Goal: Transaction & Acquisition: Obtain resource

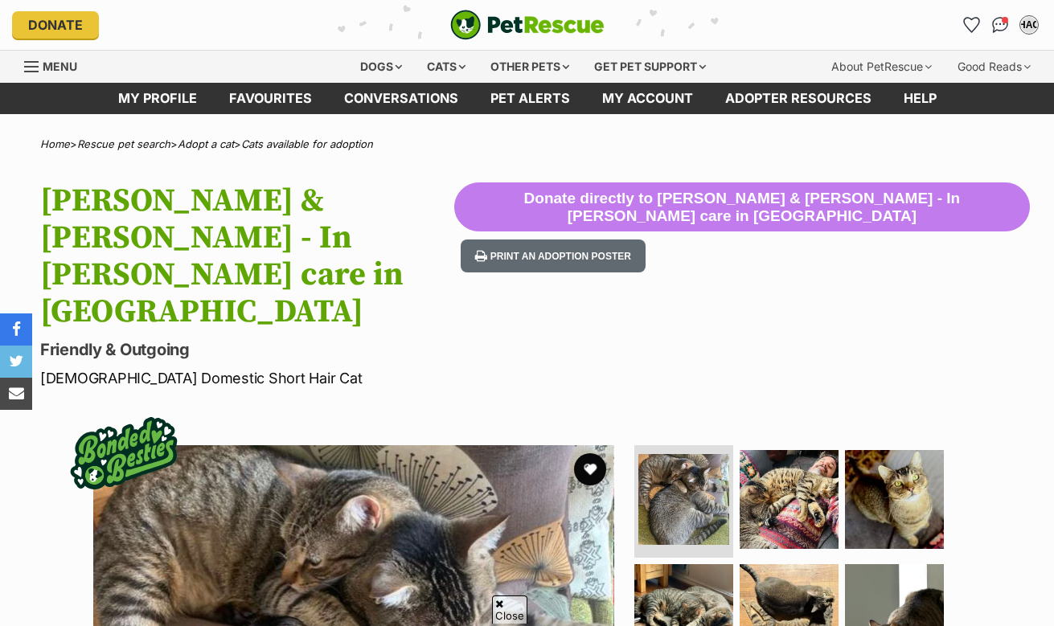
scroll to position [301, 0]
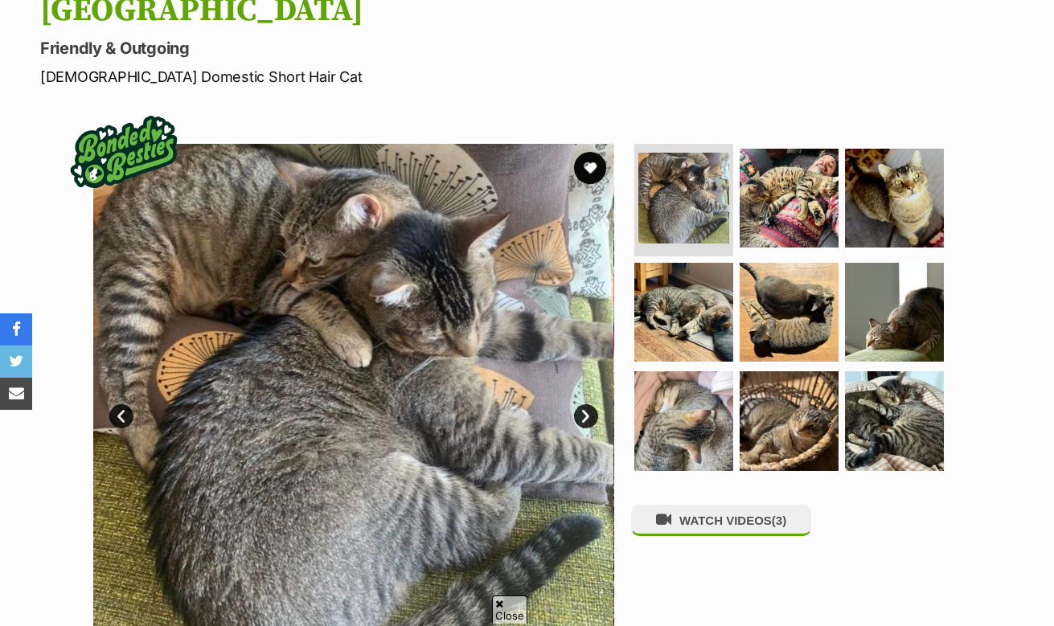
click at [588, 404] on link "Next" at bounding box center [586, 416] width 24 height 24
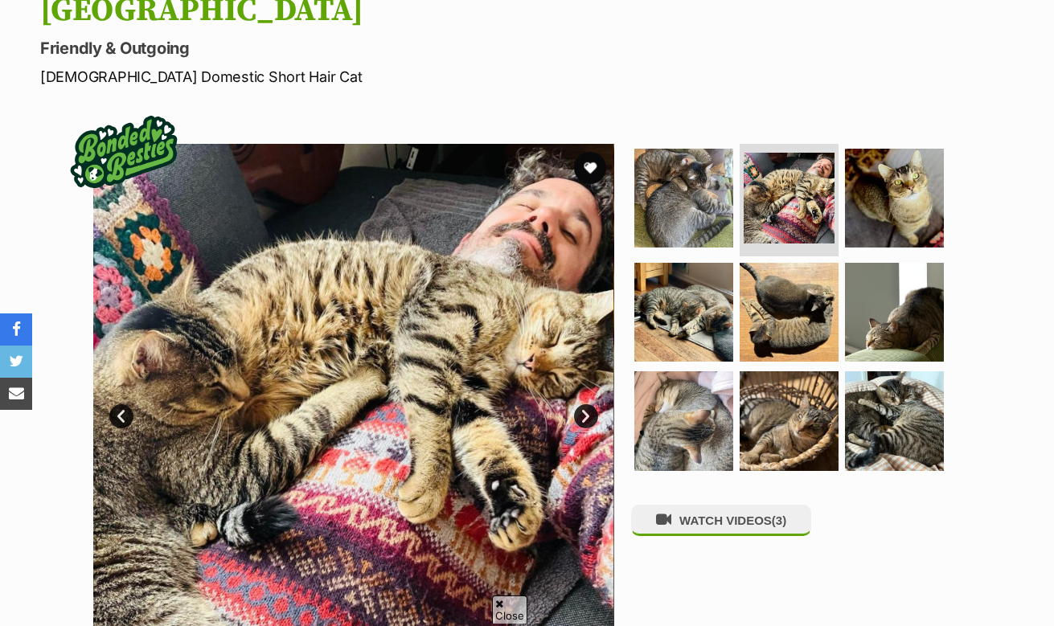
click at [588, 404] on link "Next" at bounding box center [586, 416] width 24 height 24
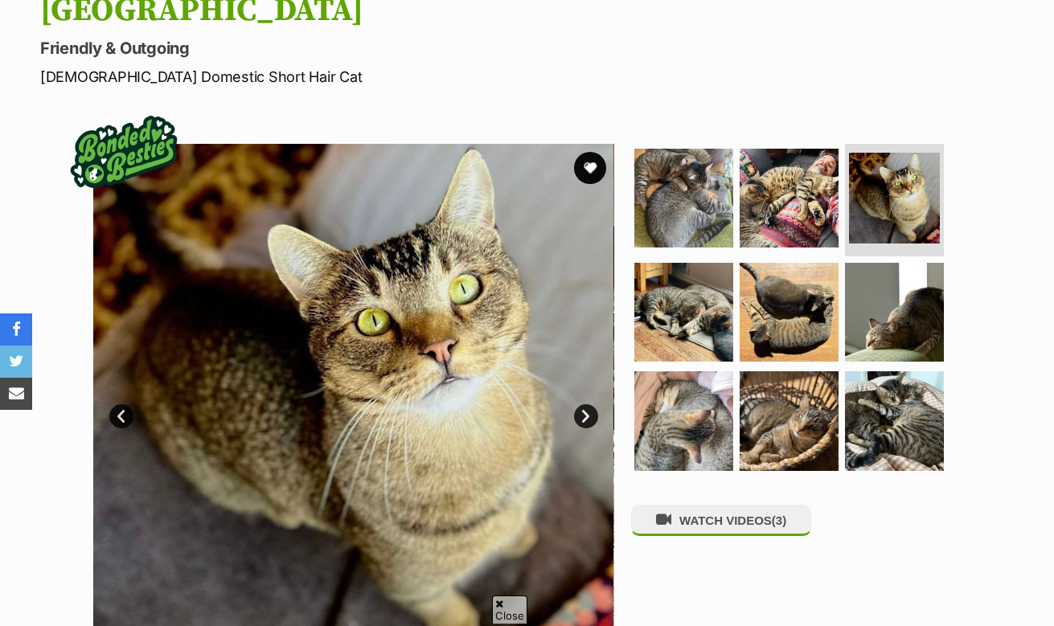
click at [588, 404] on link "Next" at bounding box center [586, 416] width 24 height 24
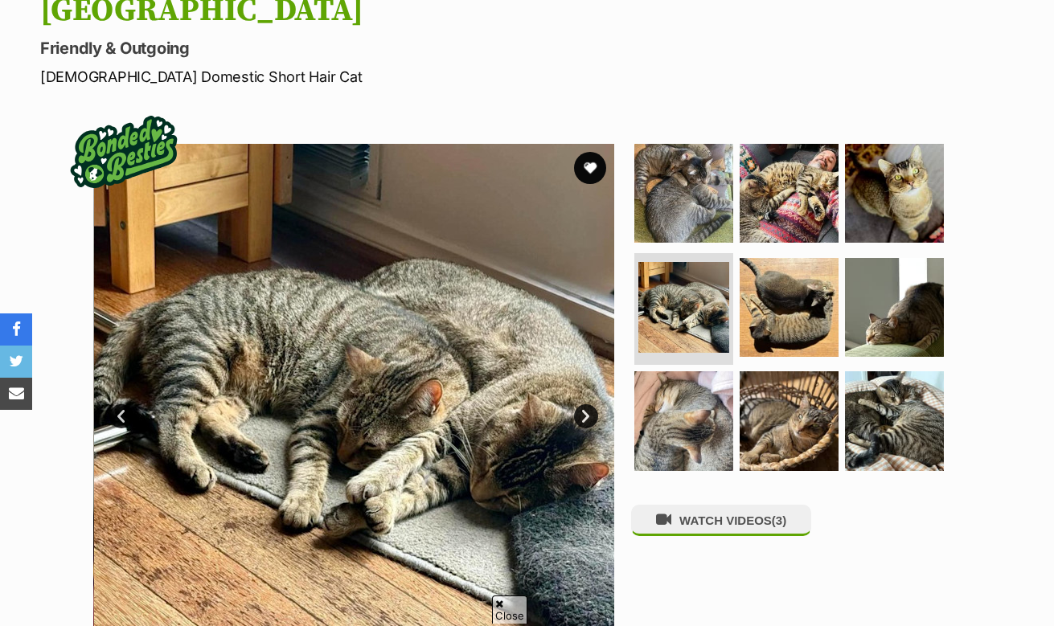
scroll to position [0, 0]
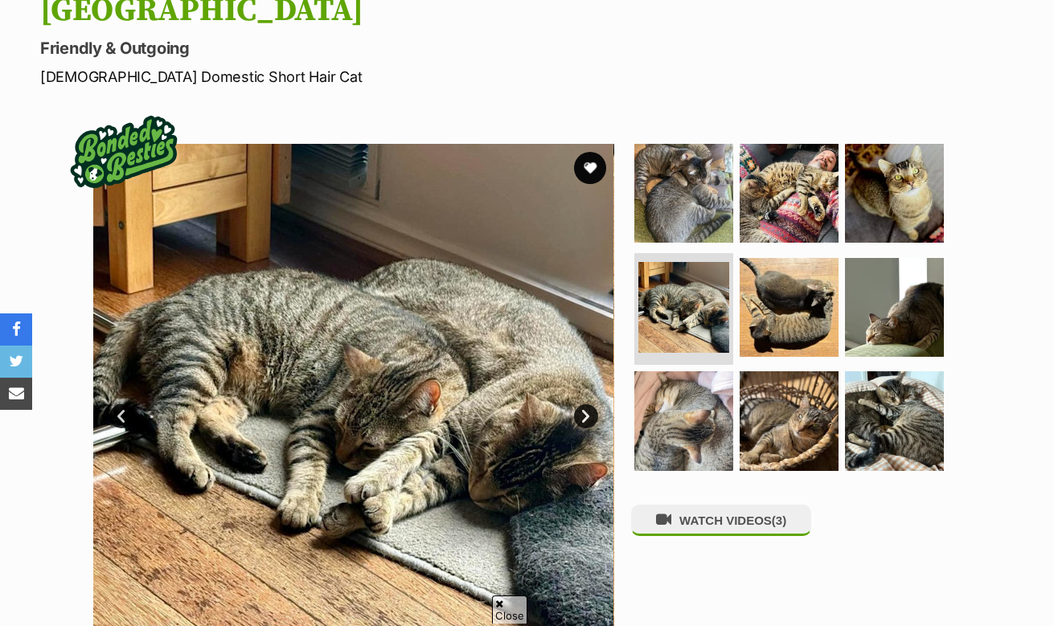
click at [588, 404] on link "Next" at bounding box center [586, 416] width 24 height 24
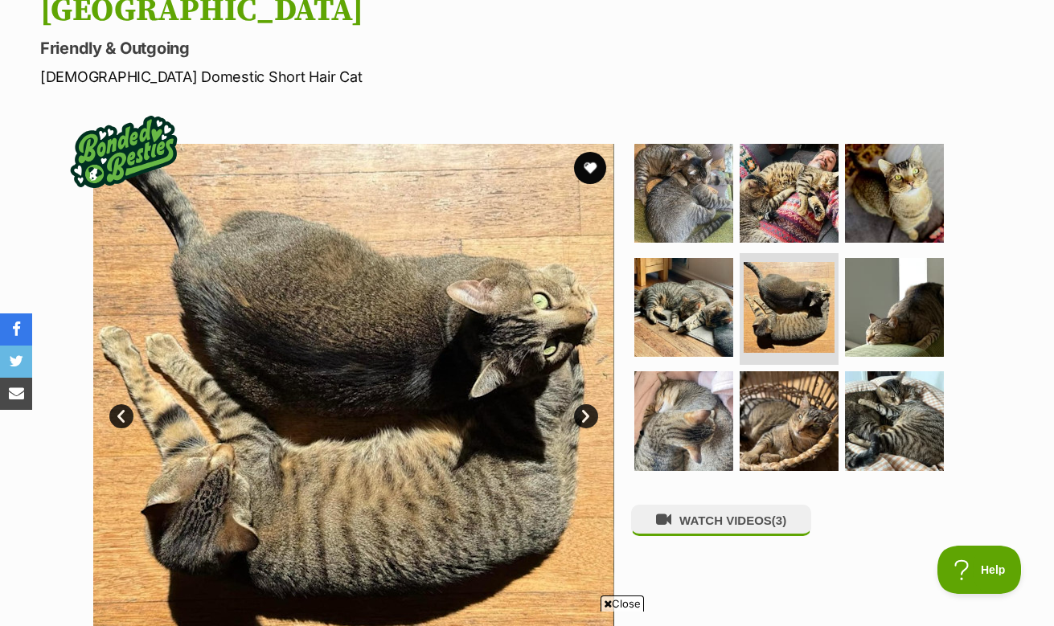
click at [588, 404] on link "Next" at bounding box center [586, 416] width 24 height 24
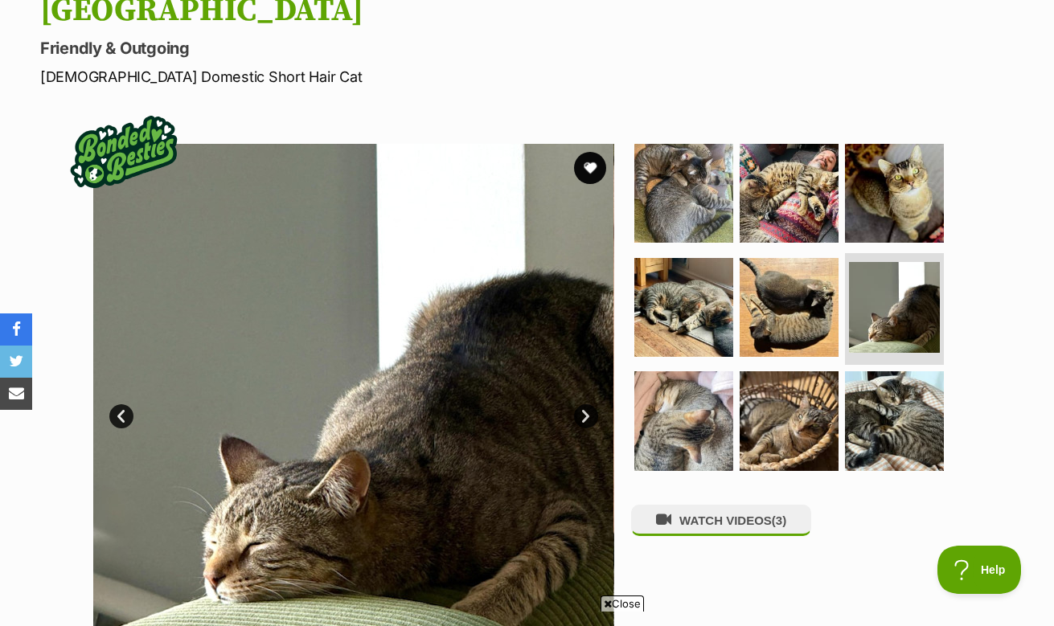
click at [588, 404] on link "Next" at bounding box center [586, 416] width 24 height 24
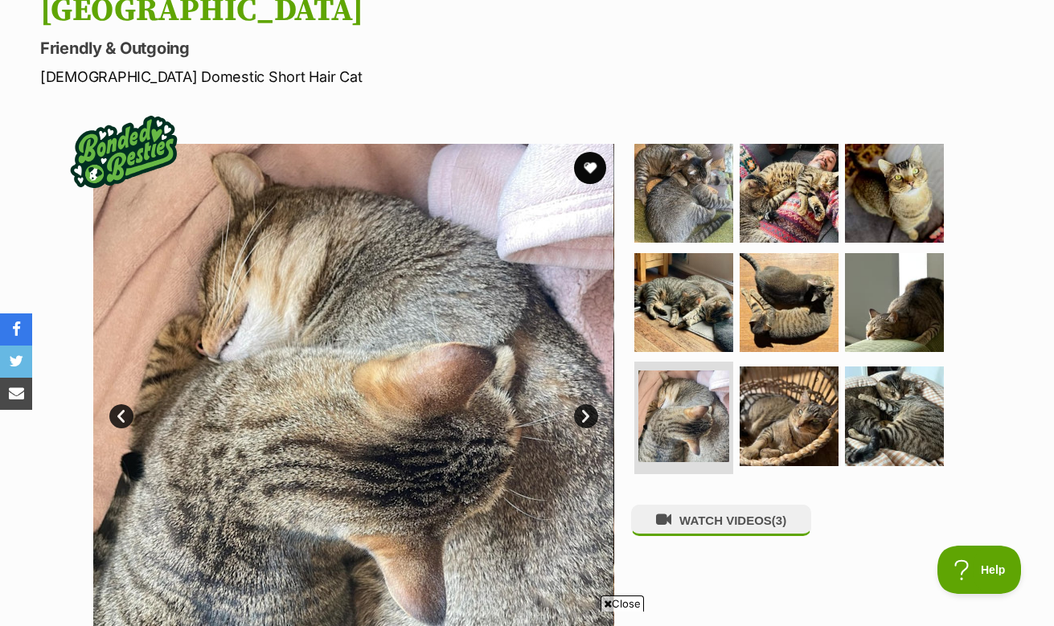
click at [588, 404] on link "Next" at bounding box center [586, 416] width 24 height 24
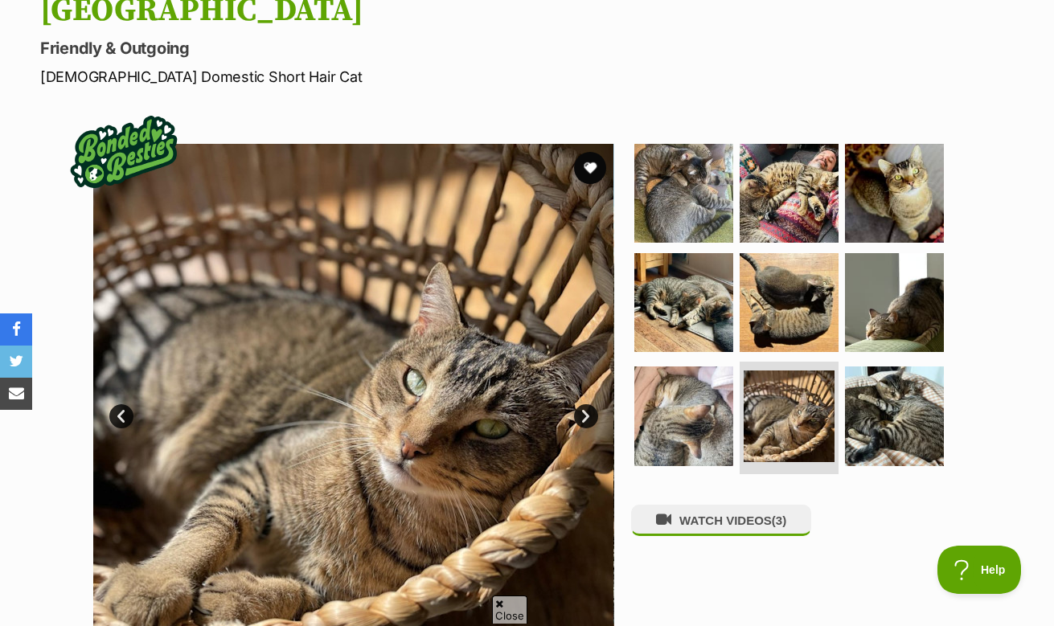
click at [588, 404] on link "Next" at bounding box center [586, 416] width 24 height 24
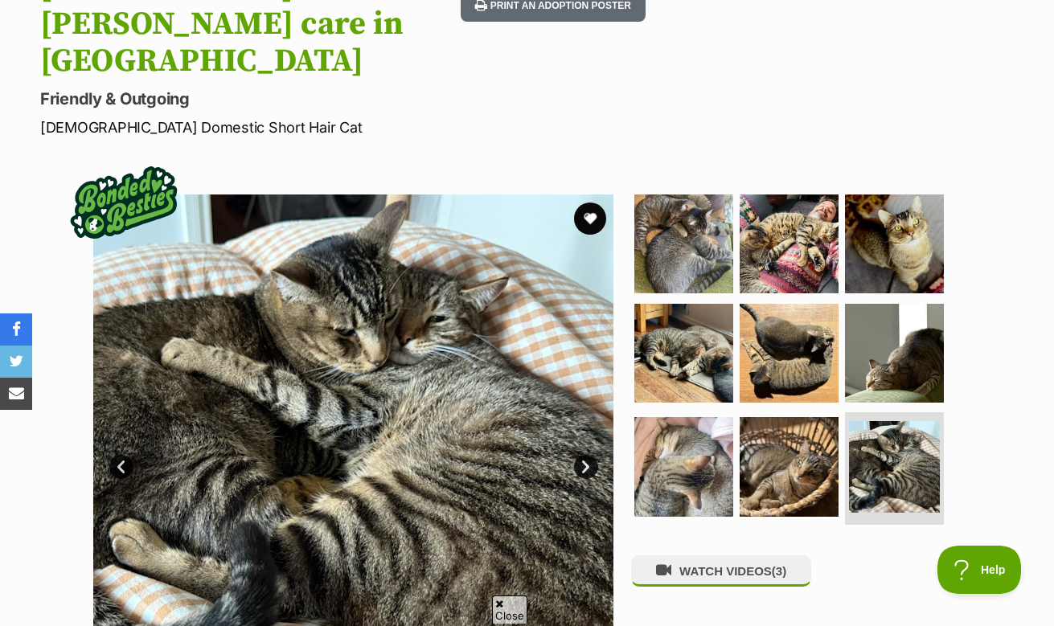
scroll to position [250, 0]
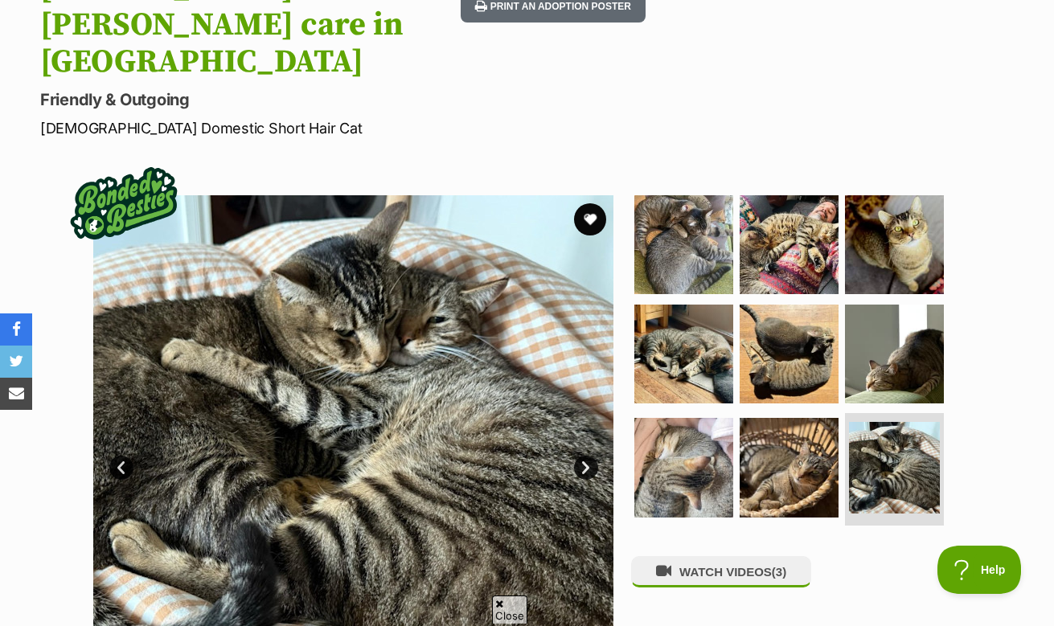
click at [585, 456] on link "Next" at bounding box center [586, 468] width 24 height 24
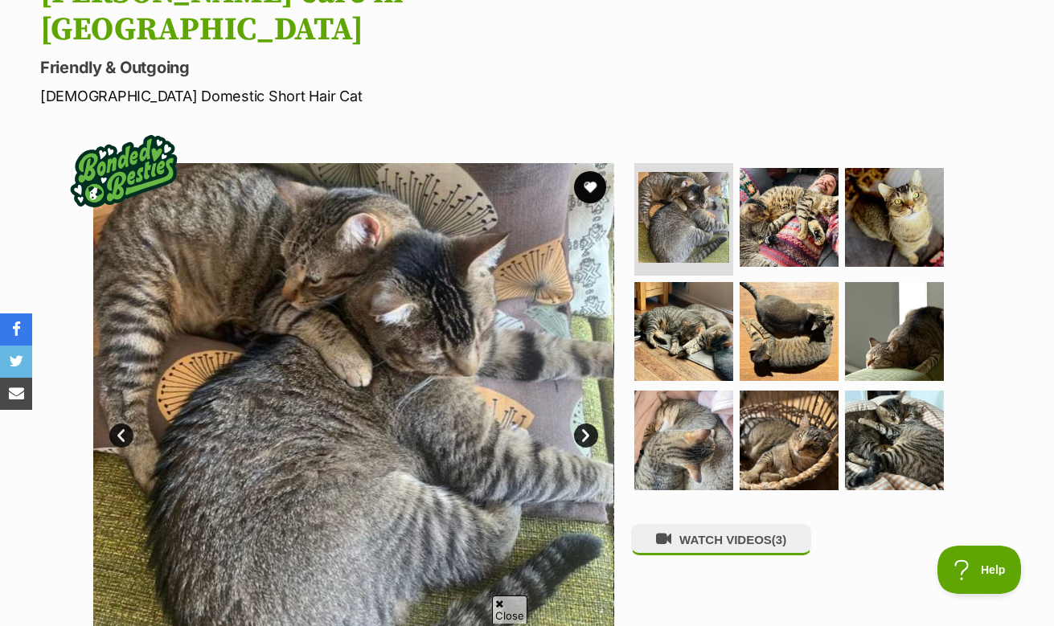
scroll to position [286, 0]
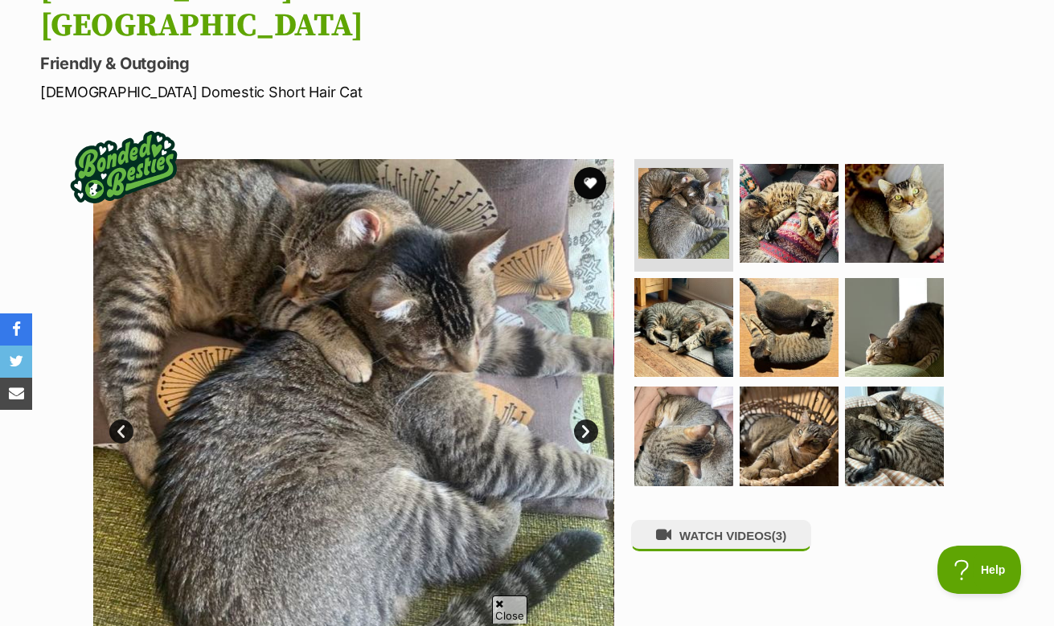
click at [580, 420] on link "Next" at bounding box center [586, 432] width 24 height 24
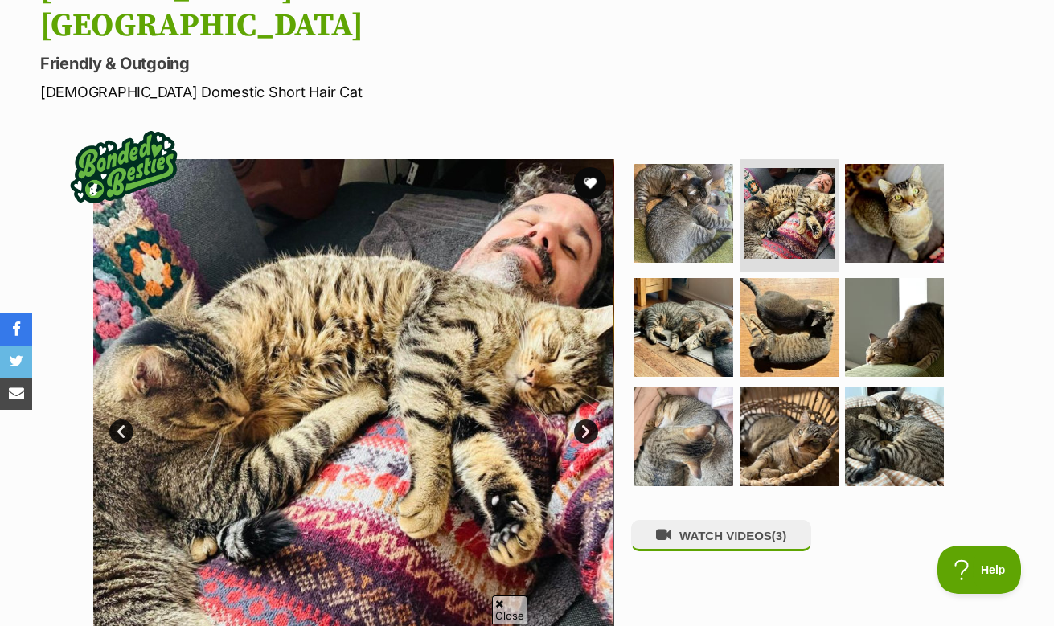
click at [580, 420] on link "Next" at bounding box center [586, 432] width 24 height 24
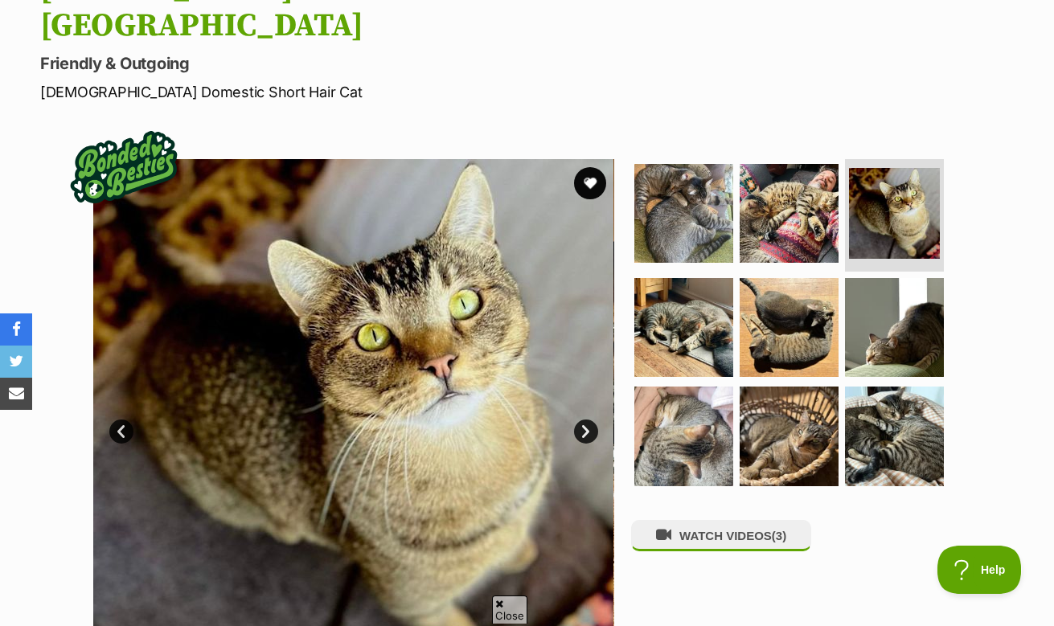
click at [580, 420] on link "Next" at bounding box center [586, 432] width 24 height 24
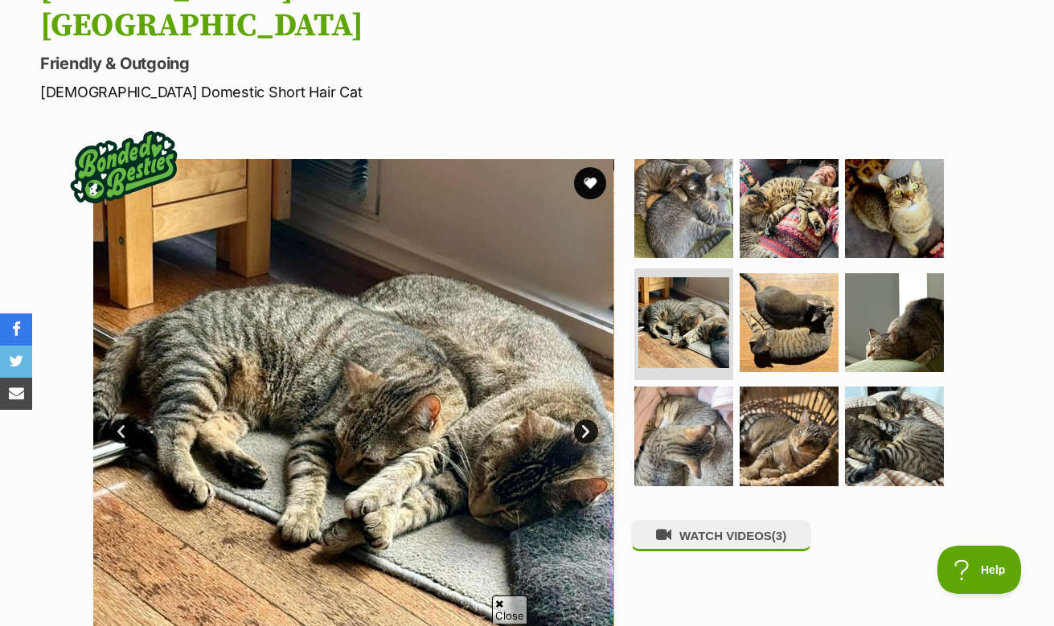
click at [580, 420] on link "Next" at bounding box center [586, 432] width 24 height 24
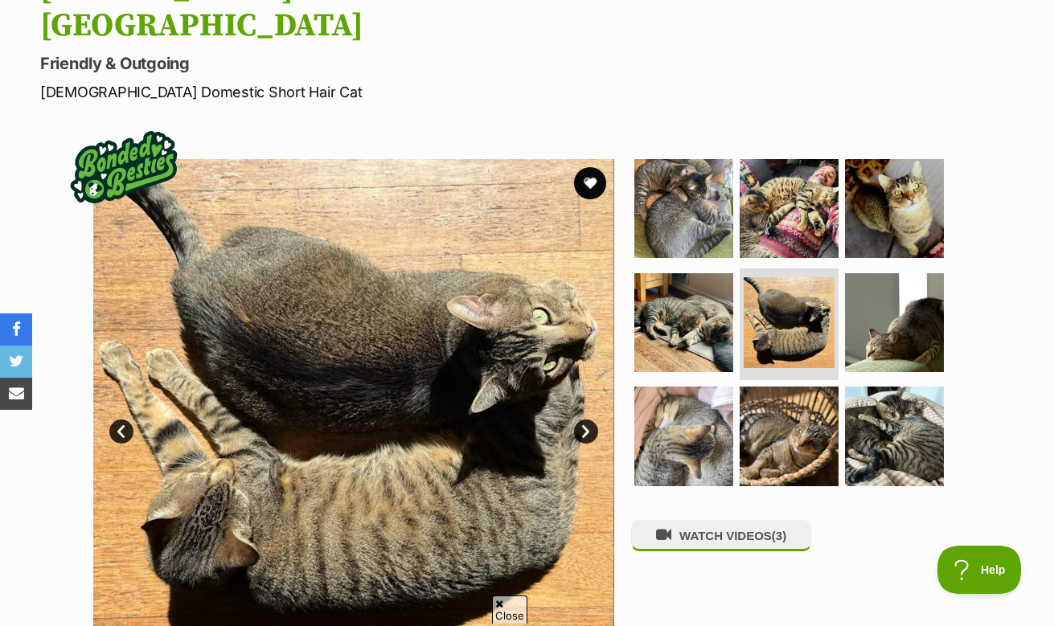
click at [580, 420] on link "Next" at bounding box center [586, 432] width 24 height 24
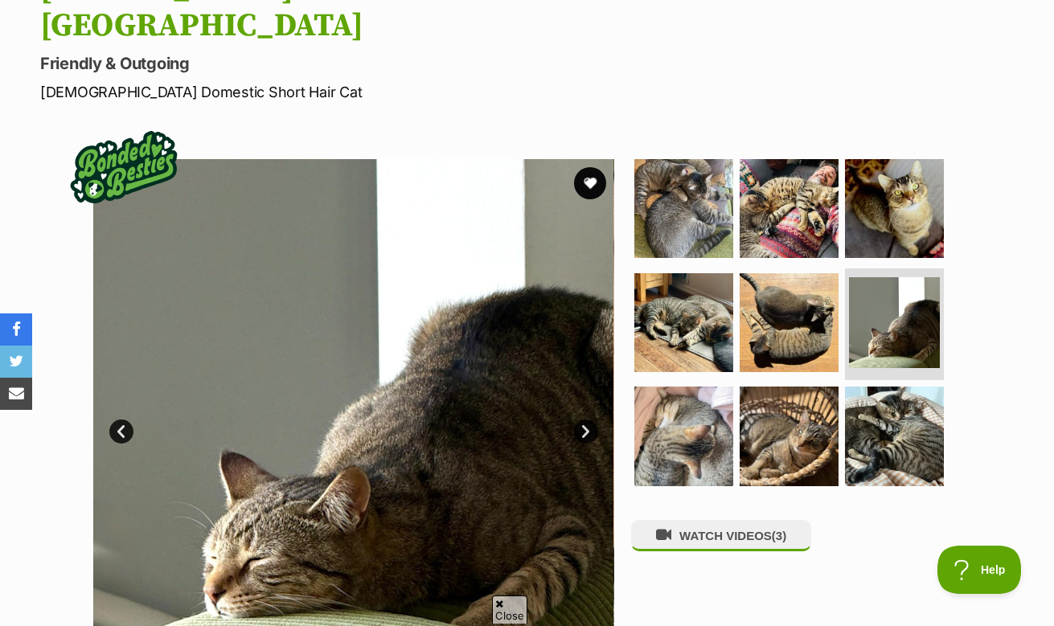
click at [580, 420] on link "Next" at bounding box center [586, 432] width 24 height 24
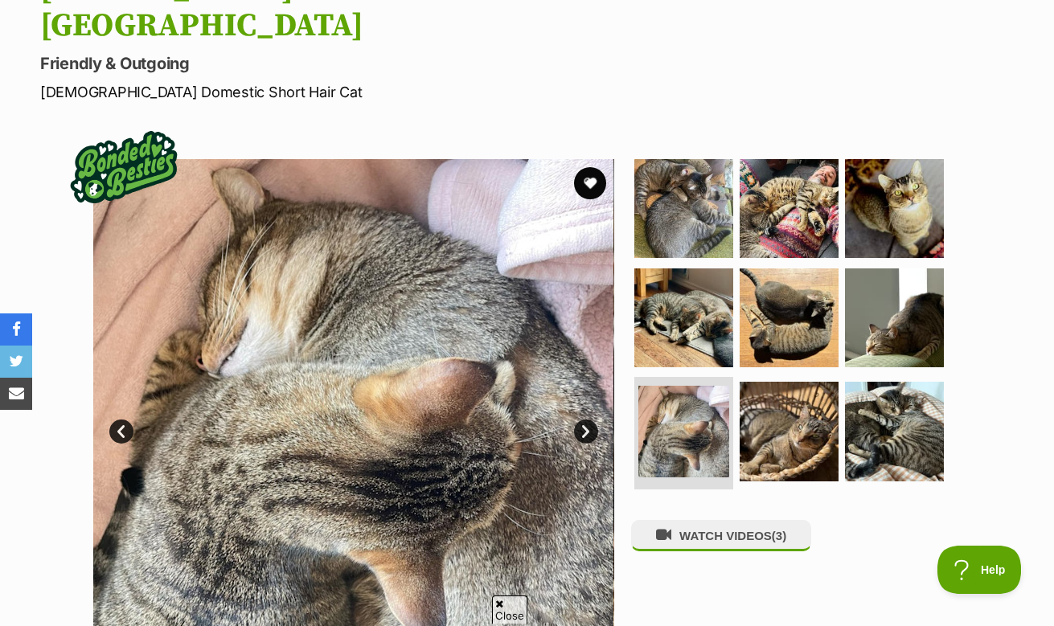
click at [580, 420] on link "Next" at bounding box center [586, 432] width 24 height 24
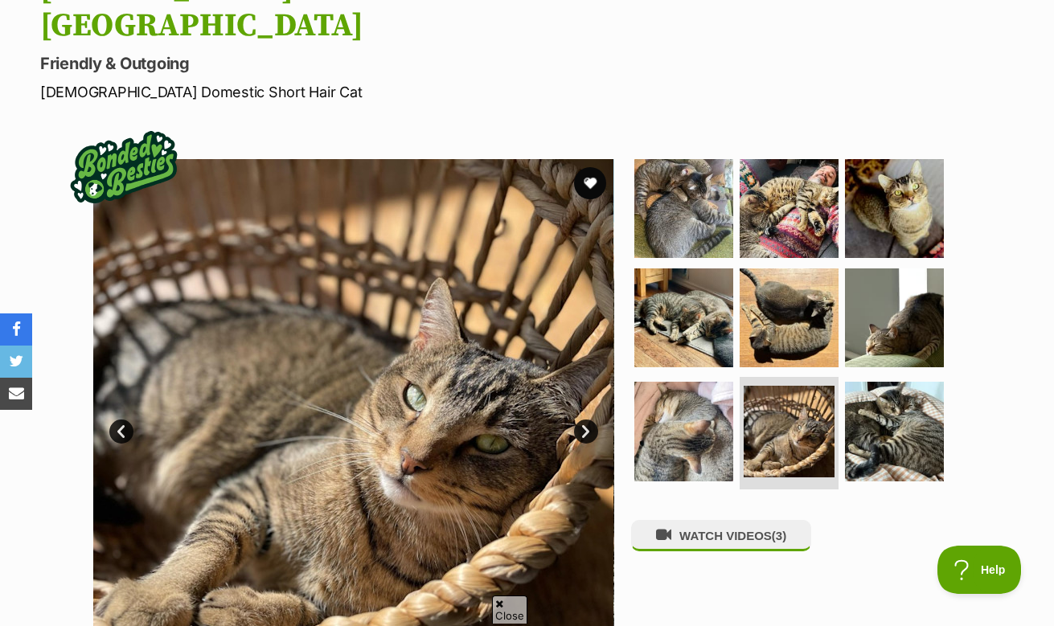
click at [580, 420] on link "Next" at bounding box center [586, 432] width 24 height 24
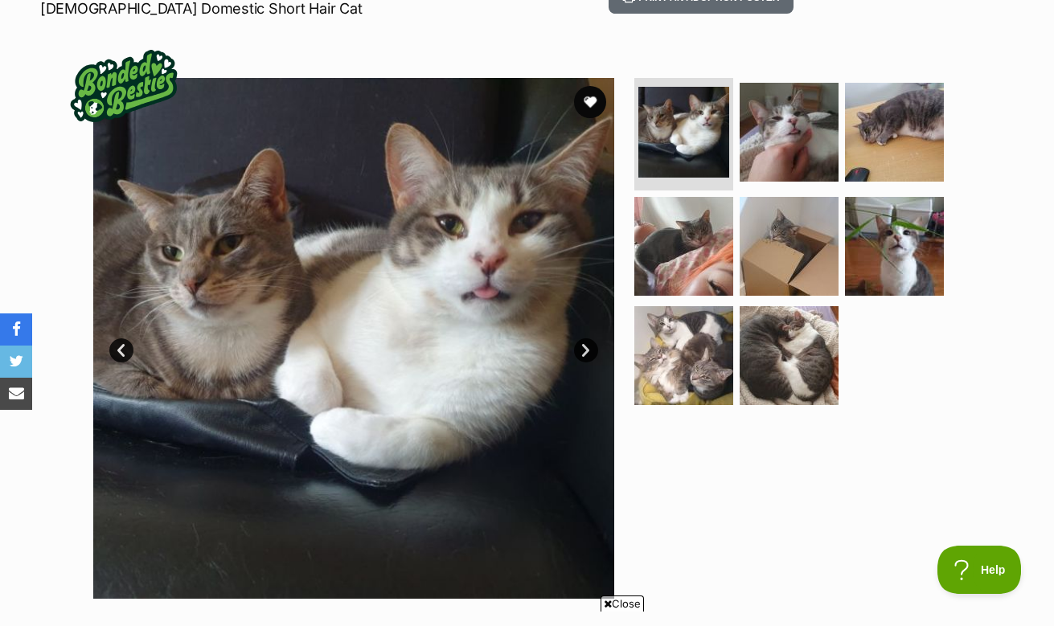
click at [587, 345] on link "Next" at bounding box center [586, 350] width 24 height 24
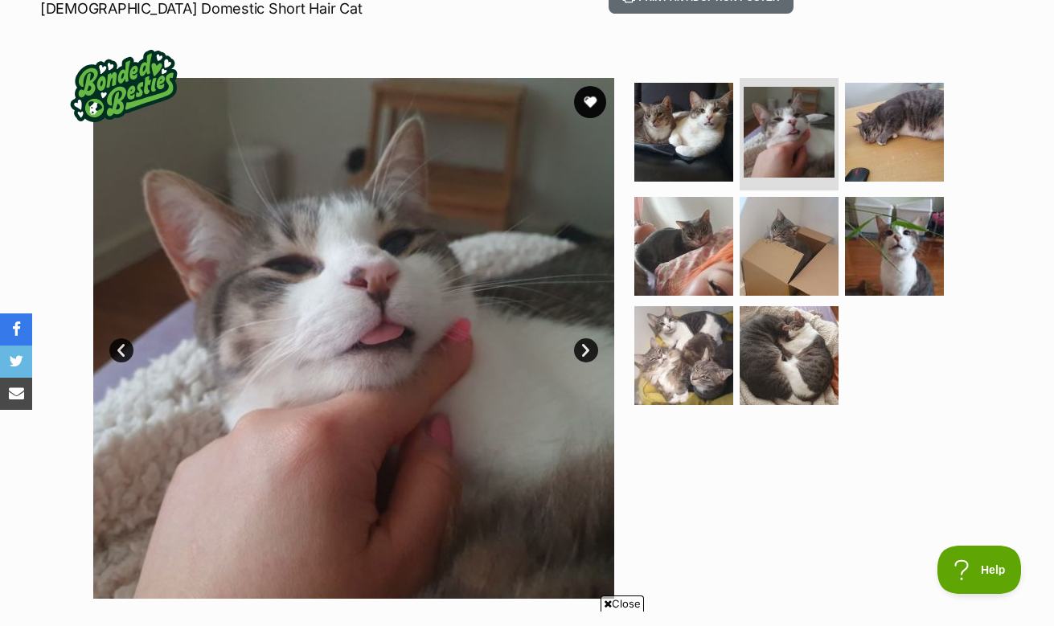
click at [587, 345] on link "Next" at bounding box center [586, 350] width 24 height 24
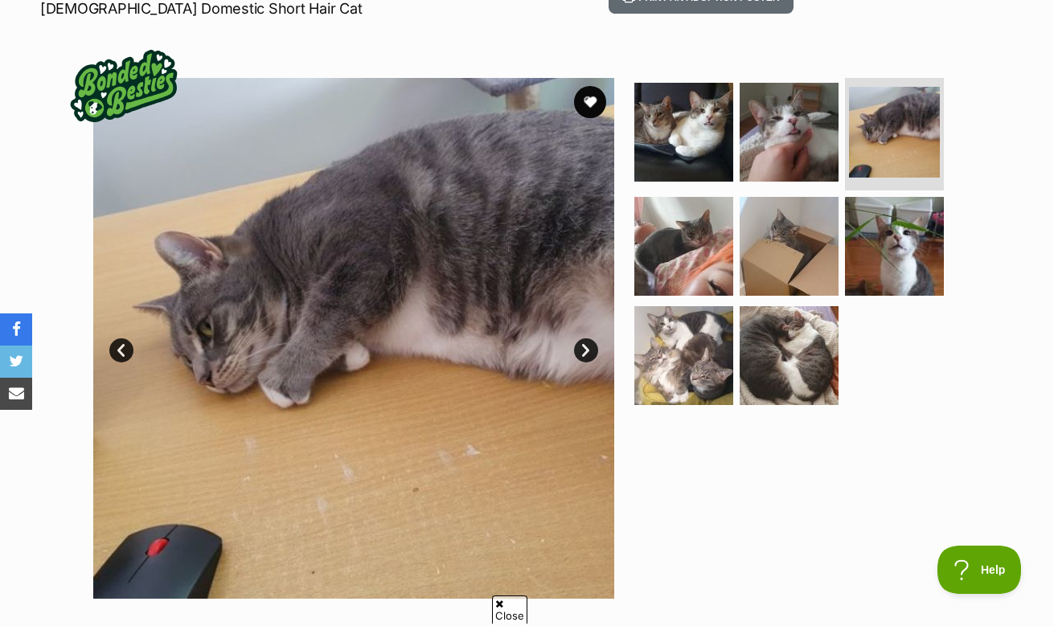
click at [587, 345] on link "Next" at bounding box center [586, 350] width 24 height 24
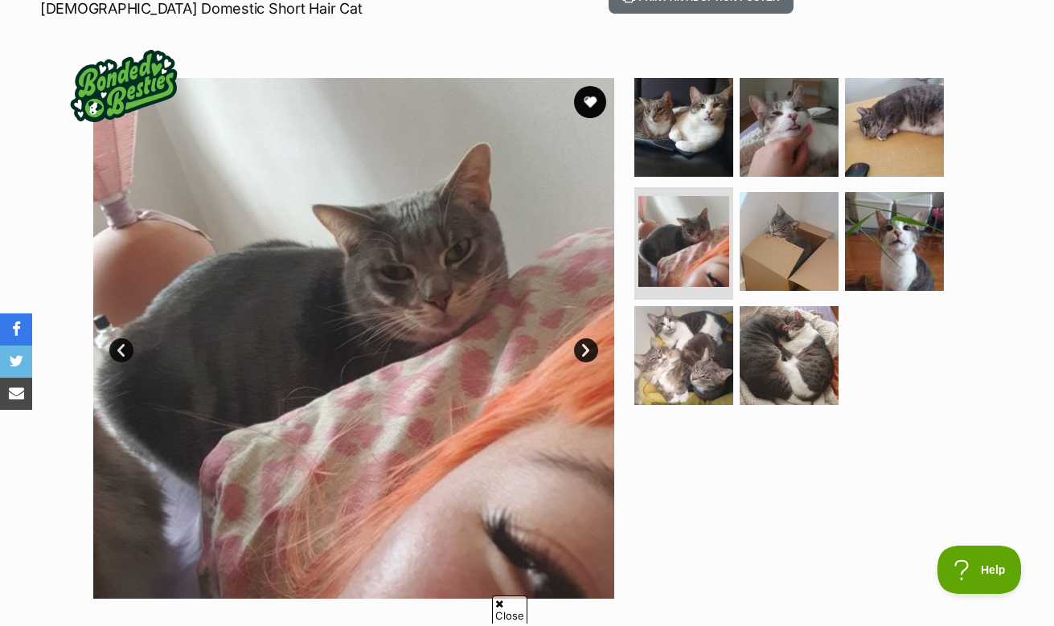
click at [587, 345] on link "Next" at bounding box center [586, 350] width 24 height 24
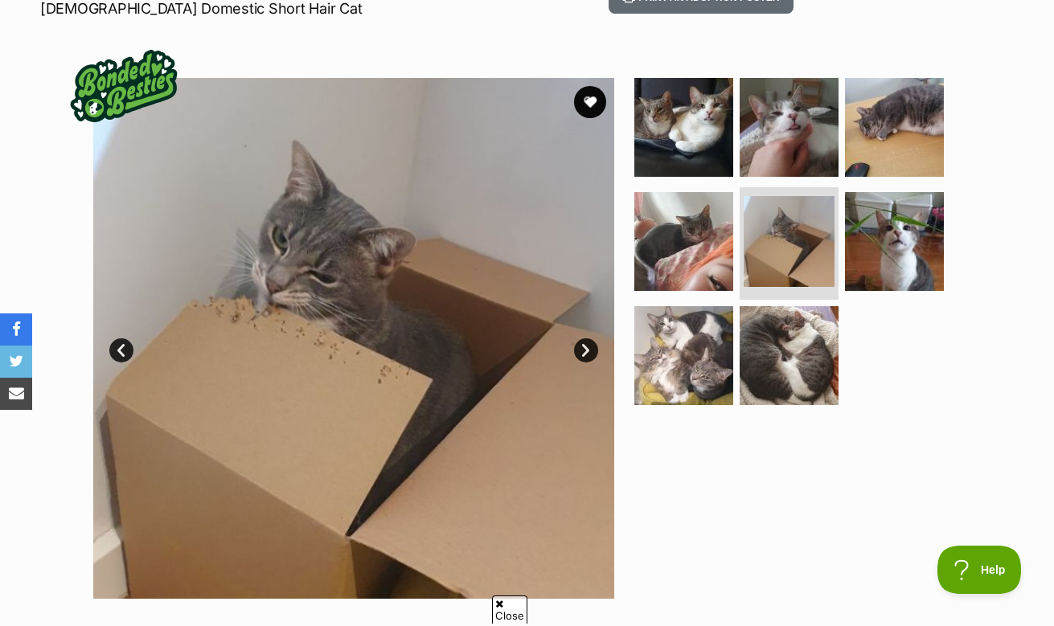
click at [587, 345] on link "Next" at bounding box center [586, 350] width 24 height 24
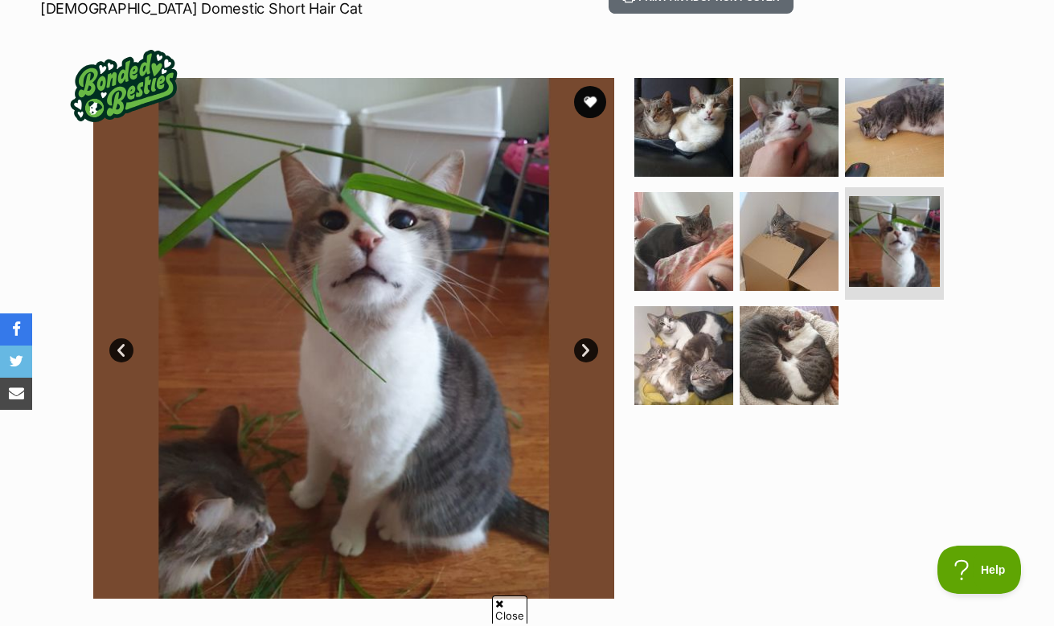
click at [587, 345] on link "Next" at bounding box center [586, 350] width 24 height 24
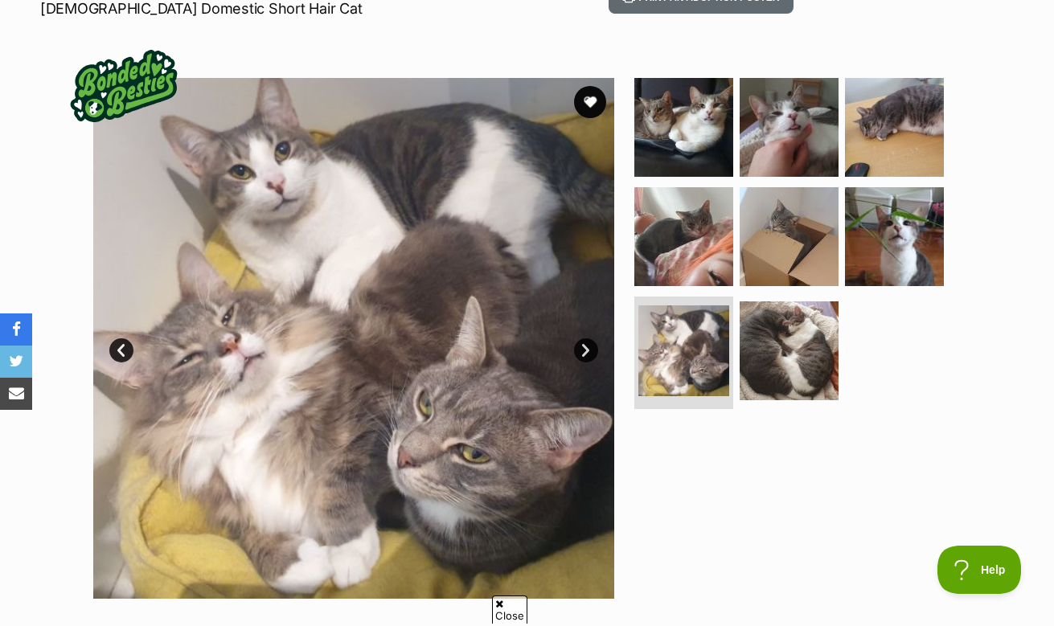
click at [587, 345] on link "Next" at bounding box center [586, 350] width 24 height 24
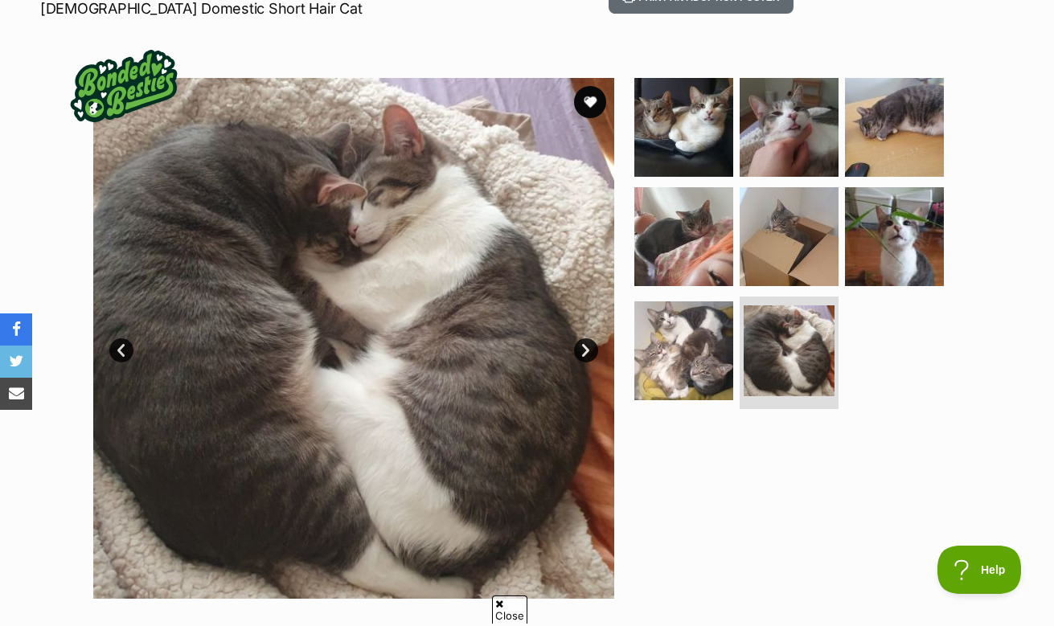
click at [587, 345] on link "Next" at bounding box center [586, 350] width 24 height 24
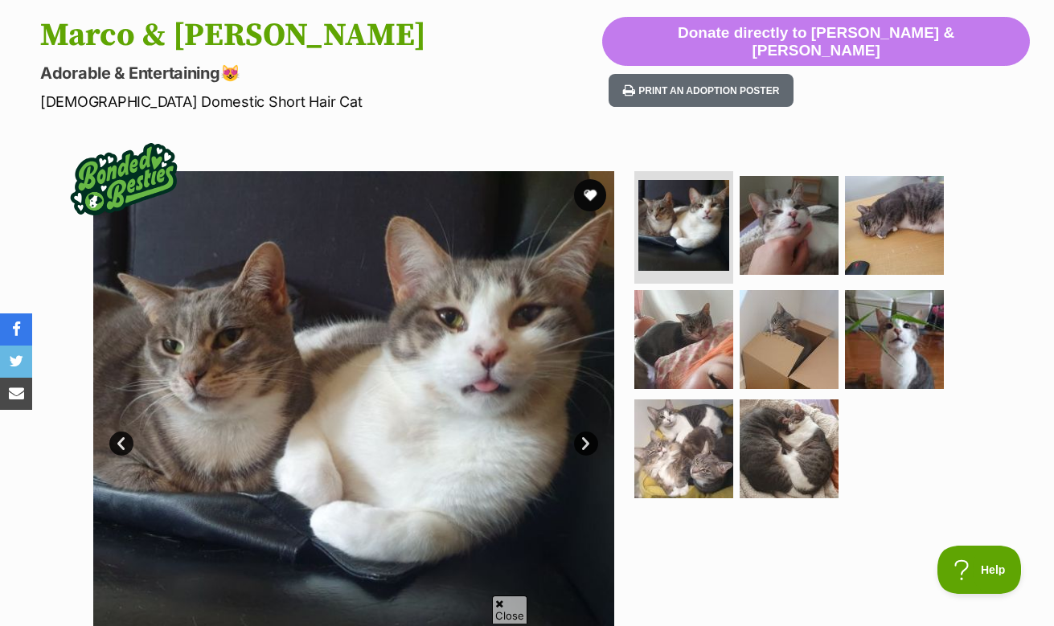
scroll to position [153, 0]
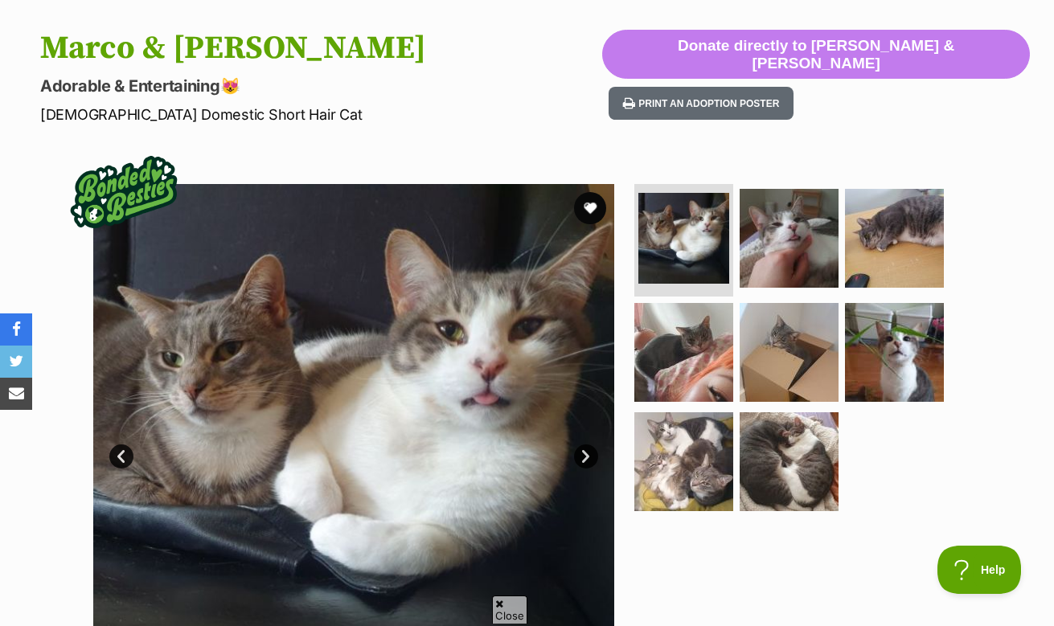
click at [577, 453] on link "Next" at bounding box center [586, 457] width 24 height 24
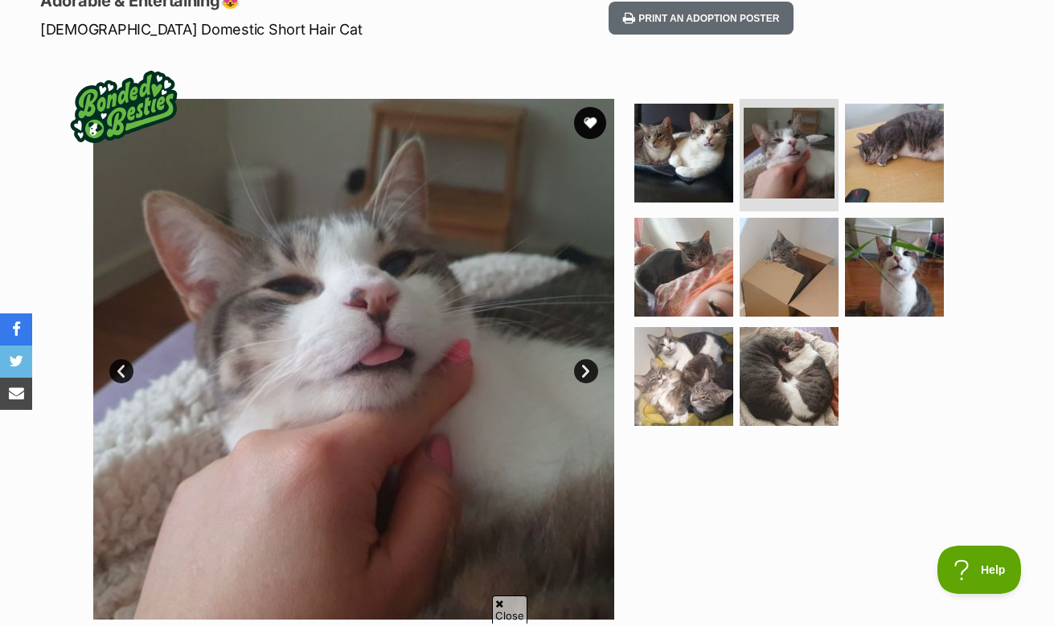
scroll to position [232, 0]
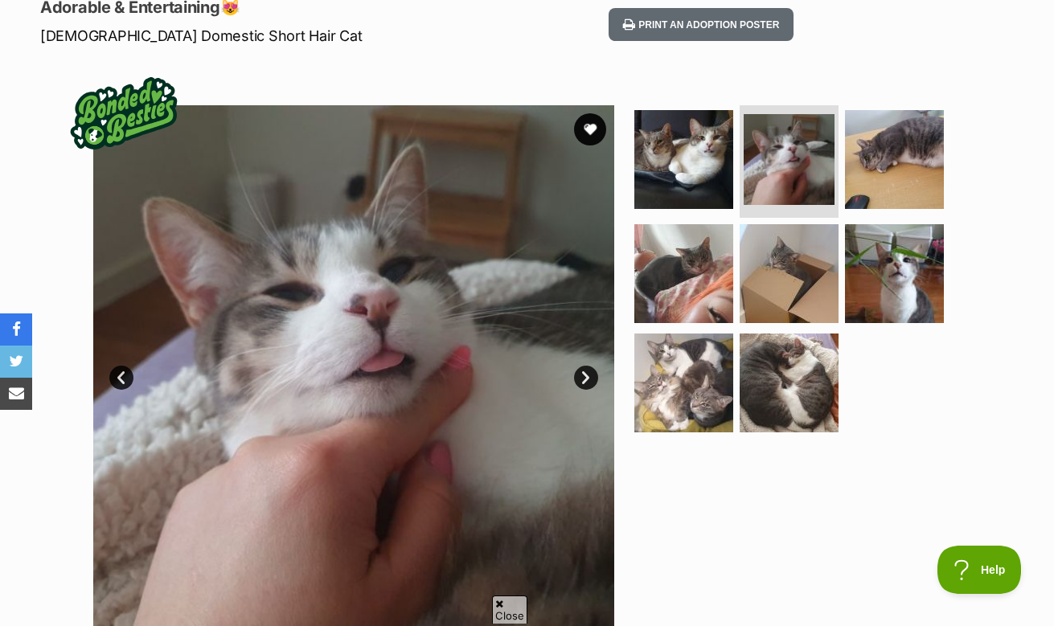
click at [581, 375] on link "Next" at bounding box center [586, 378] width 24 height 24
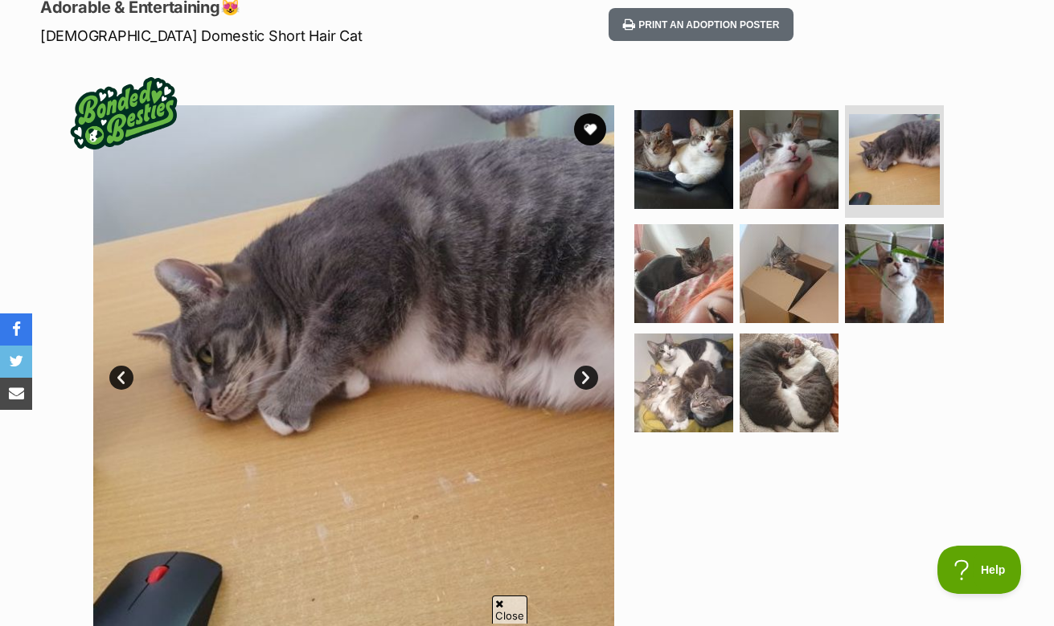
click at [581, 375] on link "Next" at bounding box center [586, 378] width 24 height 24
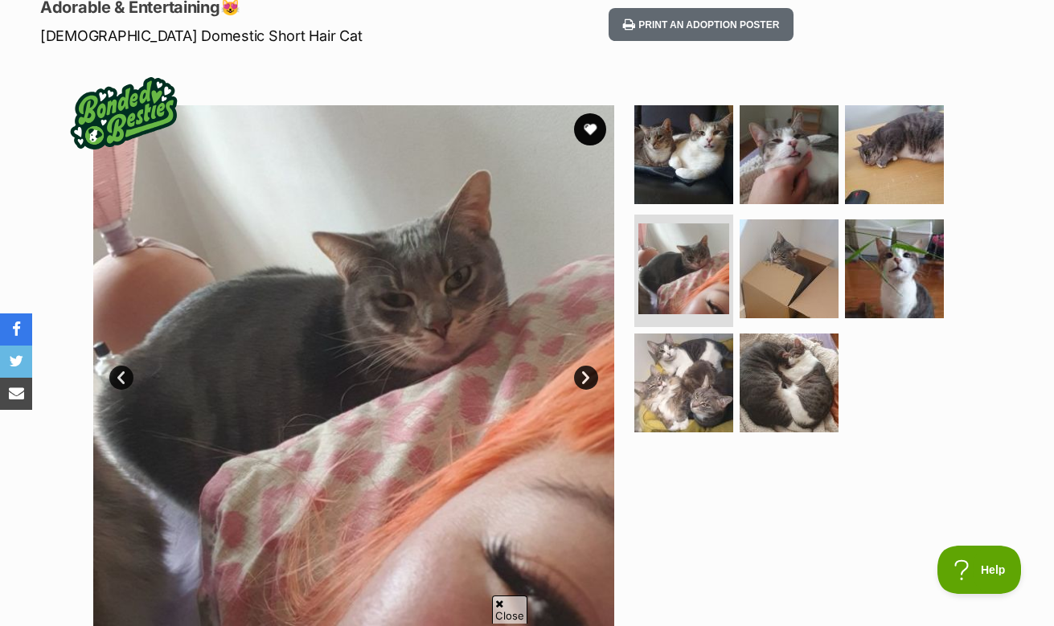
click at [581, 375] on link "Next" at bounding box center [586, 378] width 24 height 24
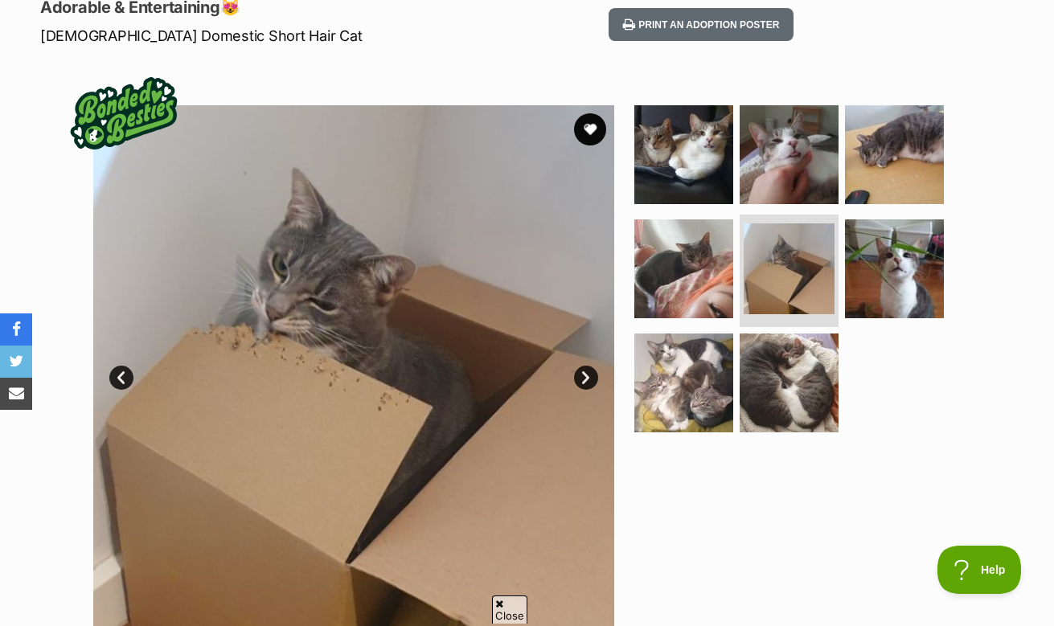
click at [581, 375] on link "Next" at bounding box center [586, 378] width 24 height 24
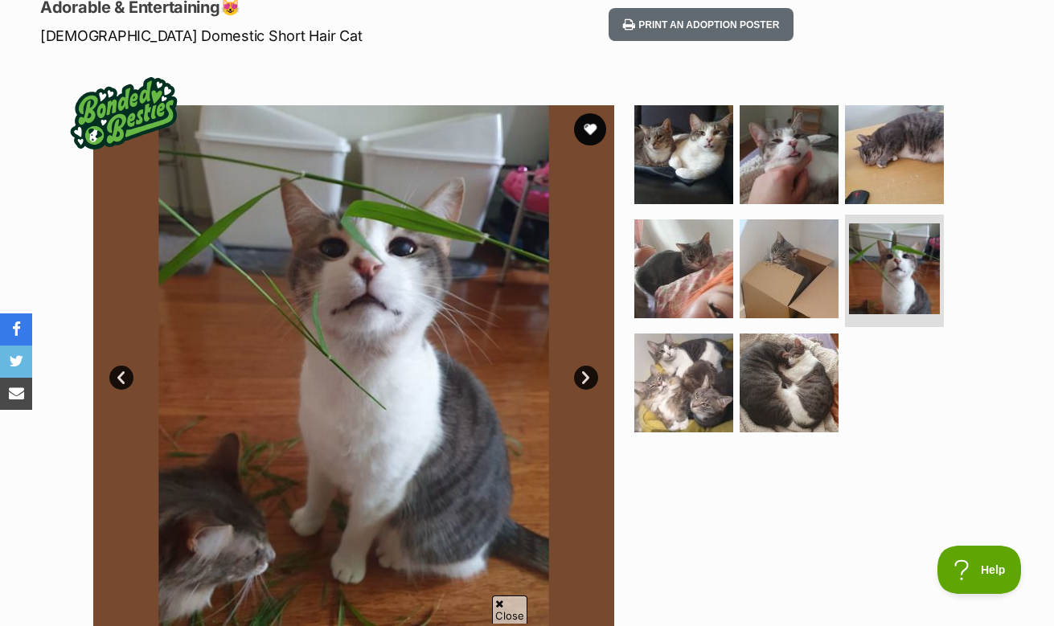
click at [581, 375] on link "Next" at bounding box center [586, 378] width 24 height 24
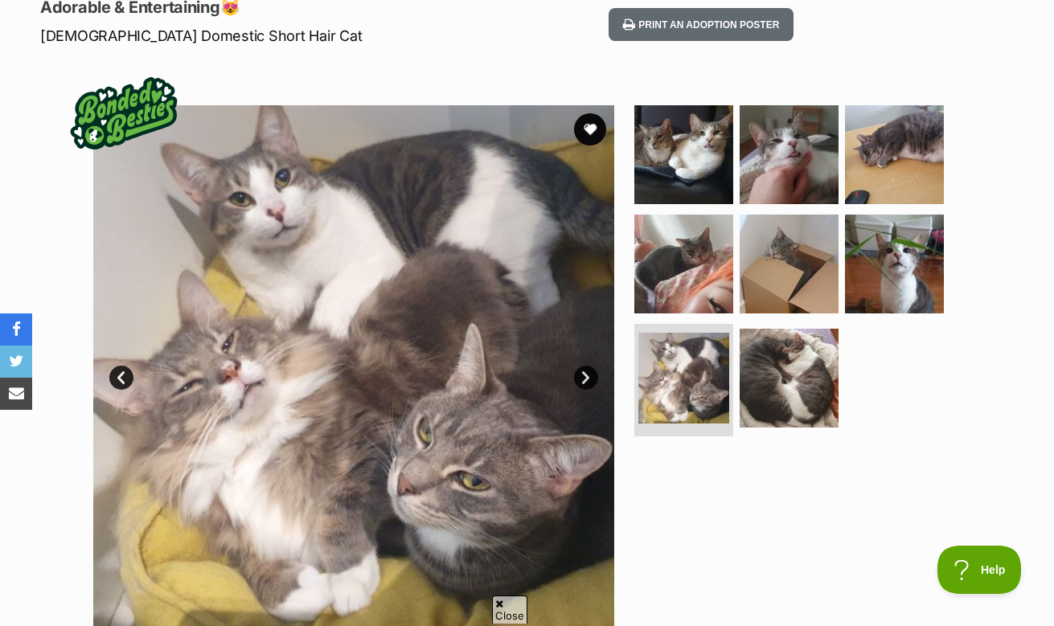
click at [581, 375] on link "Next" at bounding box center [586, 378] width 24 height 24
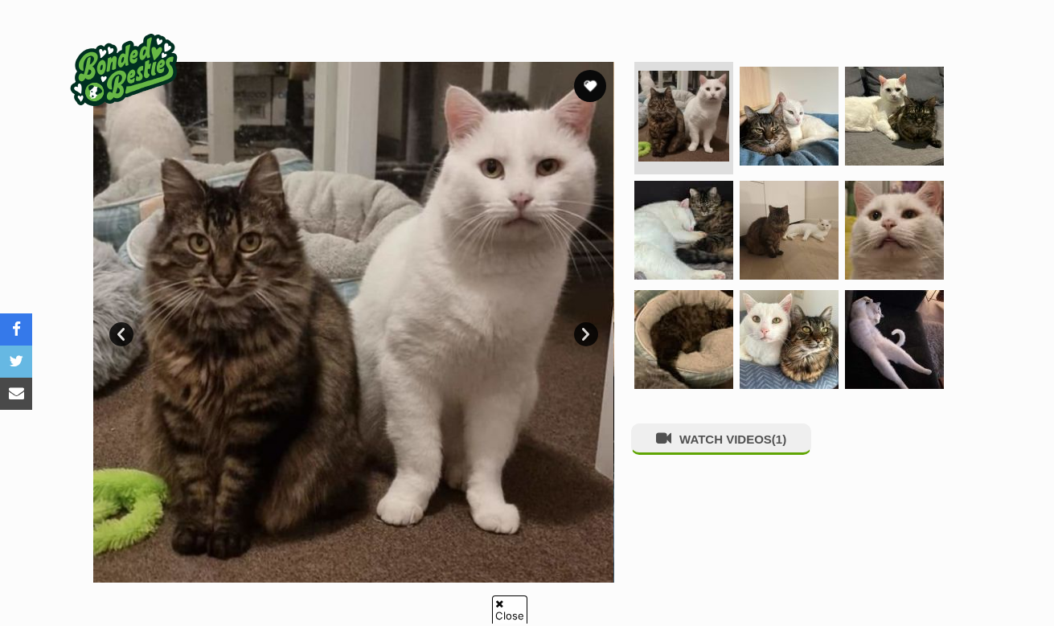
scroll to position [275, 0]
click at [584, 334] on link "Next" at bounding box center [586, 334] width 24 height 24
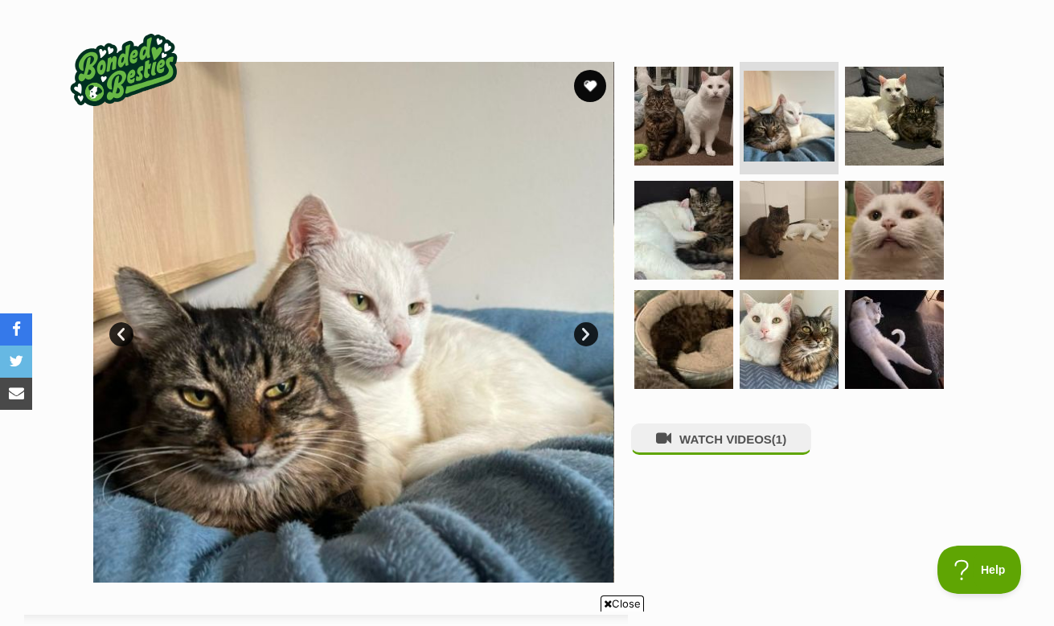
click at [584, 334] on link "Next" at bounding box center [586, 334] width 24 height 24
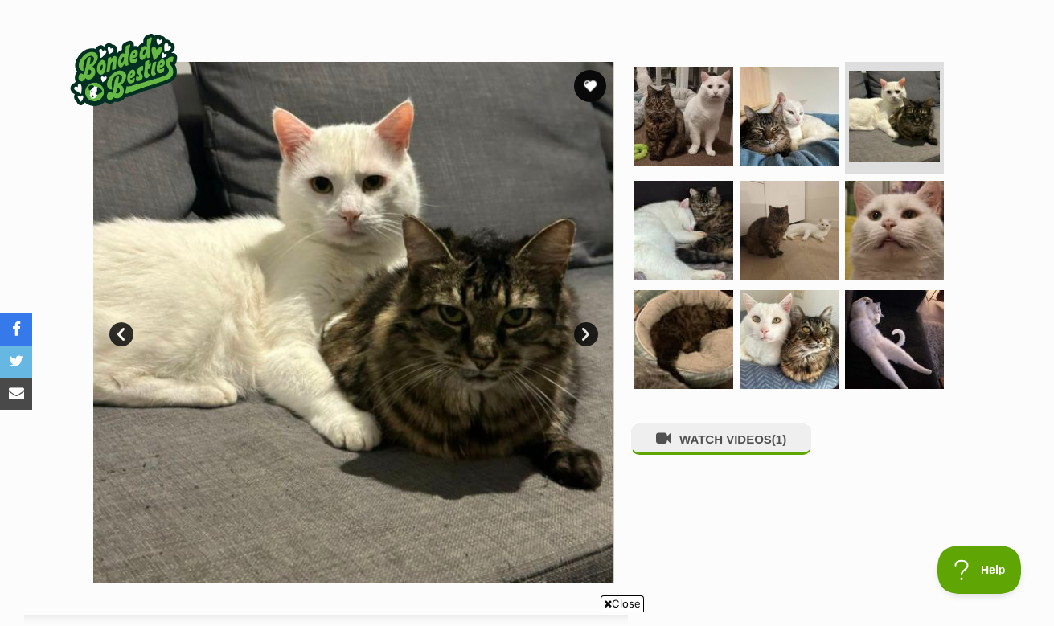
click at [584, 334] on link "Next" at bounding box center [586, 334] width 24 height 24
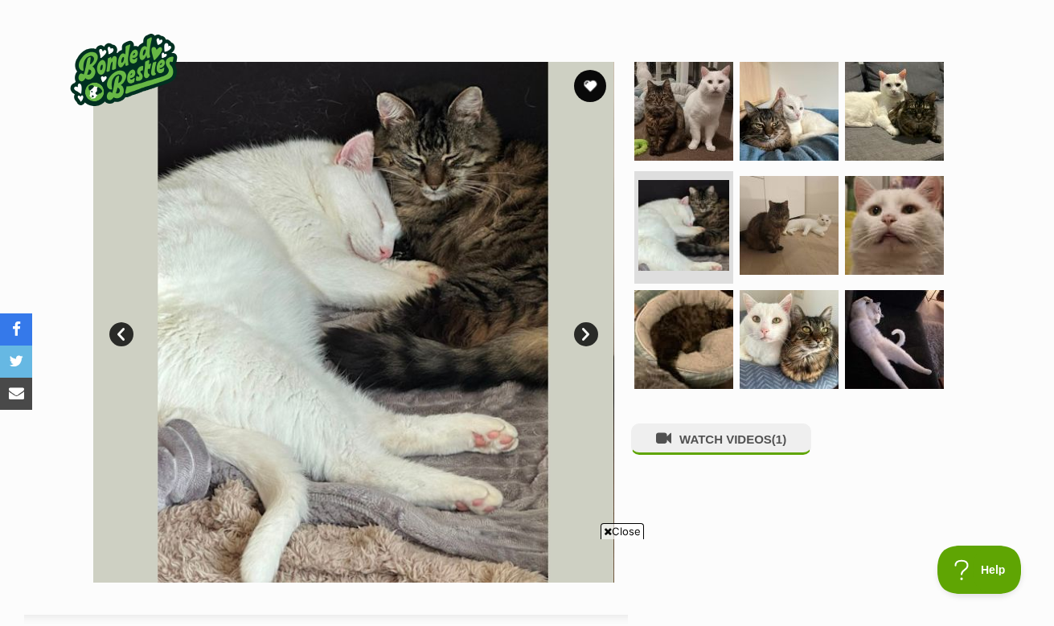
click at [584, 334] on link "Next" at bounding box center [586, 334] width 24 height 24
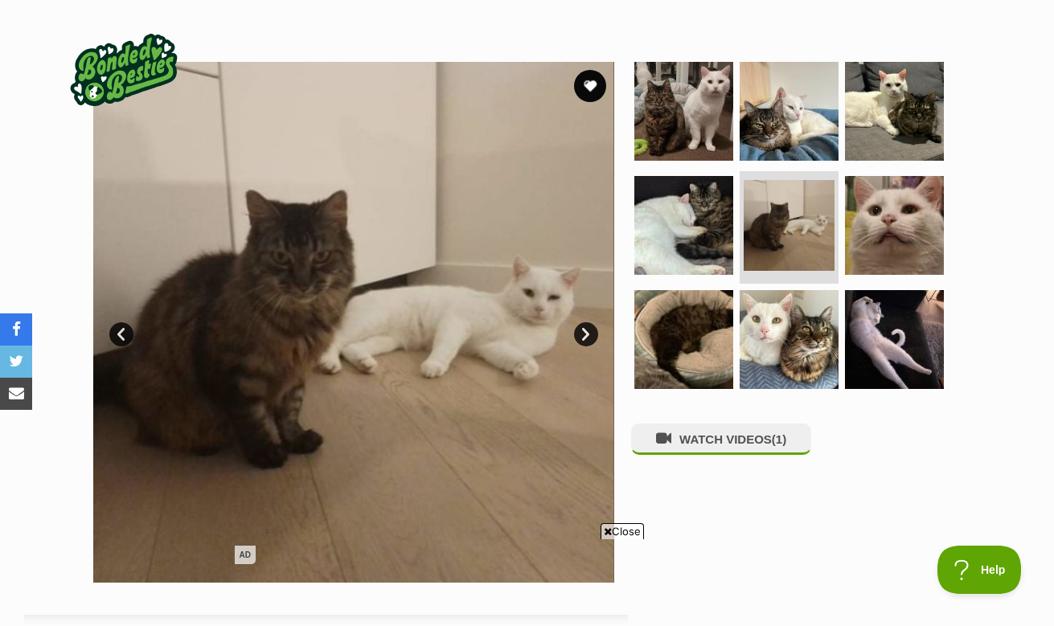
click at [584, 334] on link "Next" at bounding box center [586, 334] width 24 height 24
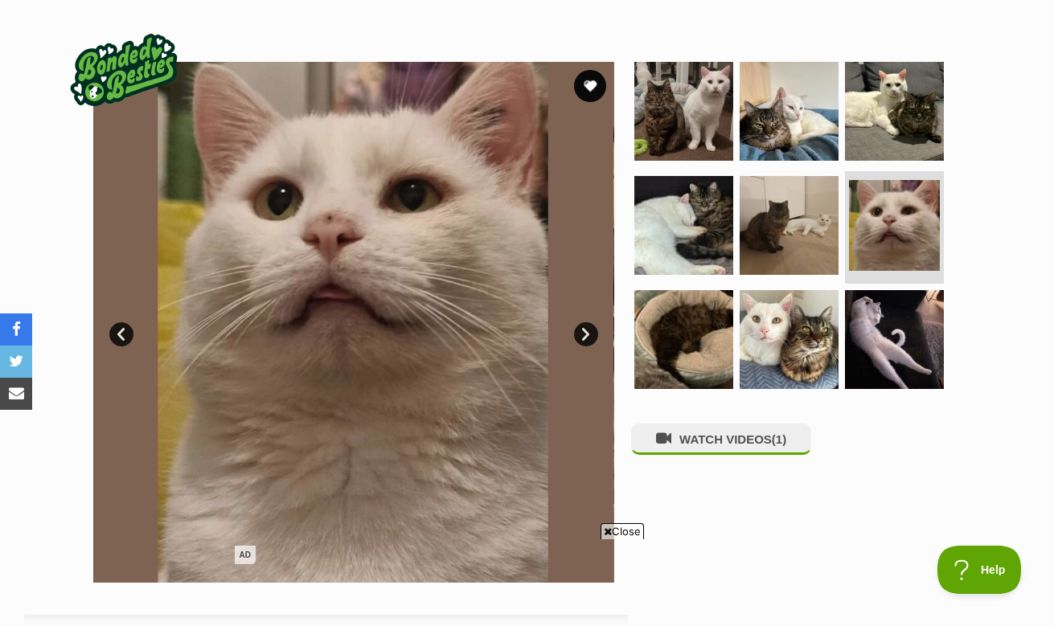
click at [584, 334] on link "Next" at bounding box center [586, 334] width 24 height 24
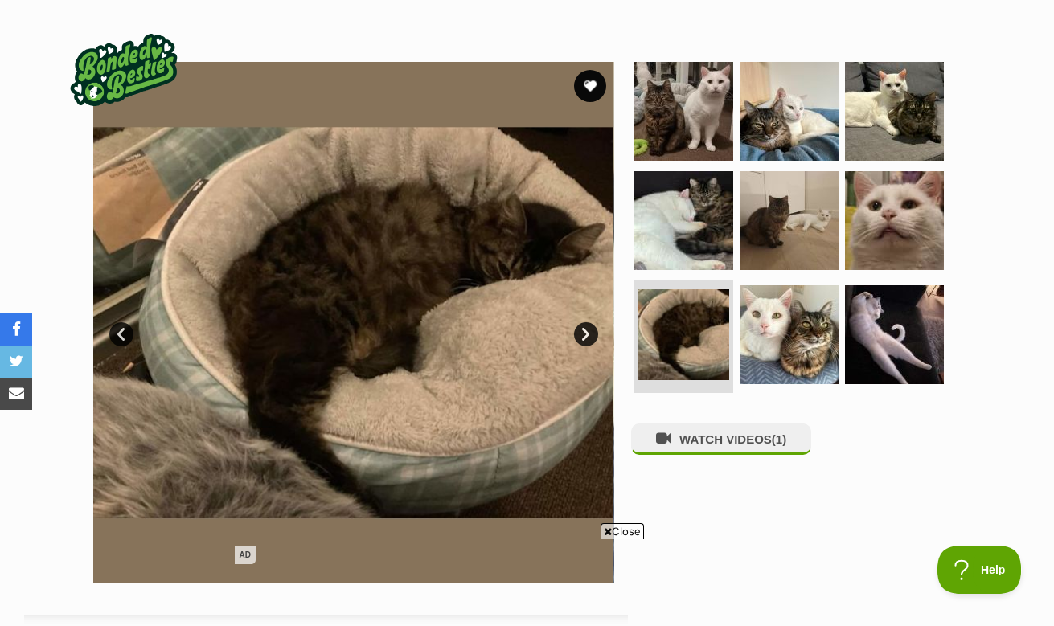
click at [584, 334] on link "Next" at bounding box center [586, 334] width 24 height 24
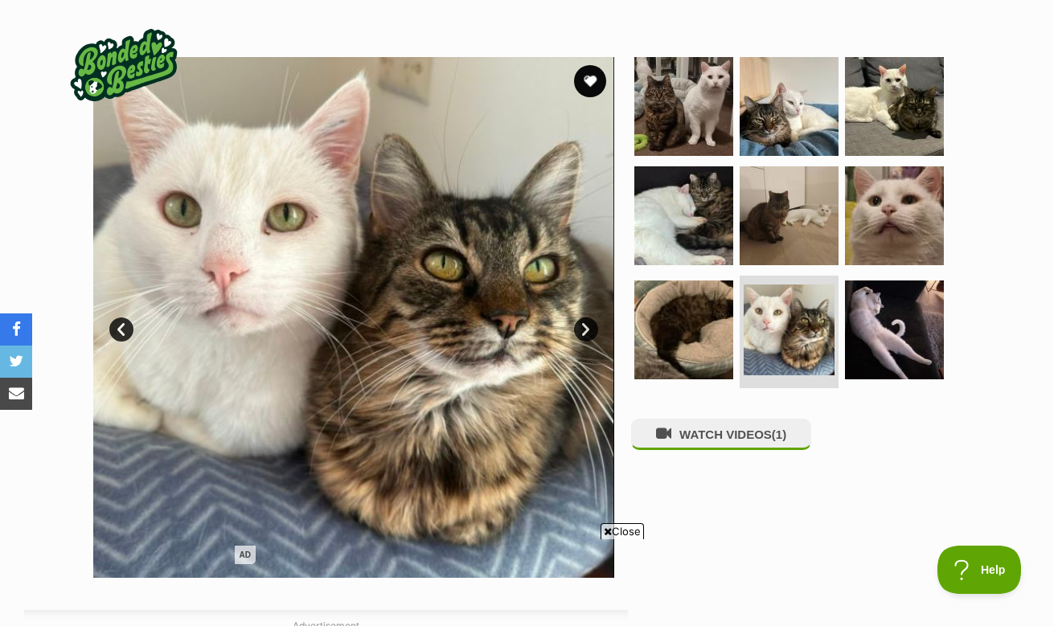
scroll to position [282, 0]
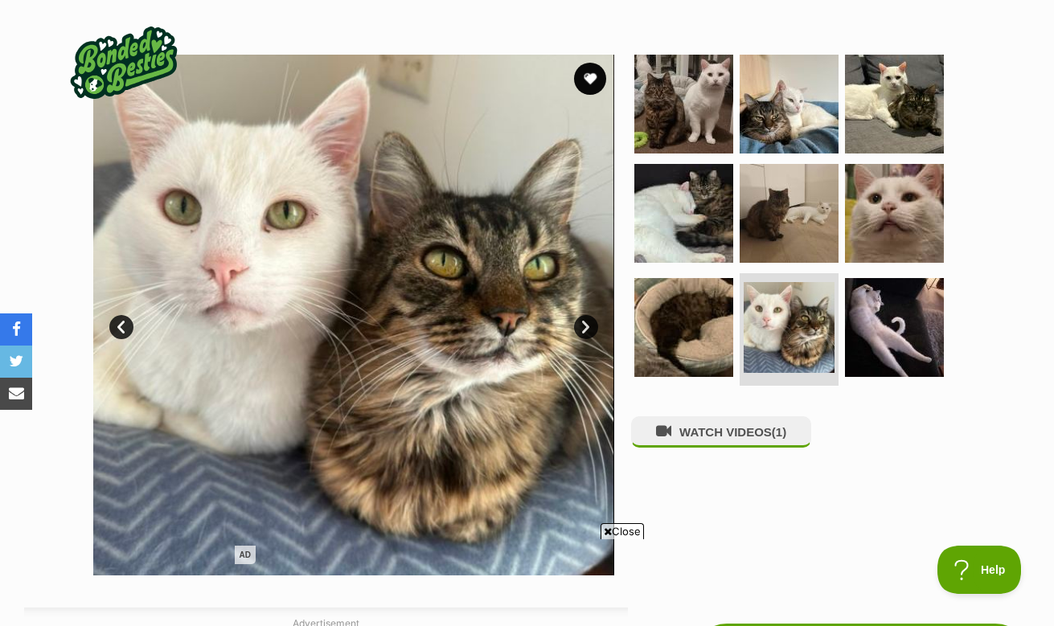
click at [582, 328] on link "Next" at bounding box center [586, 327] width 24 height 24
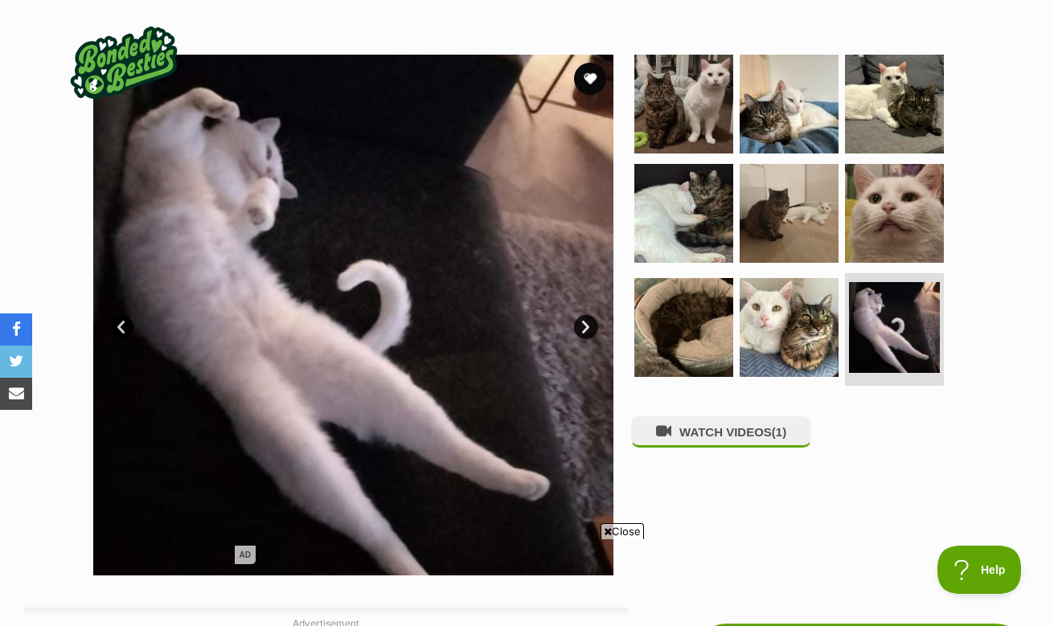
click at [582, 328] on link "Next" at bounding box center [586, 327] width 24 height 24
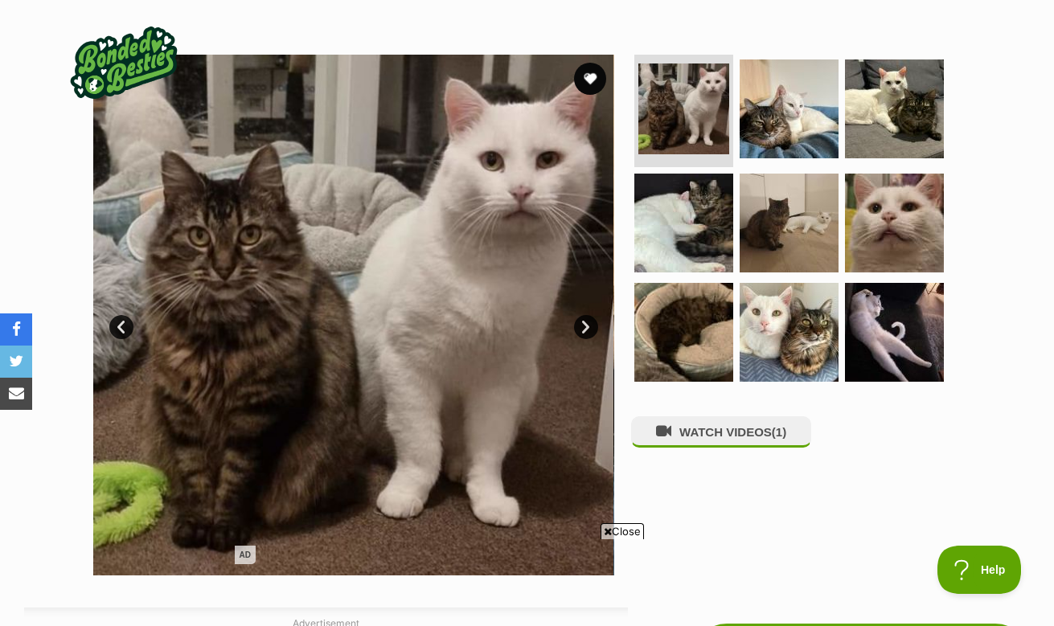
click at [582, 328] on link "Next" at bounding box center [586, 327] width 24 height 24
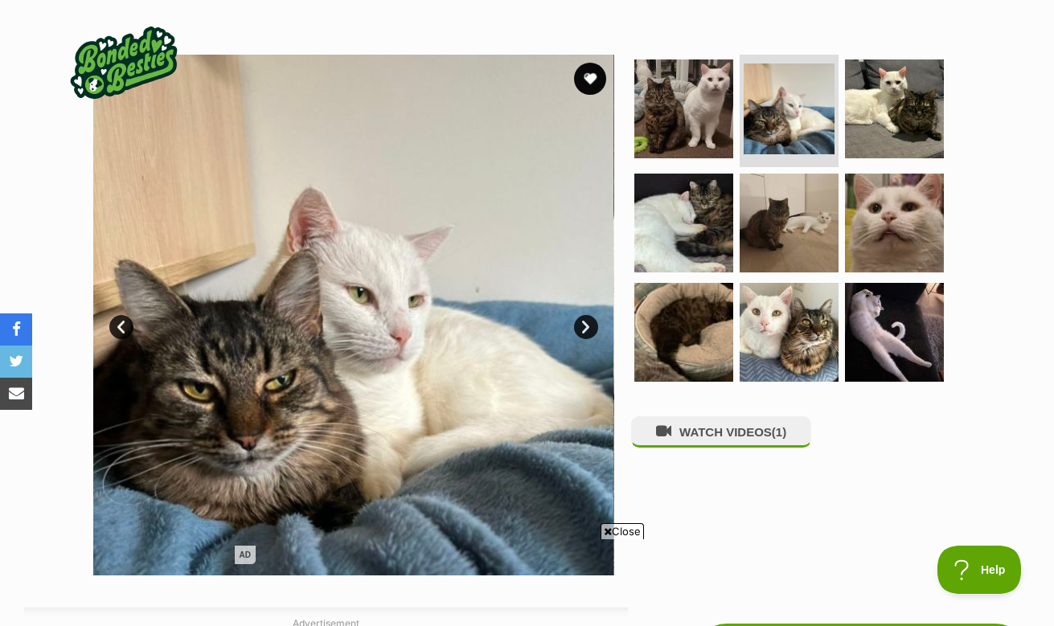
click at [582, 328] on link "Next" at bounding box center [586, 327] width 24 height 24
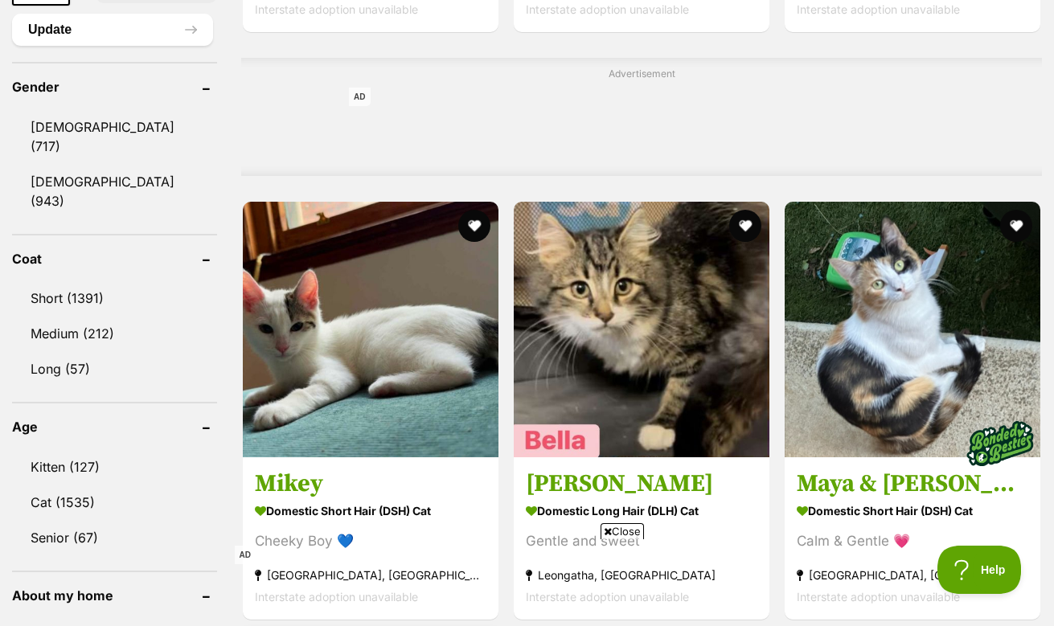
scroll to position [1351, 0]
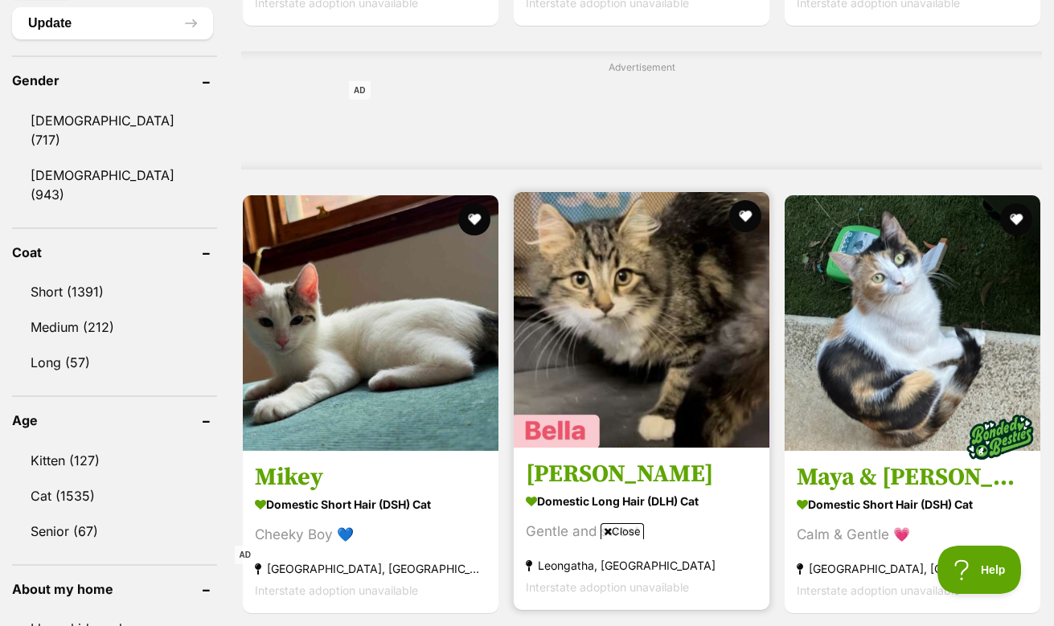
click at [568, 343] on img at bounding box center [642, 320] width 256 height 256
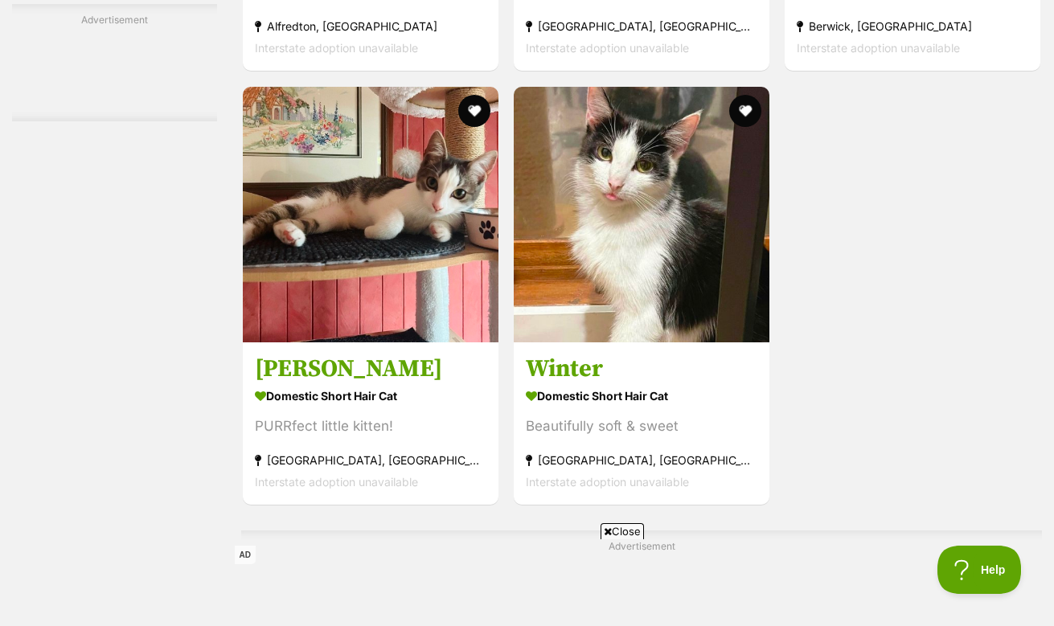
scroll to position [3356, 0]
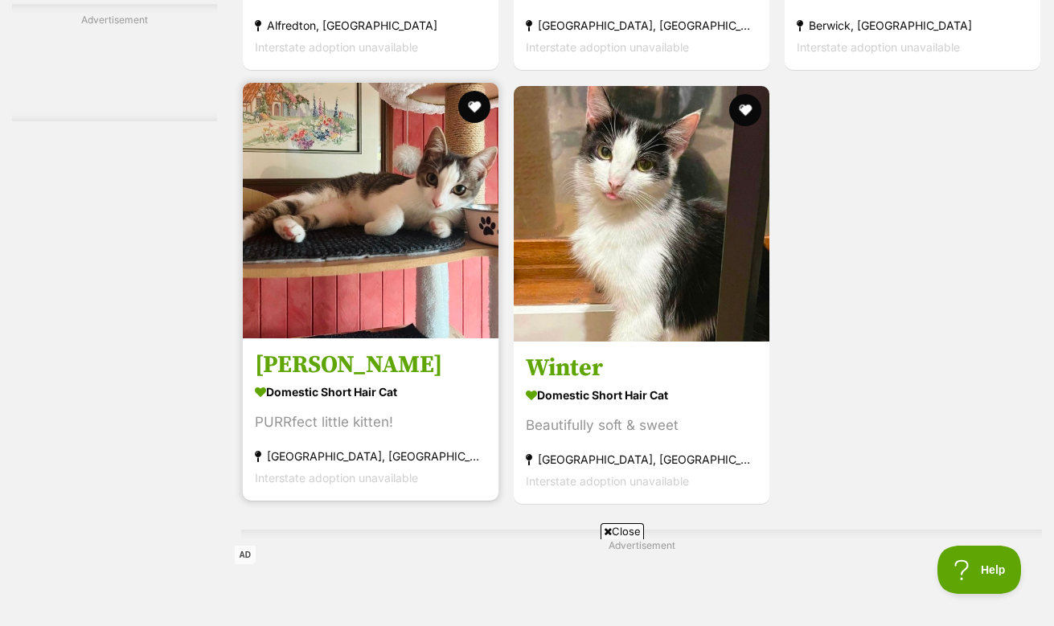
click at [377, 251] on img at bounding box center [371, 211] width 256 height 256
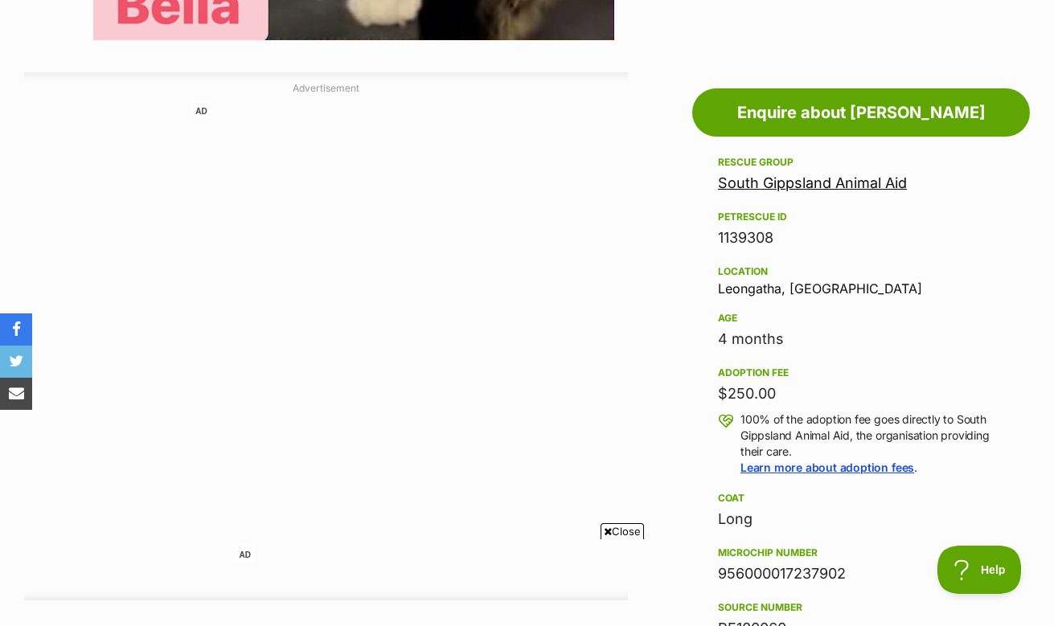
scroll to position [813, 0]
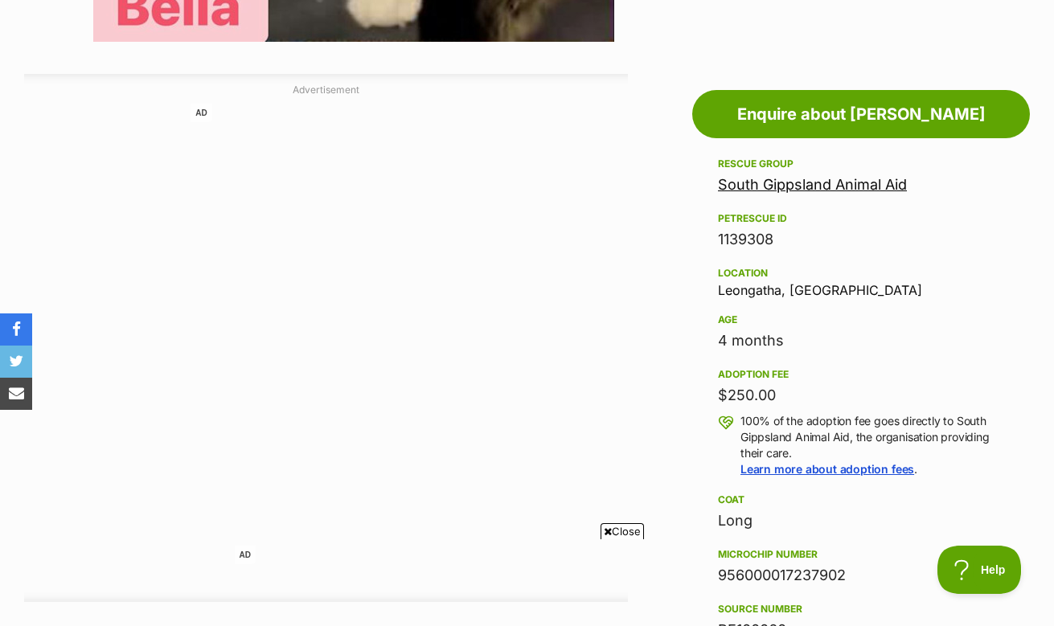
click at [750, 184] on link "South Gippsland Animal Aid" at bounding box center [812, 184] width 189 height 17
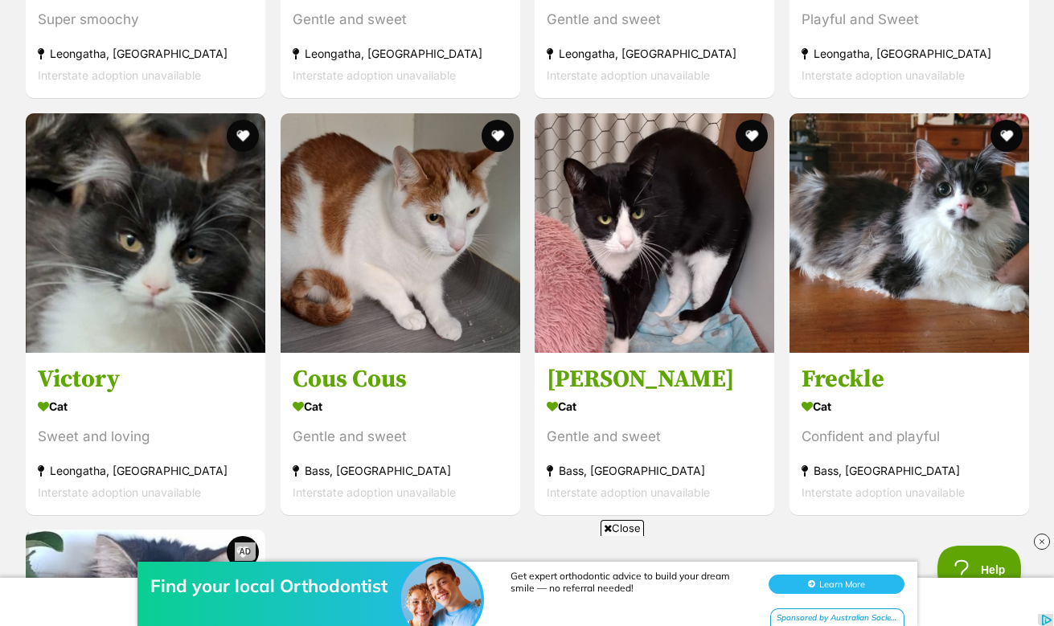
scroll to position [1768, 0]
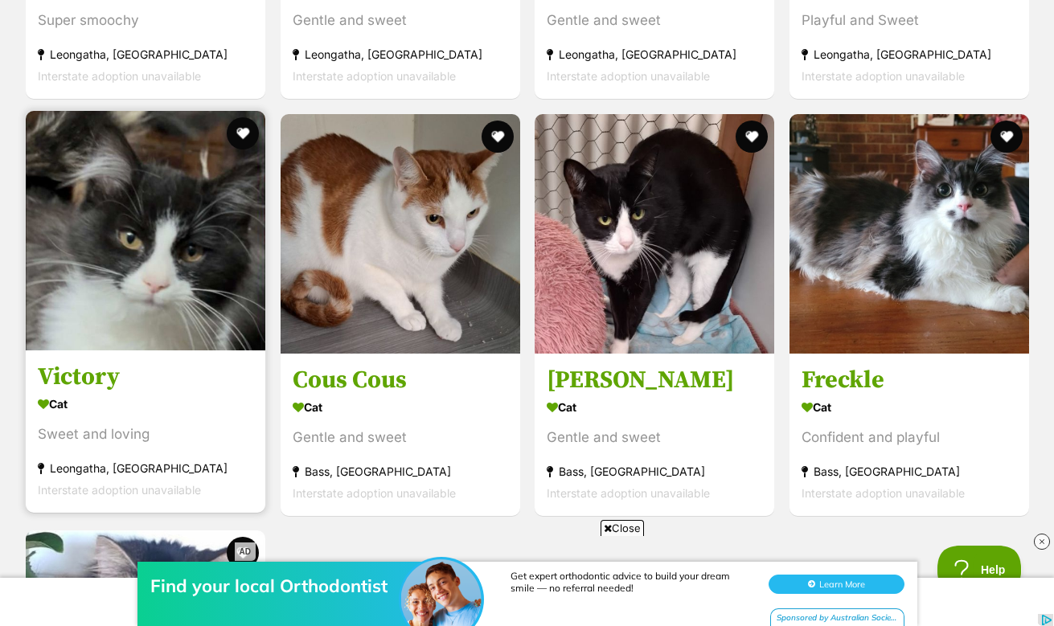
click at [145, 330] on img at bounding box center [146, 231] width 240 height 240
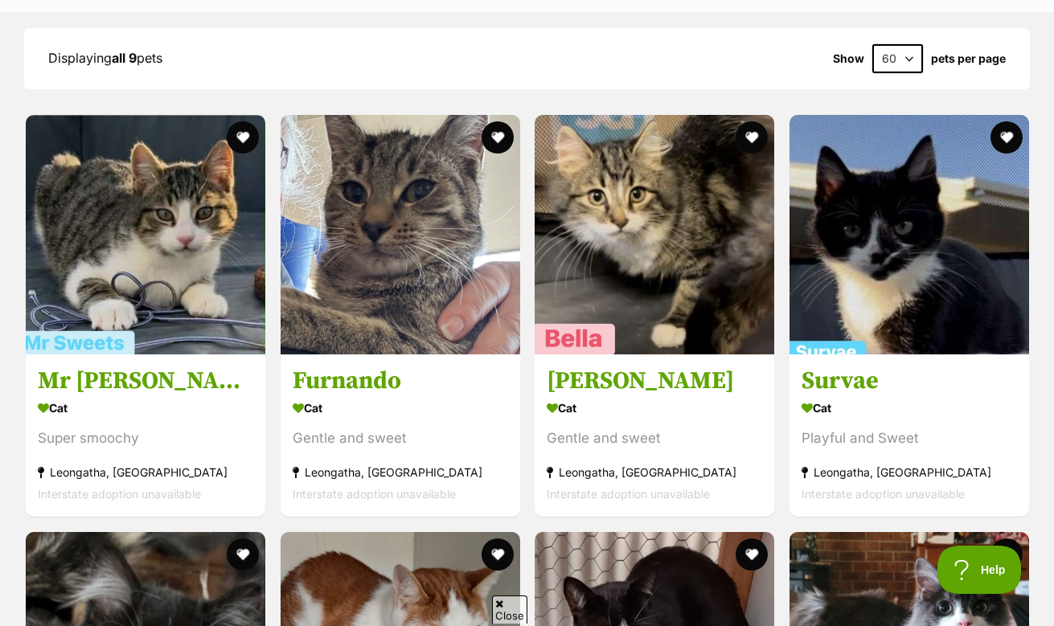
scroll to position [1350, 0]
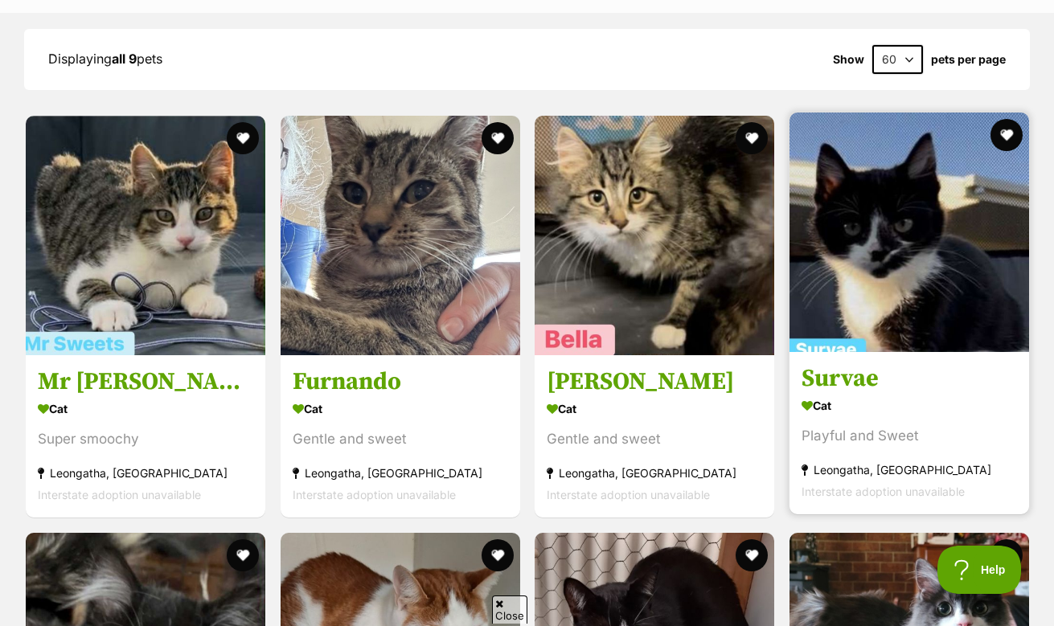
click at [905, 257] on img at bounding box center [909, 233] width 240 height 240
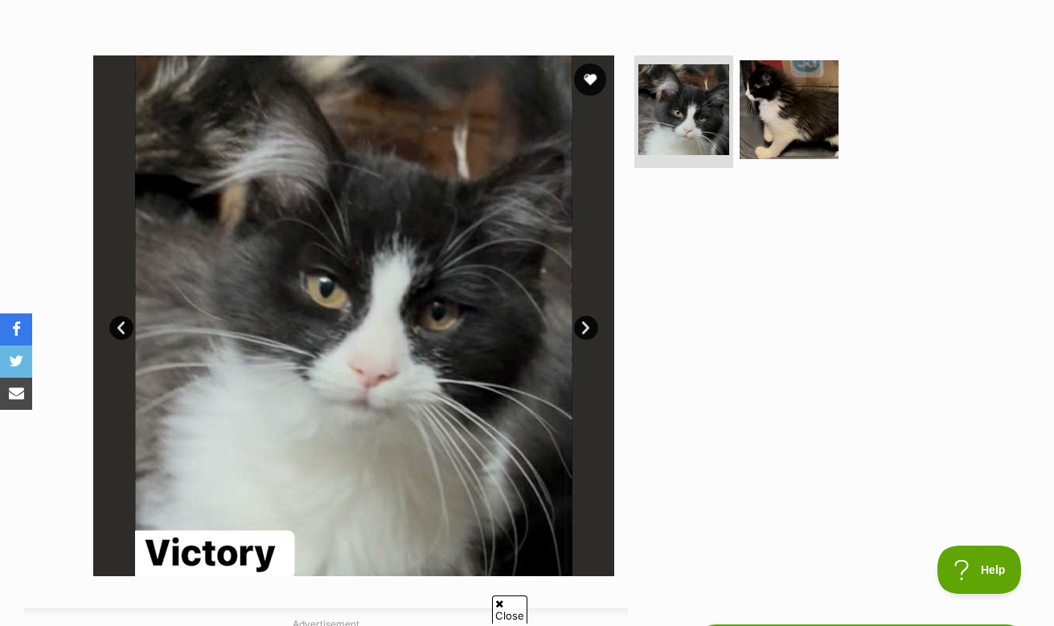
scroll to position [278, 0]
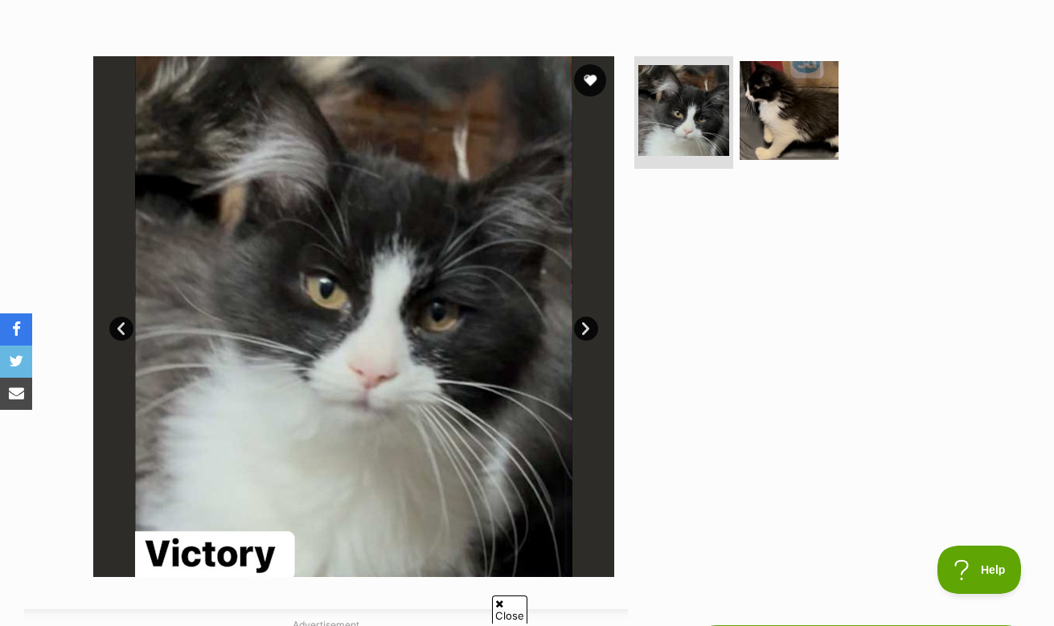
click at [581, 328] on link "Next" at bounding box center [586, 329] width 24 height 24
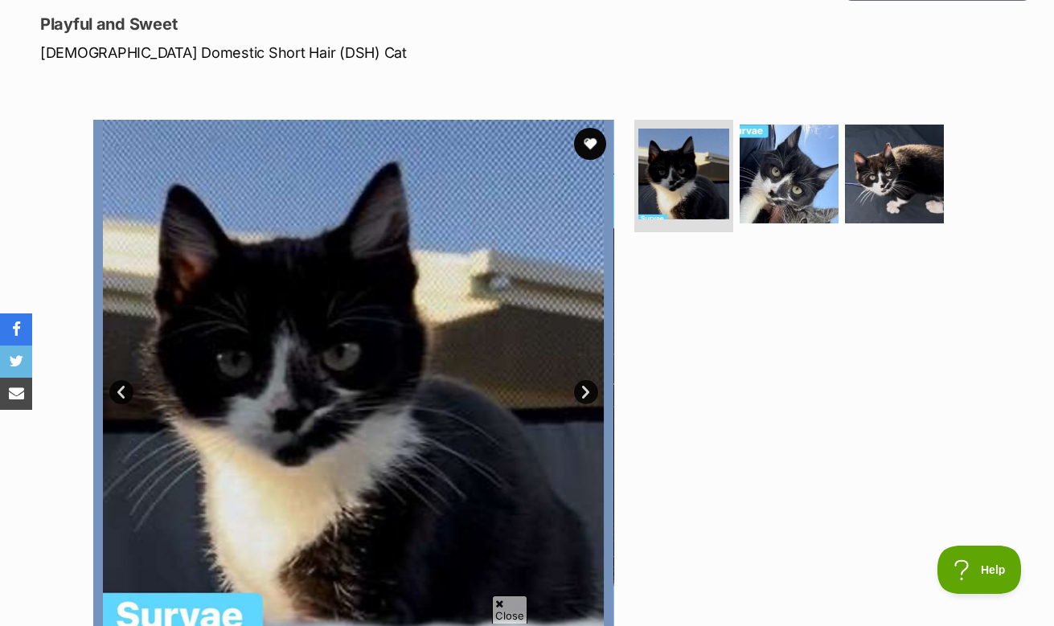
scroll to position [301, 0]
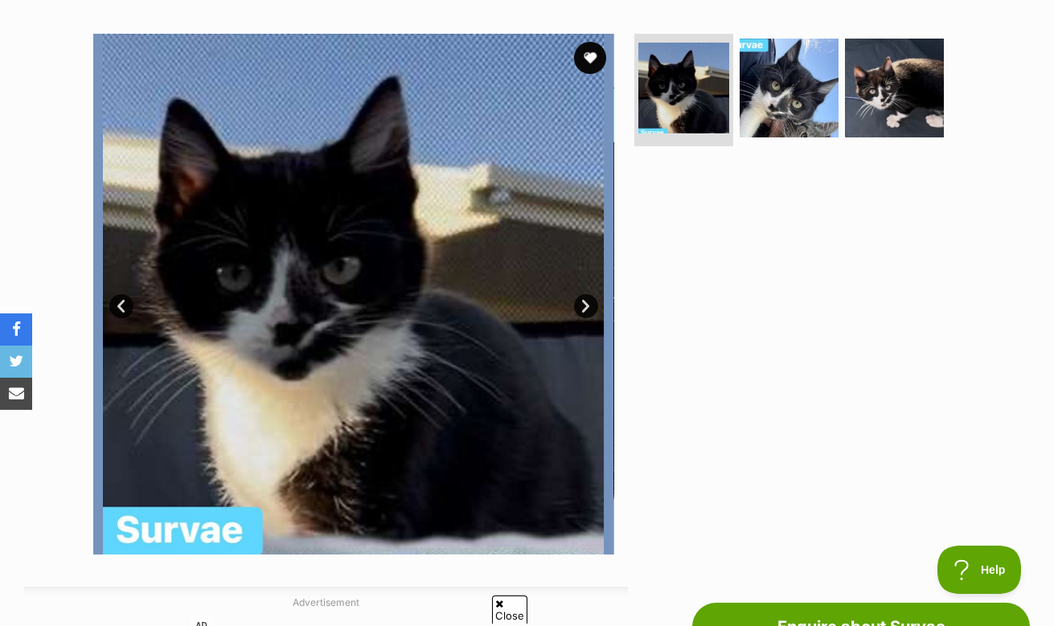
click at [584, 304] on link "Next" at bounding box center [586, 306] width 24 height 24
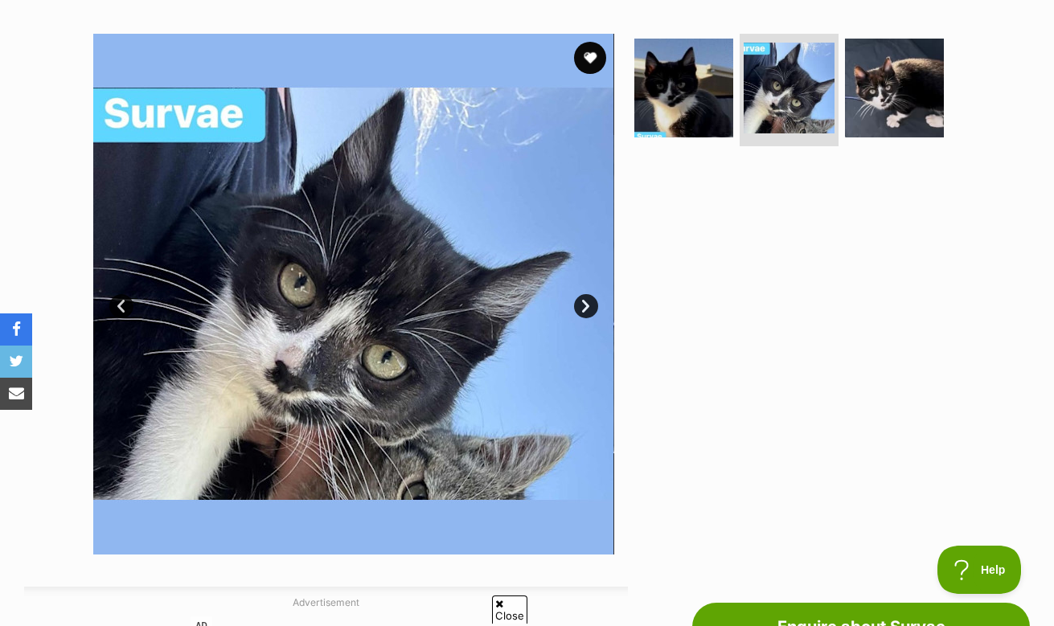
click at [584, 304] on link "Next" at bounding box center [586, 306] width 24 height 24
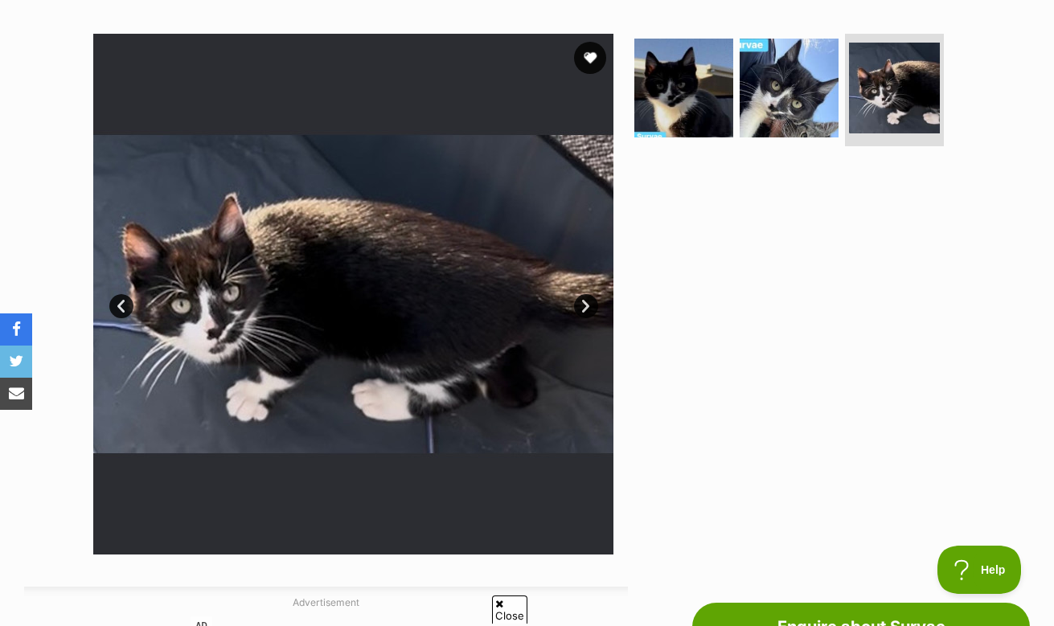
click at [584, 304] on link "Next" at bounding box center [586, 306] width 24 height 24
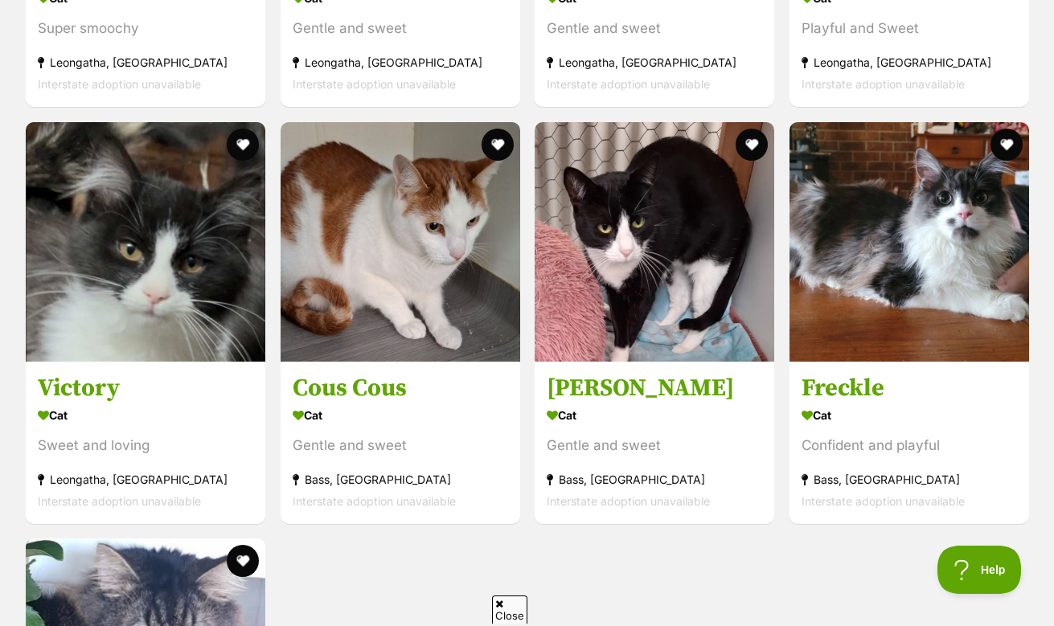
scroll to position [1764, 0]
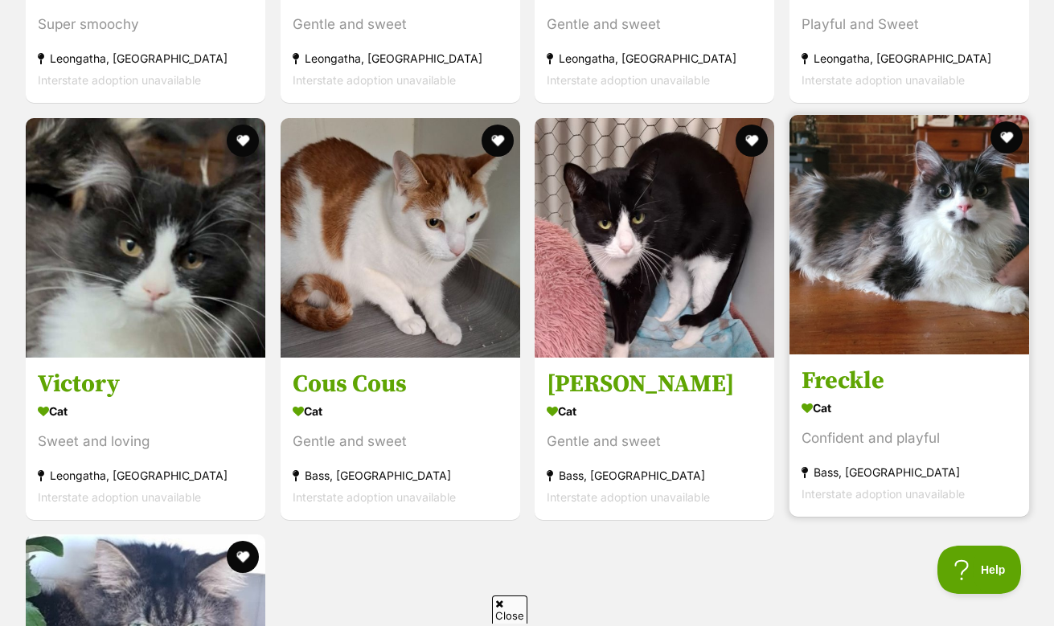
click at [870, 384] on h3 "Freckle" at bounding box center [908, 380] width 215 height 31
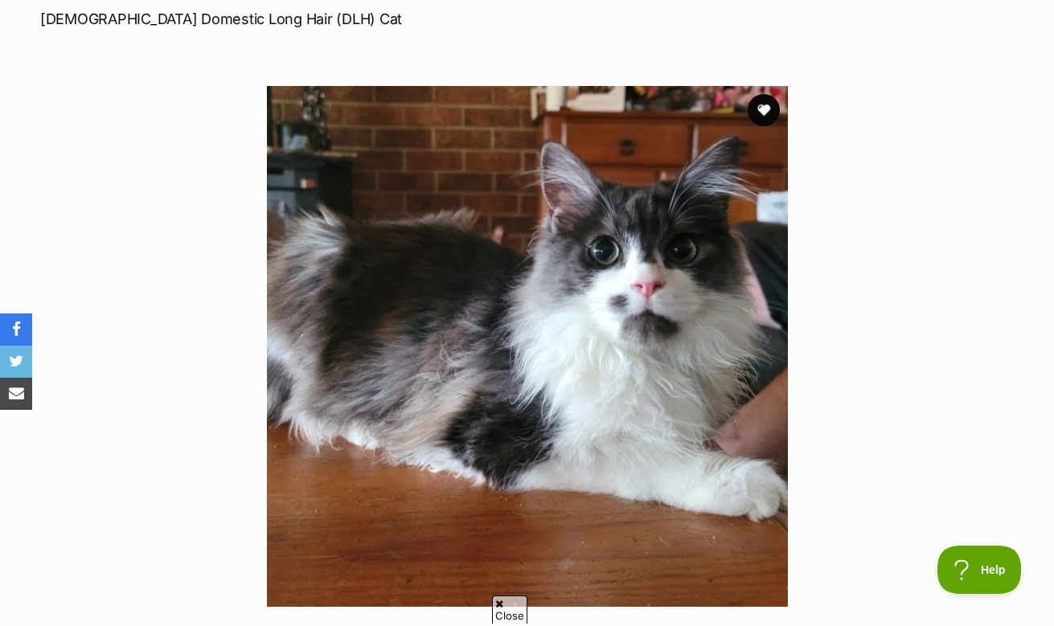
scroll to position [244, 0]
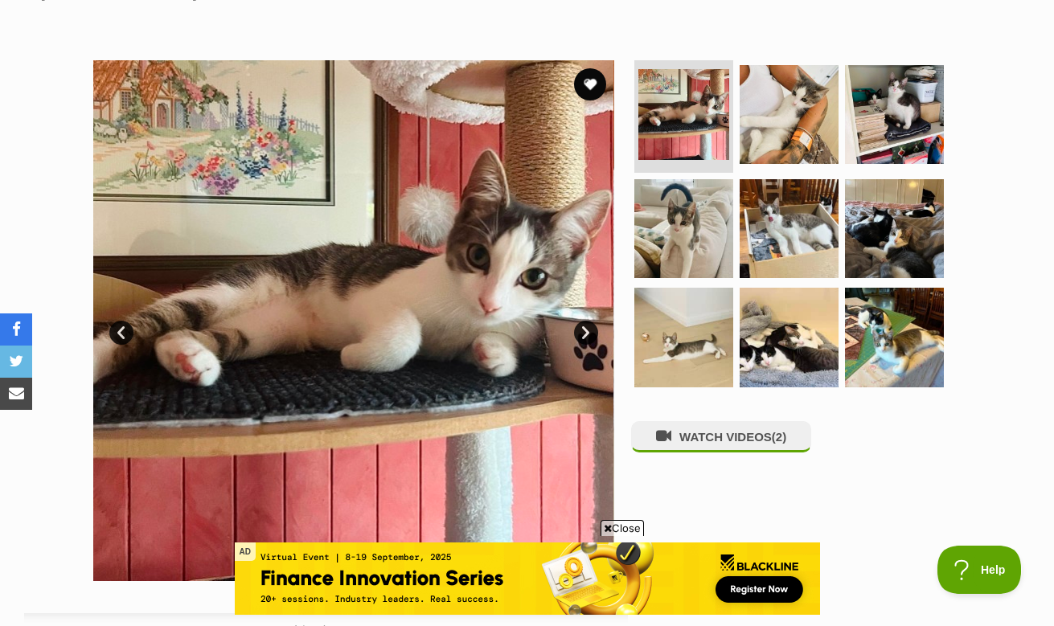
scroll to position [272, 0]
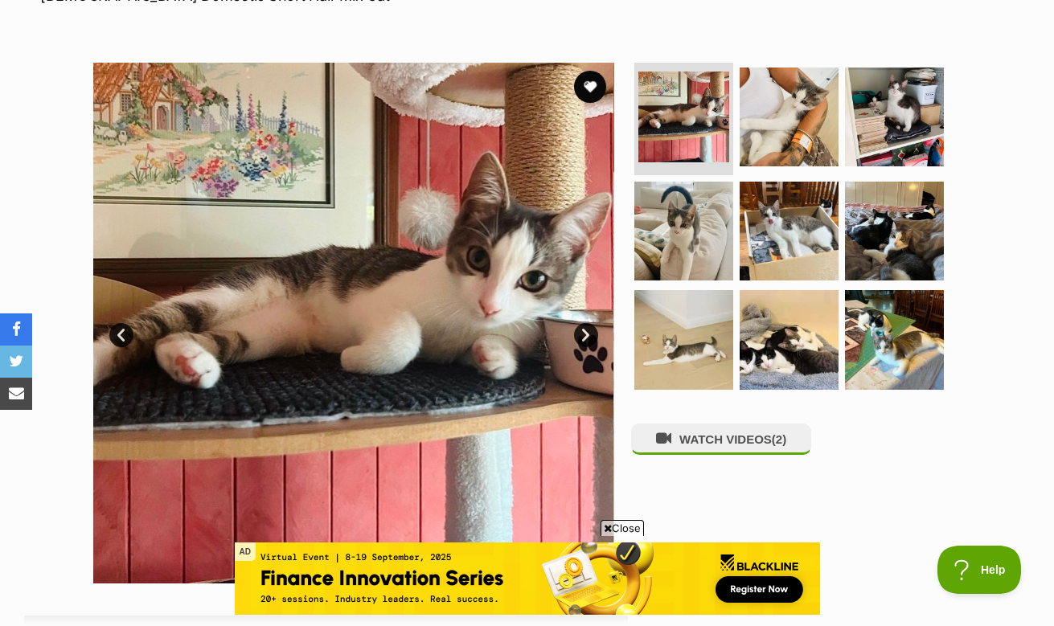
click at [590, 338] on link "Next" at bounding box center [586, 335] width 24 height 24
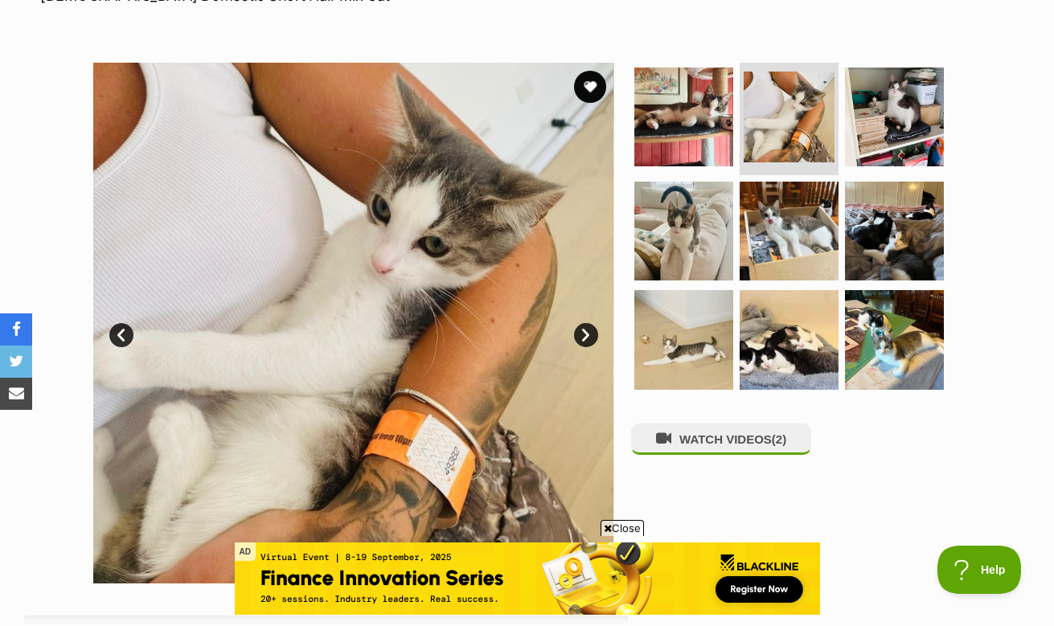
click at [590, 338] on link "Next" at bounding box center [586, 335] width 24 height 24
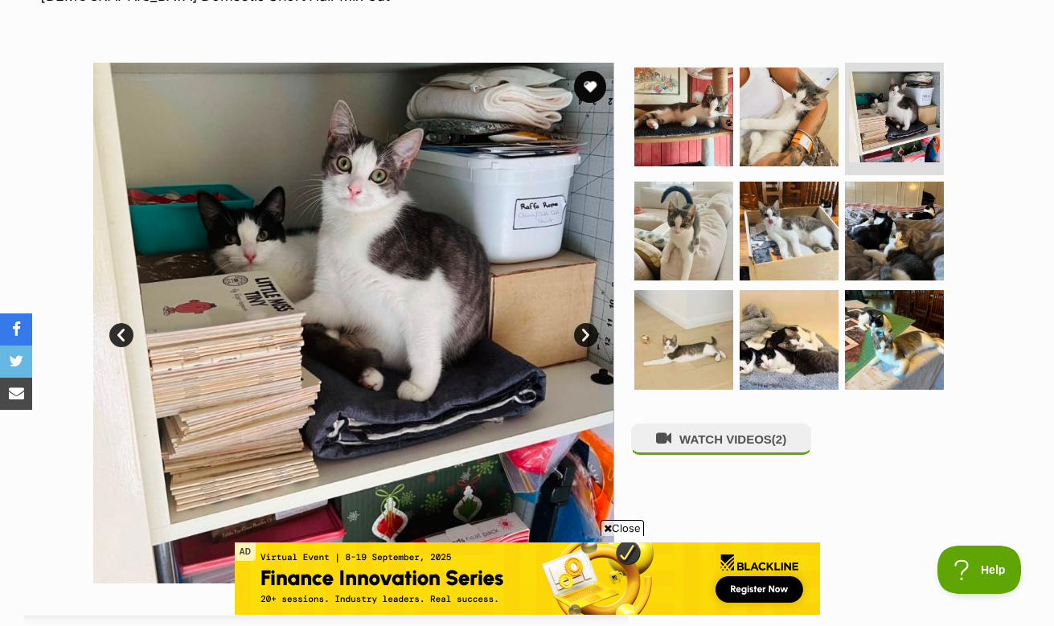
click at [590, 338] on link "Next" at bounding box center [586, 335] width 24 height 24
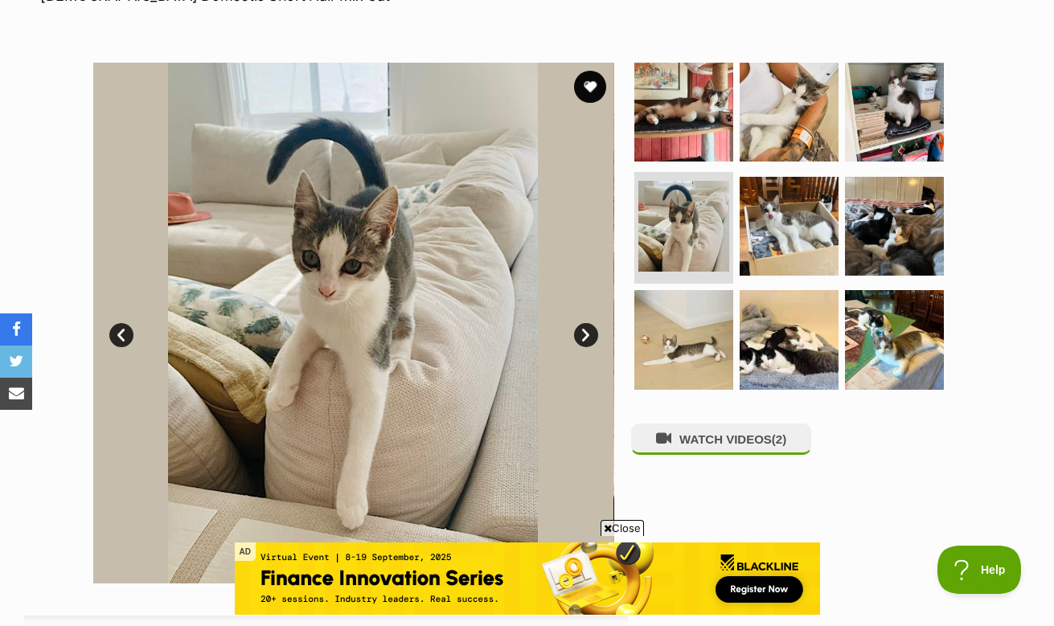
click at [590, 338] on link "Next" at bounding box center [586, 335] width 24 height 24
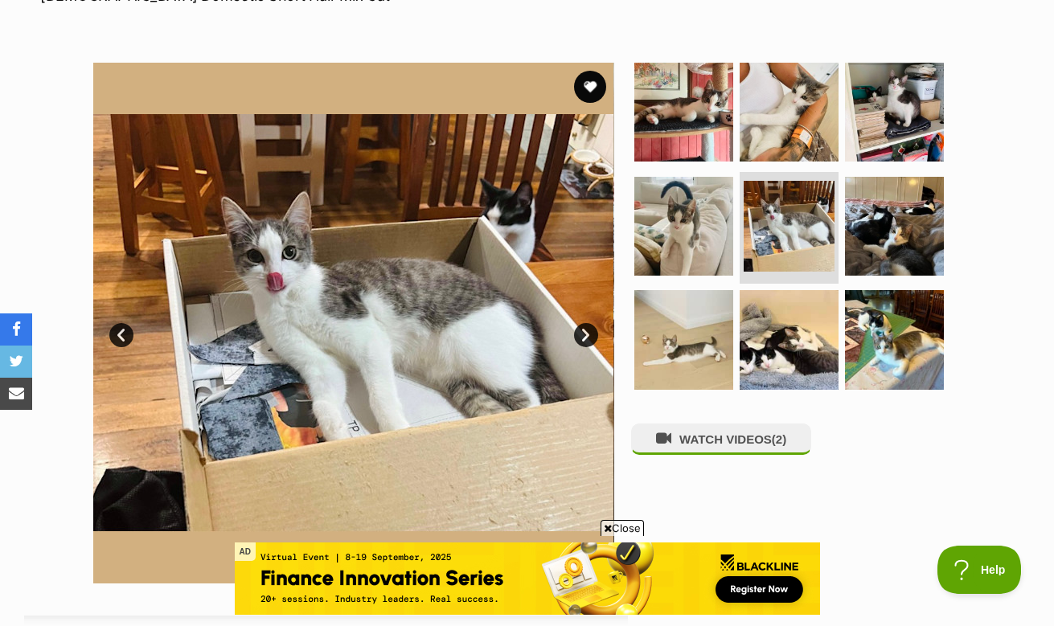
click at [590, 338] on link "Next" at bounding box center [586, 335] width 24 height 24
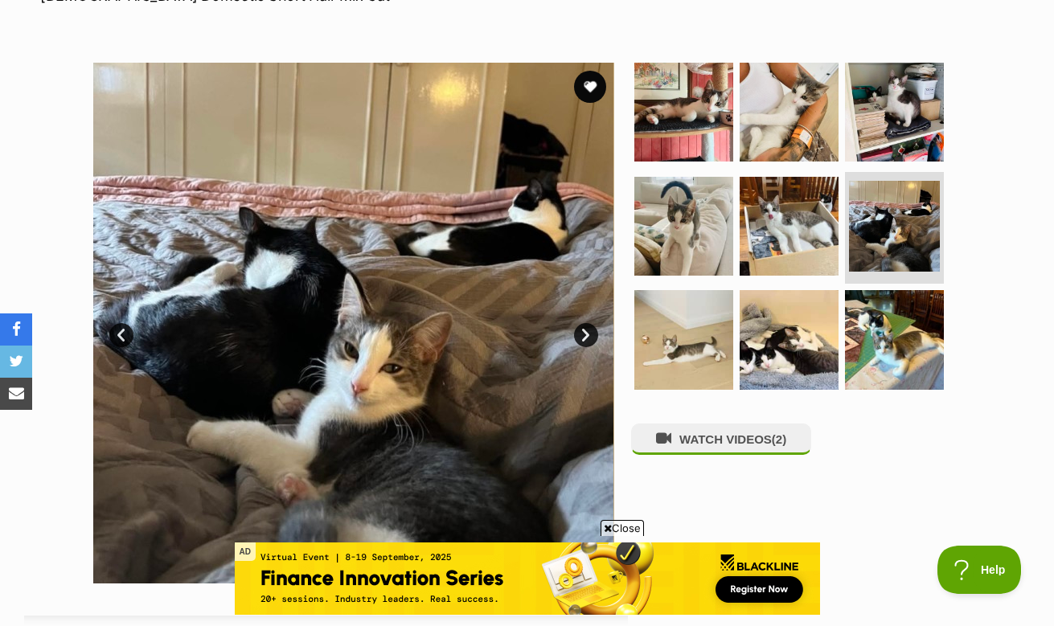
click at [590, 338] on link "Next" at bounding box center [586, 335] width 24 height 24
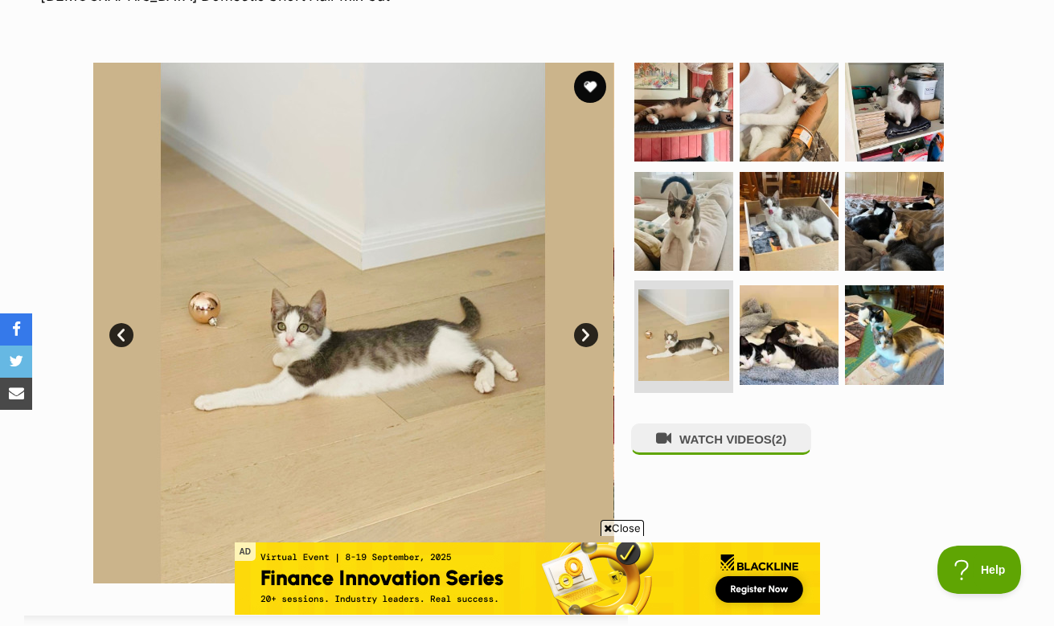
click at [590, 338] on link "Next" at bounding box center [586, 335] width 24 height 24
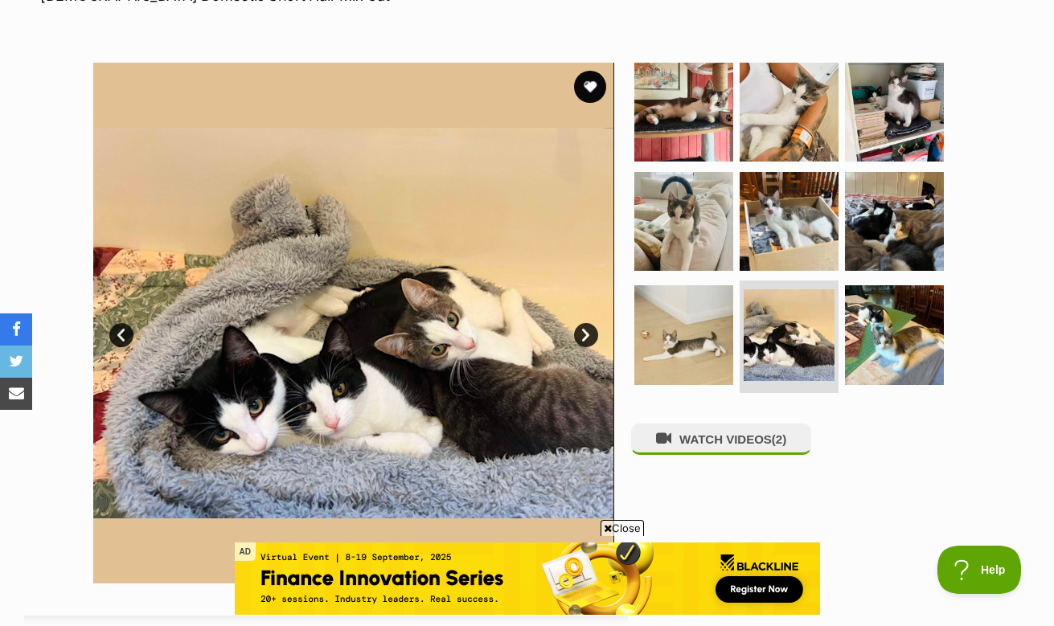
click at [590, 338] on link "Next" at bounding box center [586, 335] width 24 height 24
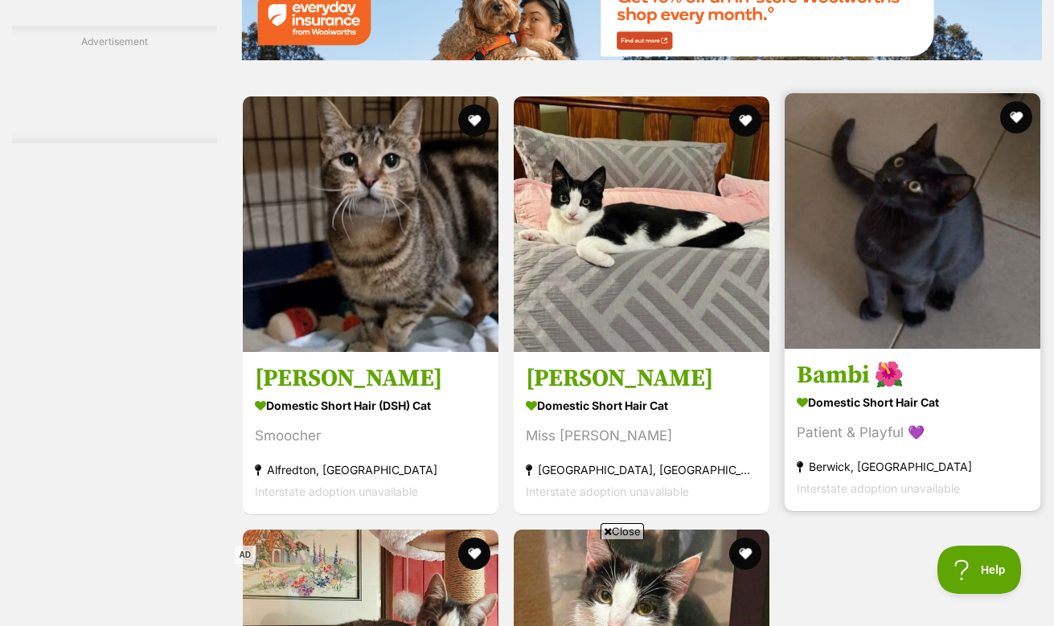
click at [892, 245] on img at bounding box center [913, 221] width 256 height 256
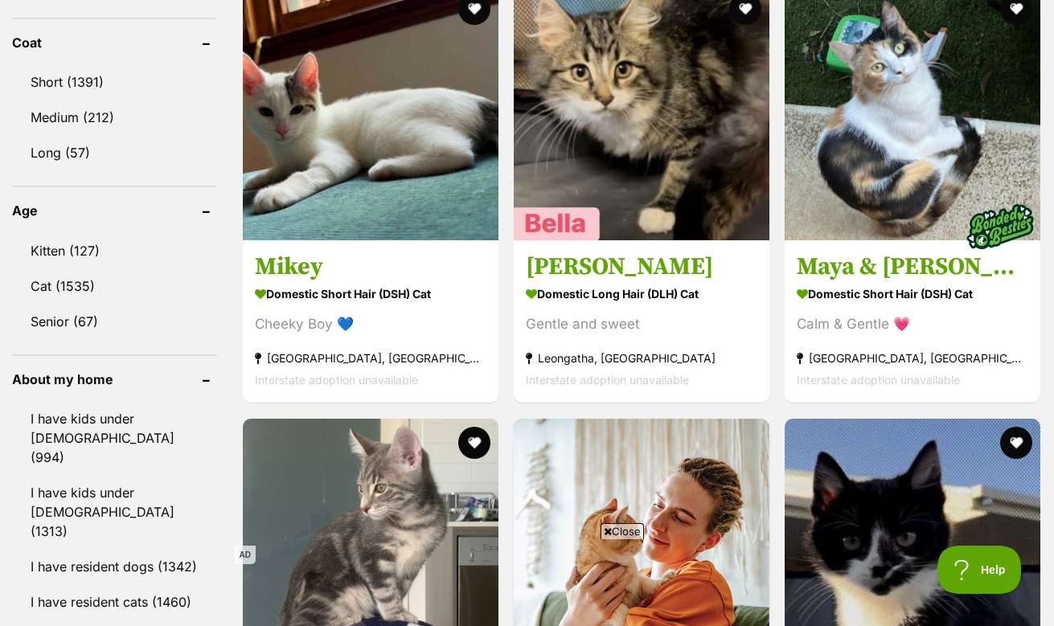
scroll to position [1554, 0]
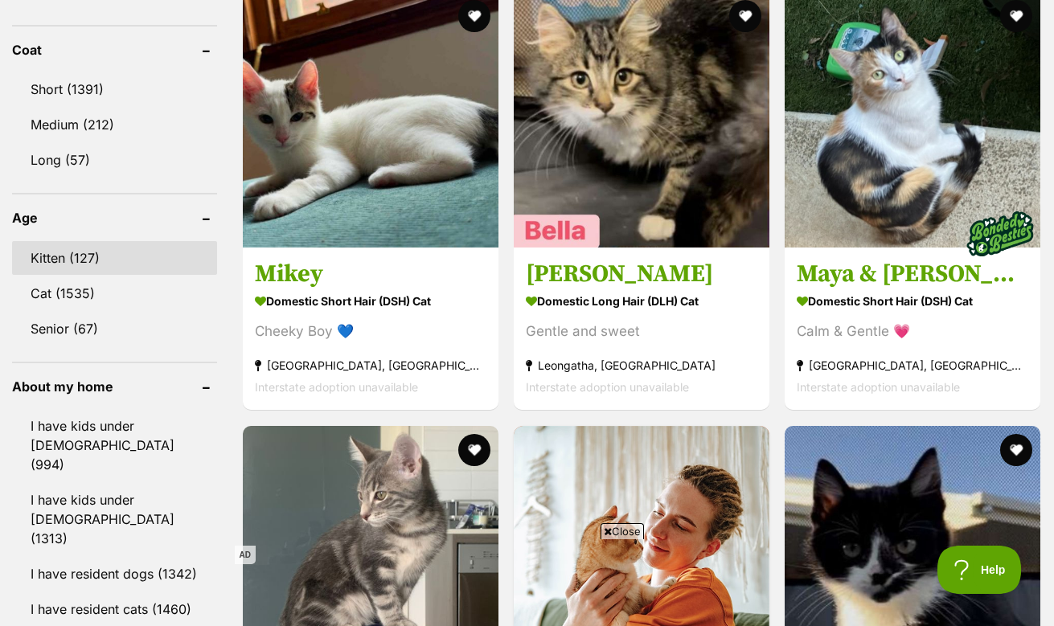
click at [71, 241] on link "Kitten (127)" at bounding box center [114, 258] width 205 height 34
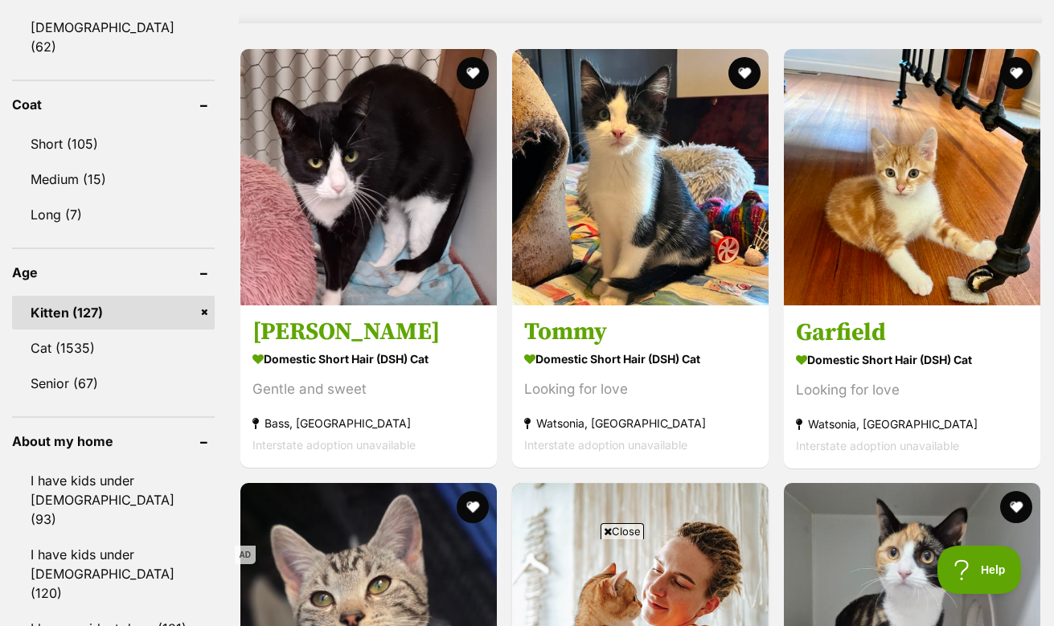
scroll to position [1498, 0]
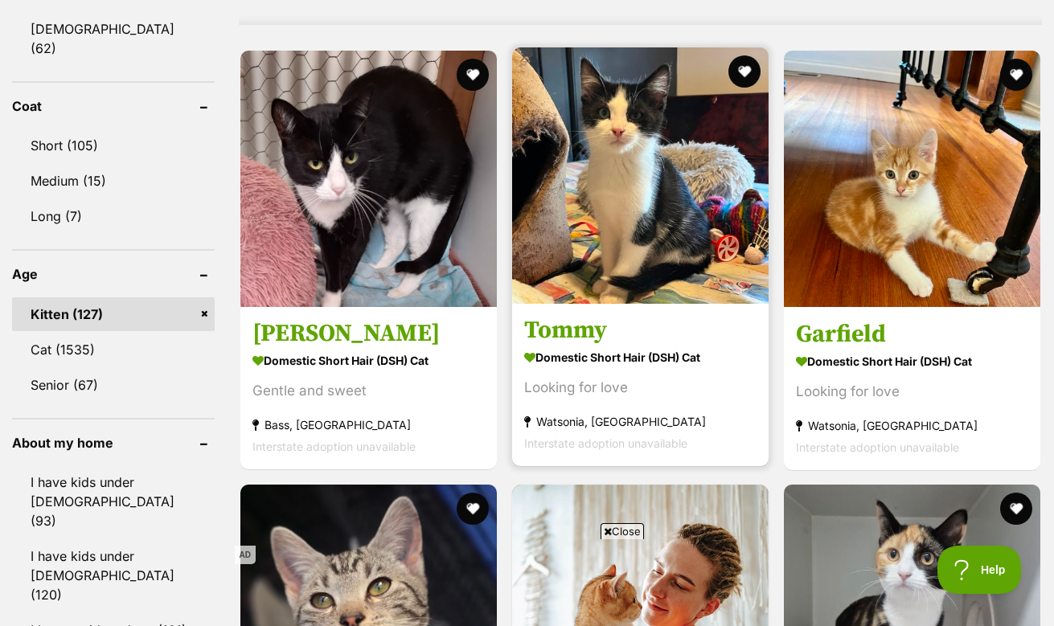
click at [543, 327] on h3 "Tommy" at bounding box center [640, 330] width 232 height 31
click at [553, 231] on img at bounding box center [640, 175] width 256 height 256
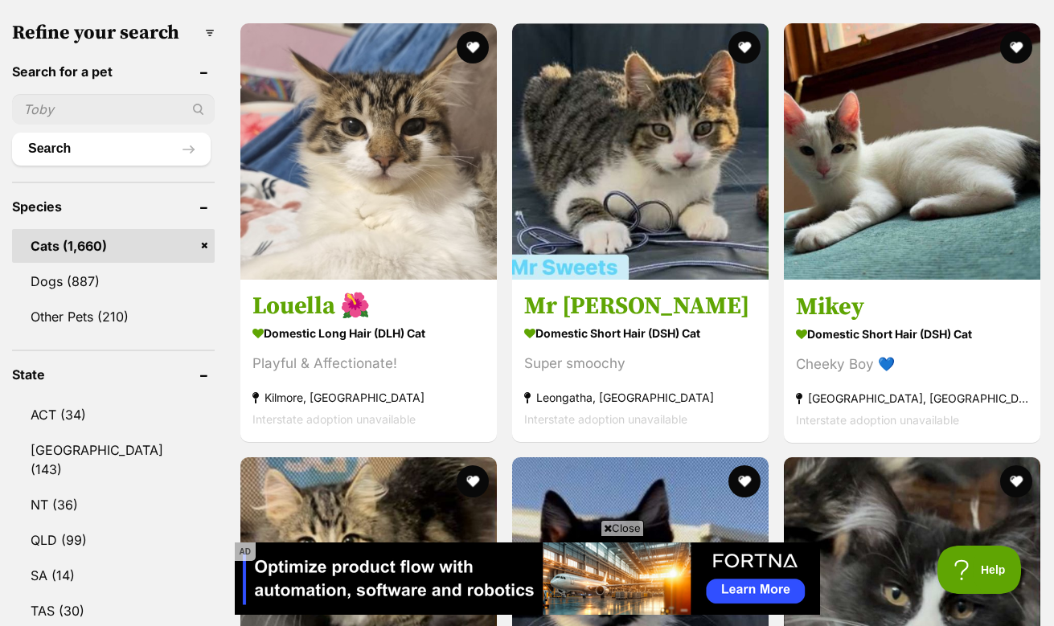
scroll to position [504, 0]
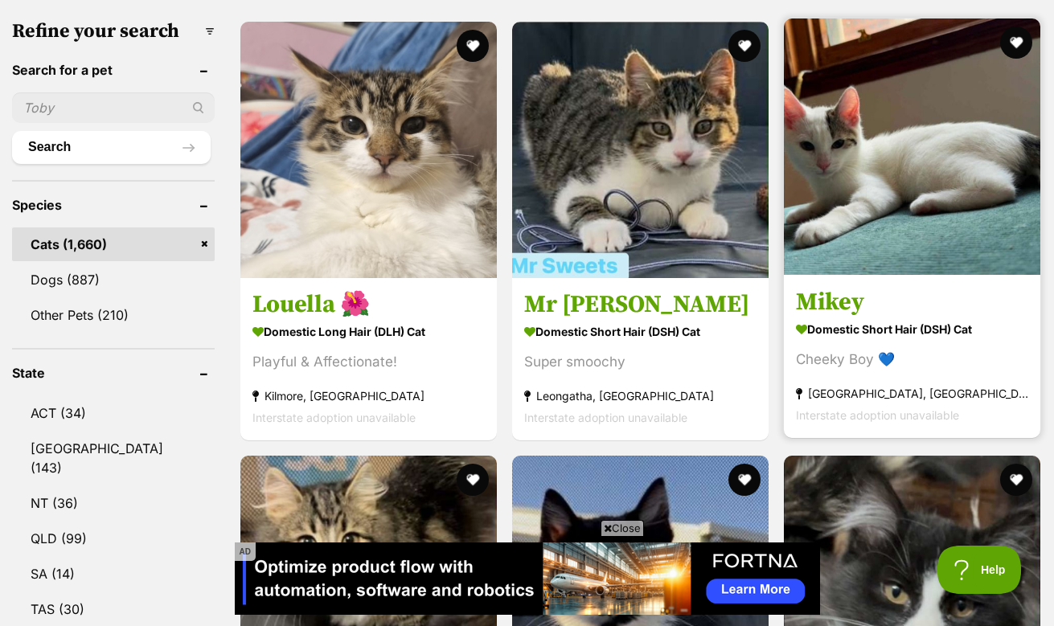
click at [880, 269] on img at bounding box center [912, 146] width 256 height 256
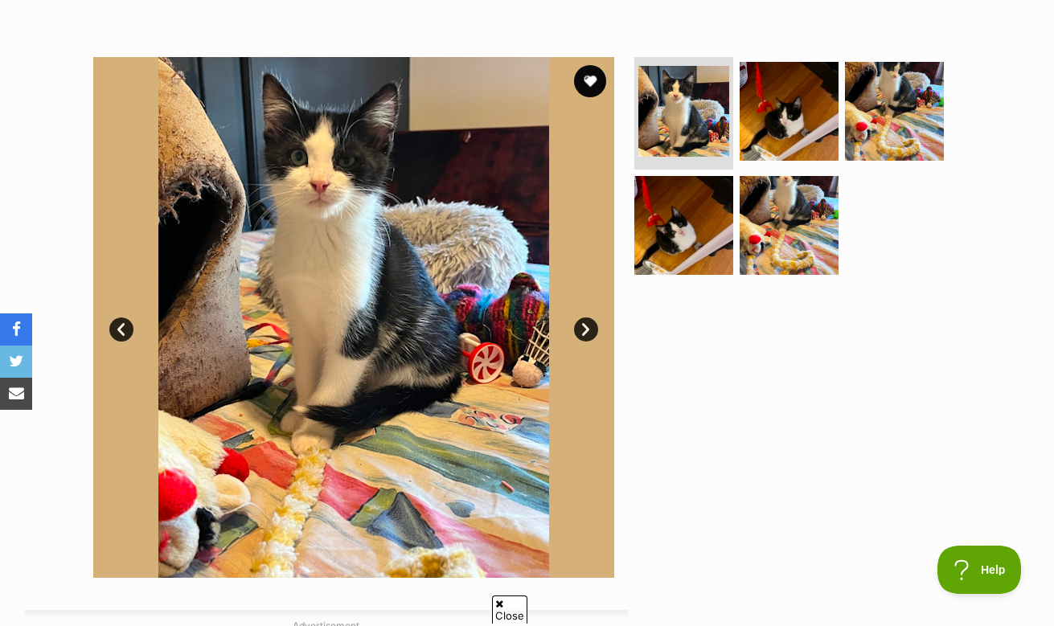
scroll to position [275, 0]
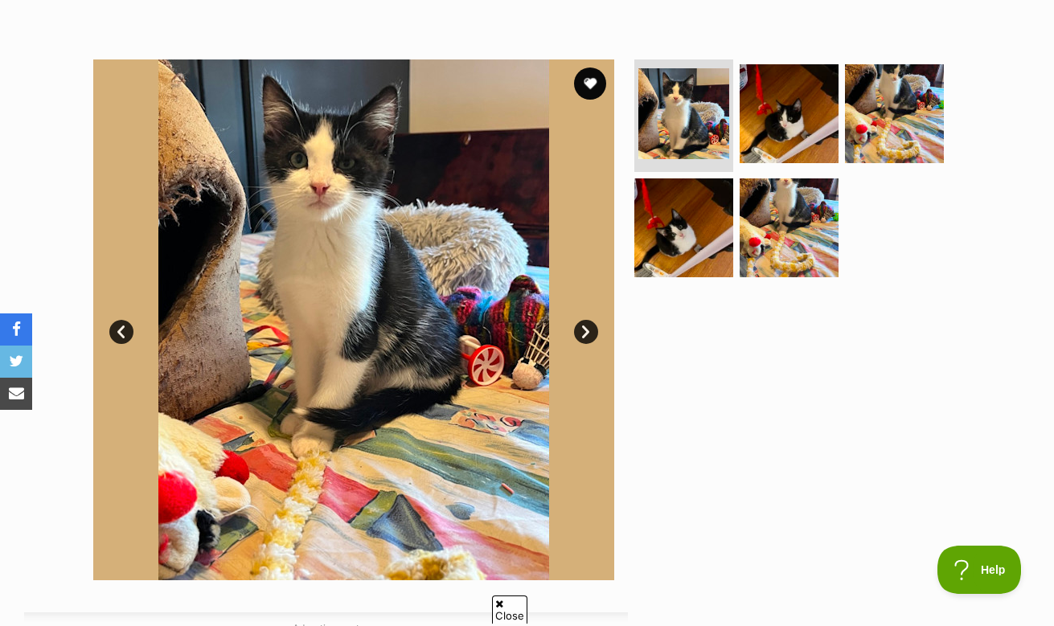
click at [585, 325] on link "Next" at bounding box center [586, 332] width 24 height 24
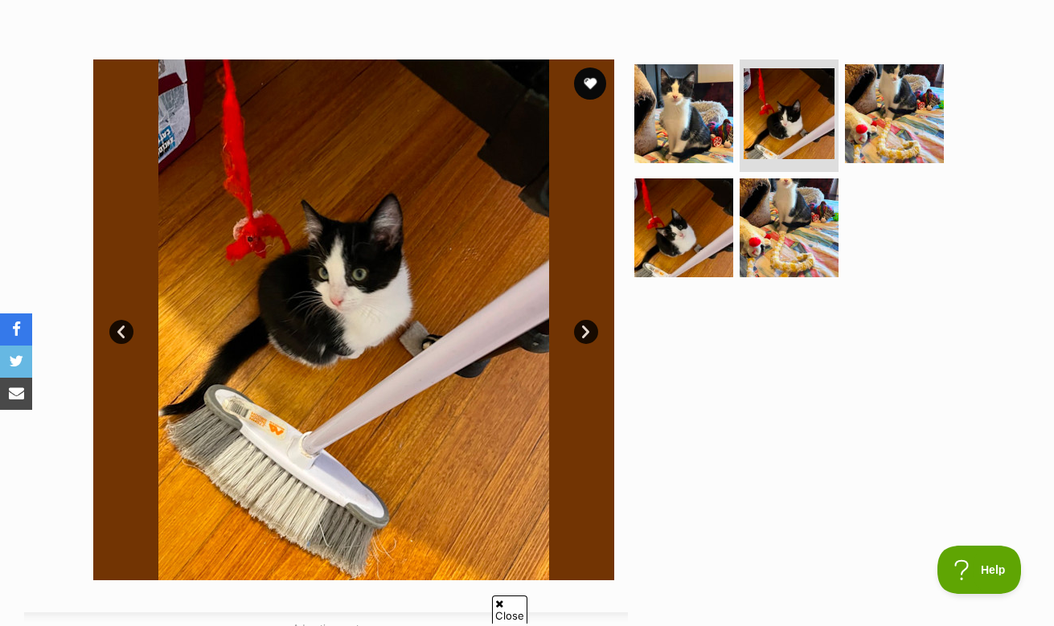
click at [585, 325] on link "Next" at bounding box center [586, 332] width 24 height 24
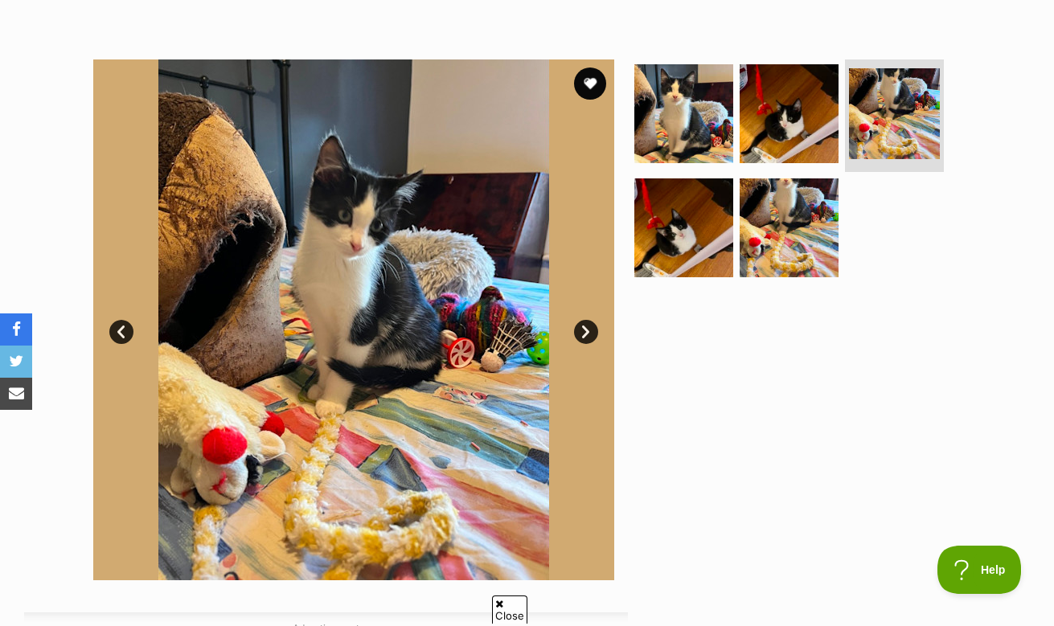
click at [585, 325] on link "Next" at bounding box center [586, 332] width 24 height 24
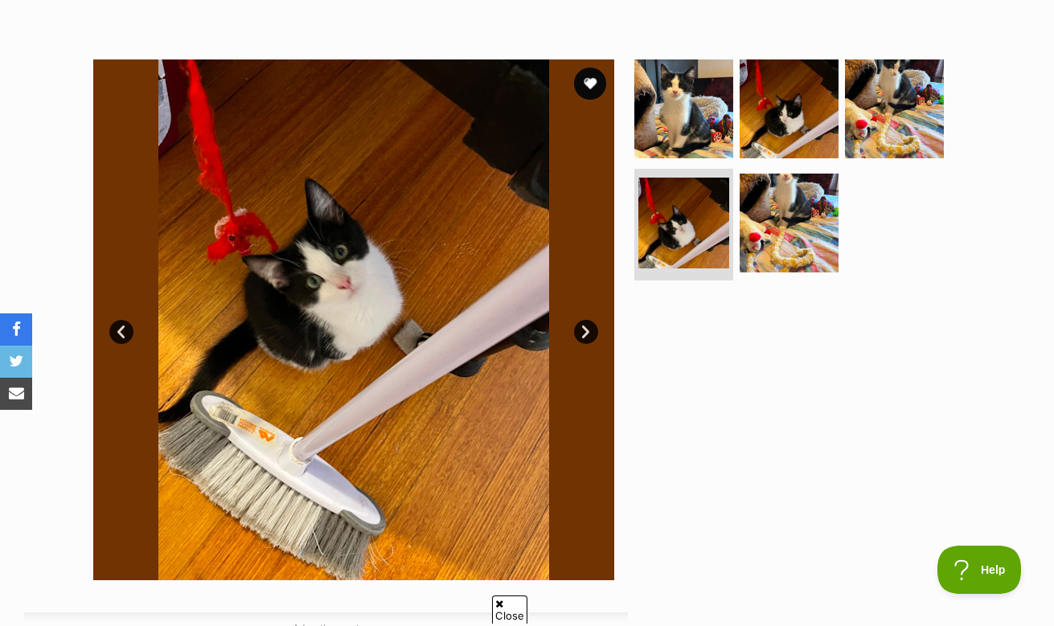
click at [585, 325] on link "Next" at bounding box center [586, 332] width 24 height 24
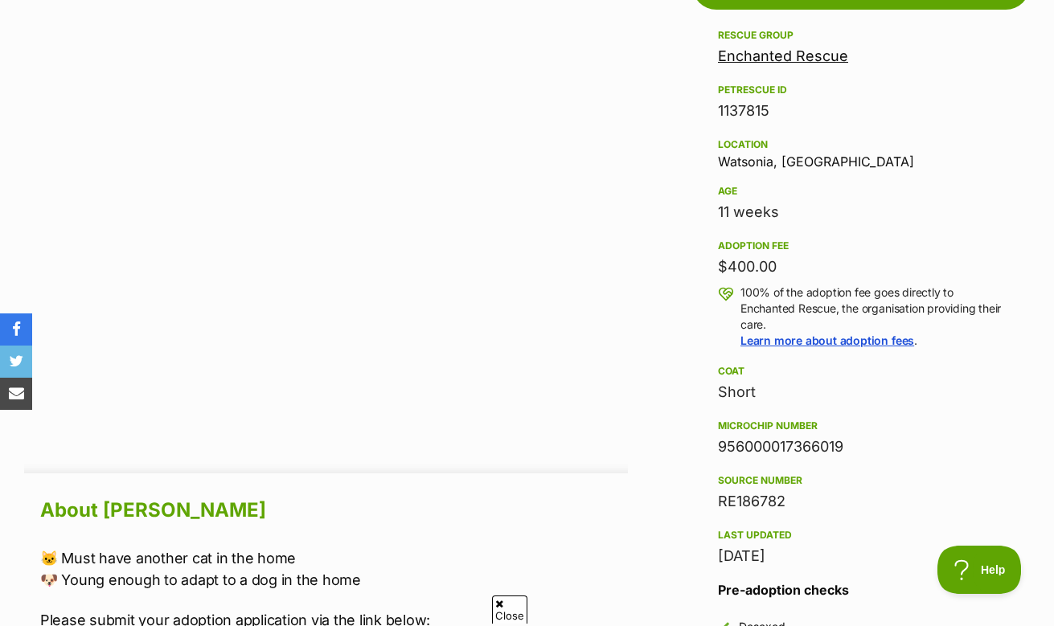
scroll to position [938, 0]
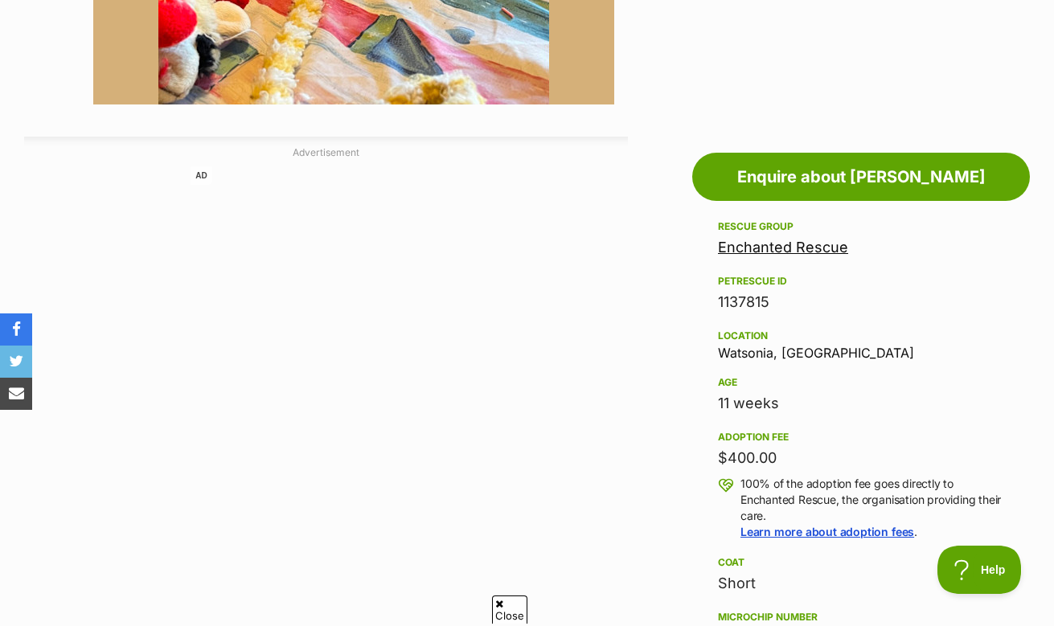
click at [750, 248] on link "Enchanted Rescue" at bounding box center [783, 247] width 130 height 17
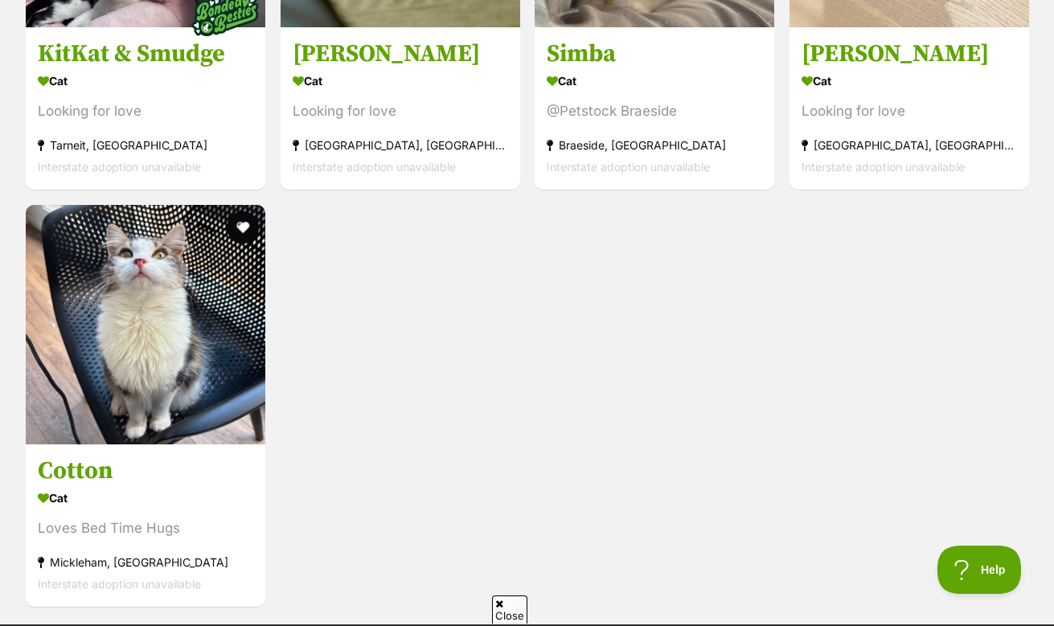
scroll to position [5454, 0]
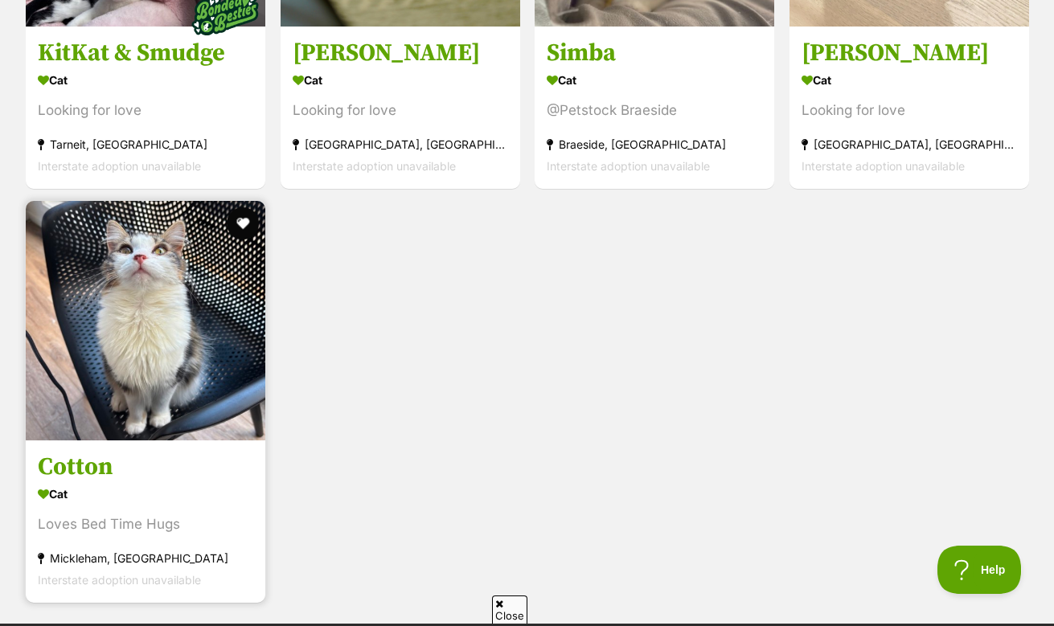
click at [143, 342] on img at bounding box center [146, 321] width 240 height 240
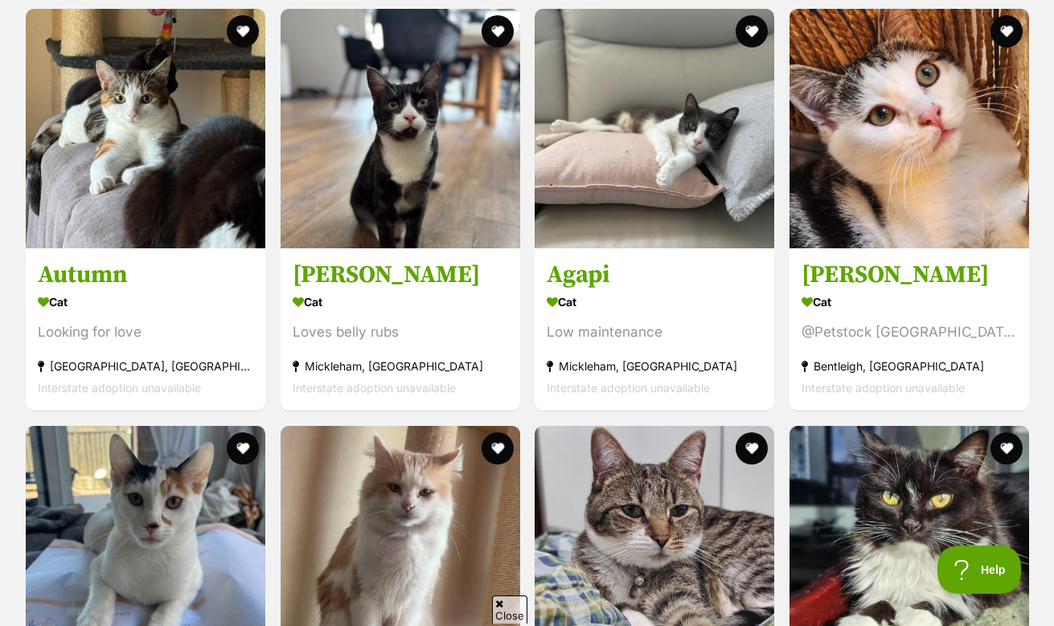
scroll to position [4386, 0]
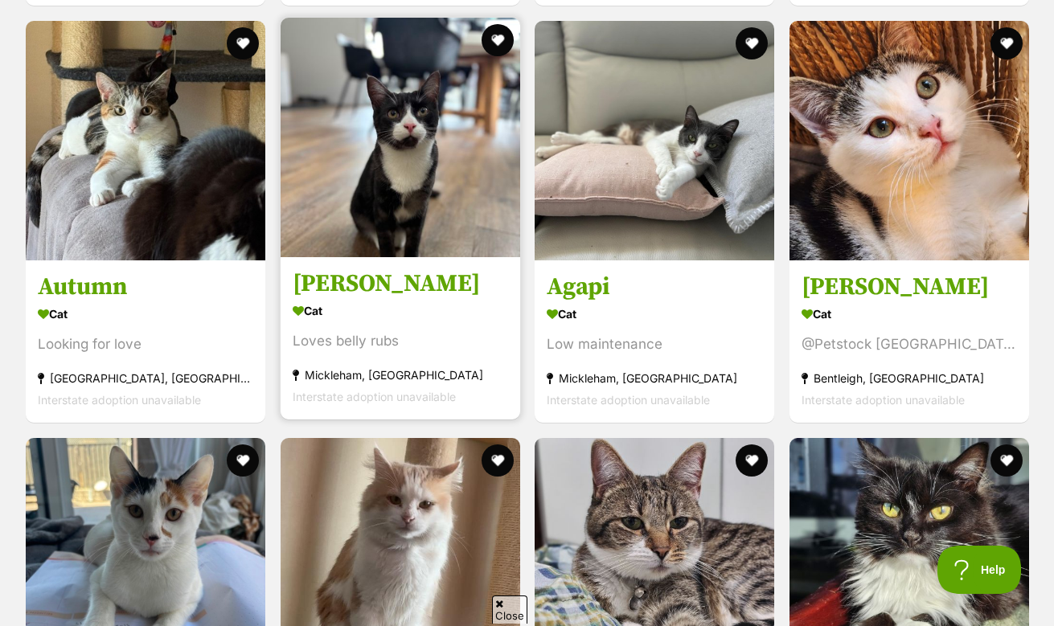
click at [379, 252] on link at bounding box center [401, 252] width 240 height 16
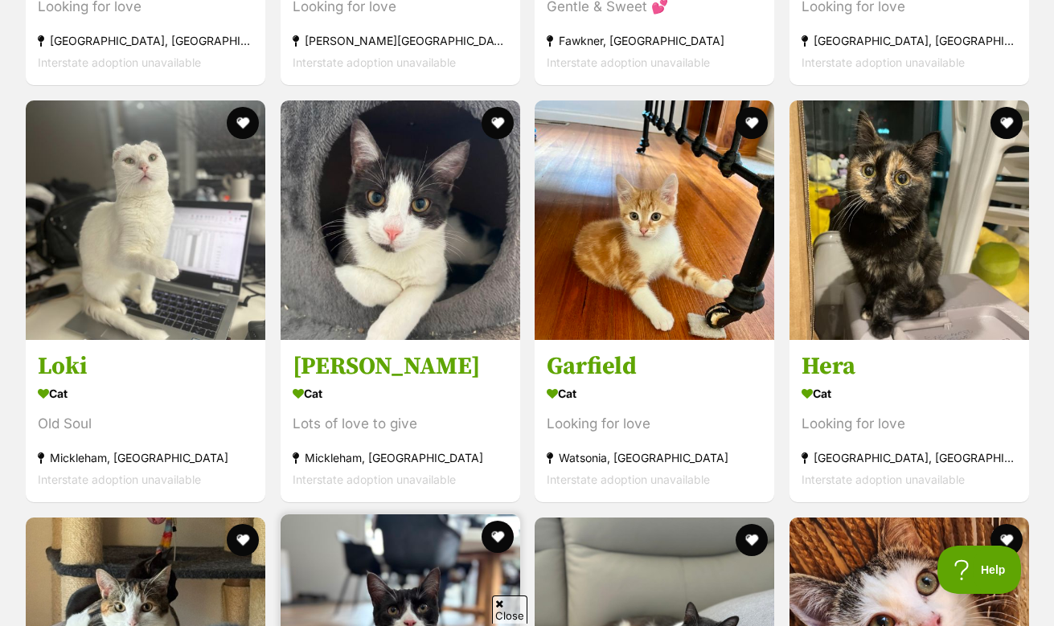
scroll to position [3886, 0]
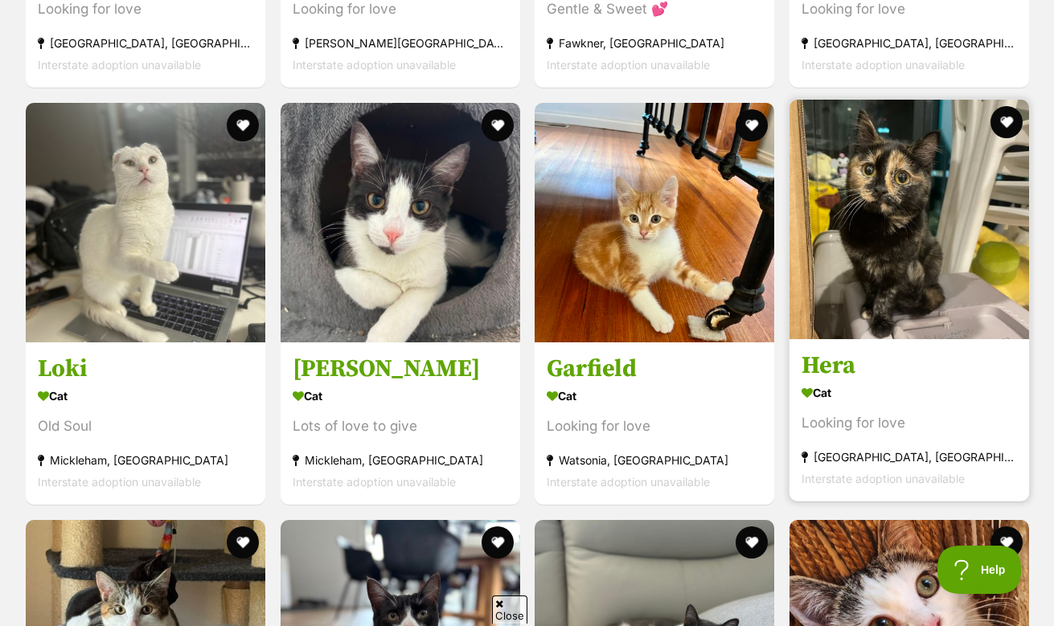
click at [876, 336] on div "Hera Cat Looking for love Melbourne, VIC Interstate adoption unavailable" at bounding box center [909, 300] width 243 height 405
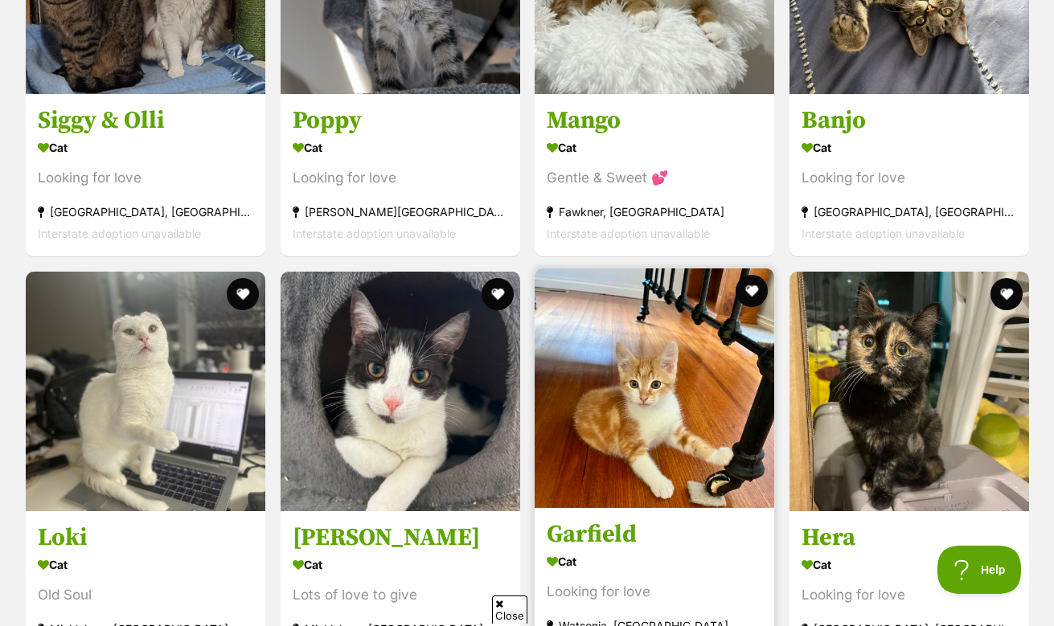
scroll to position [3650, 0]
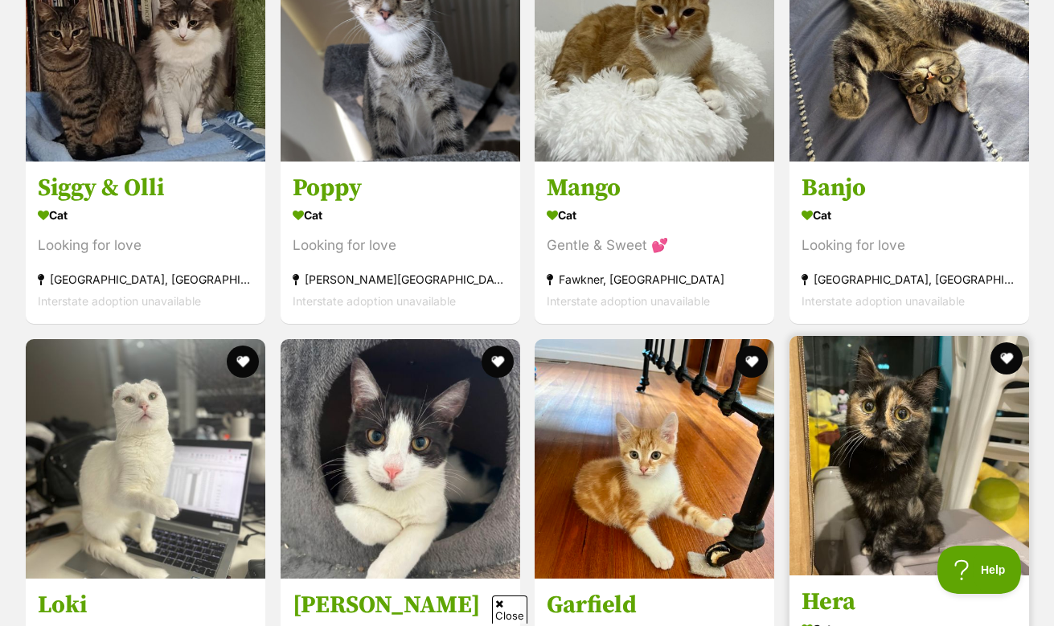
click at [871, 416] on img at bounding box center [909, 456] width 240 height 240
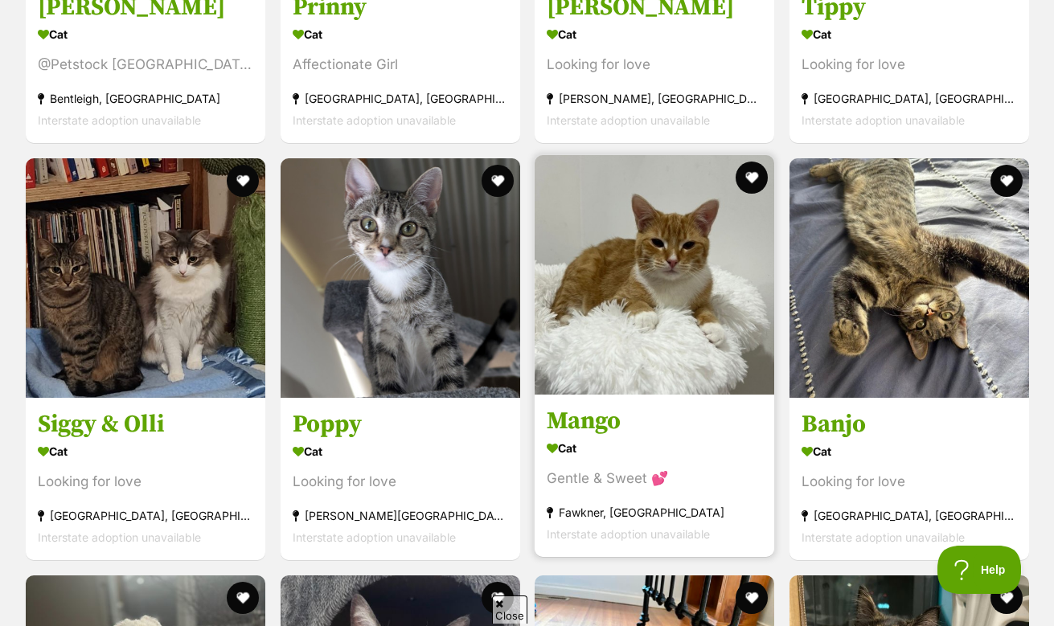
scroll to position [3412, 0]
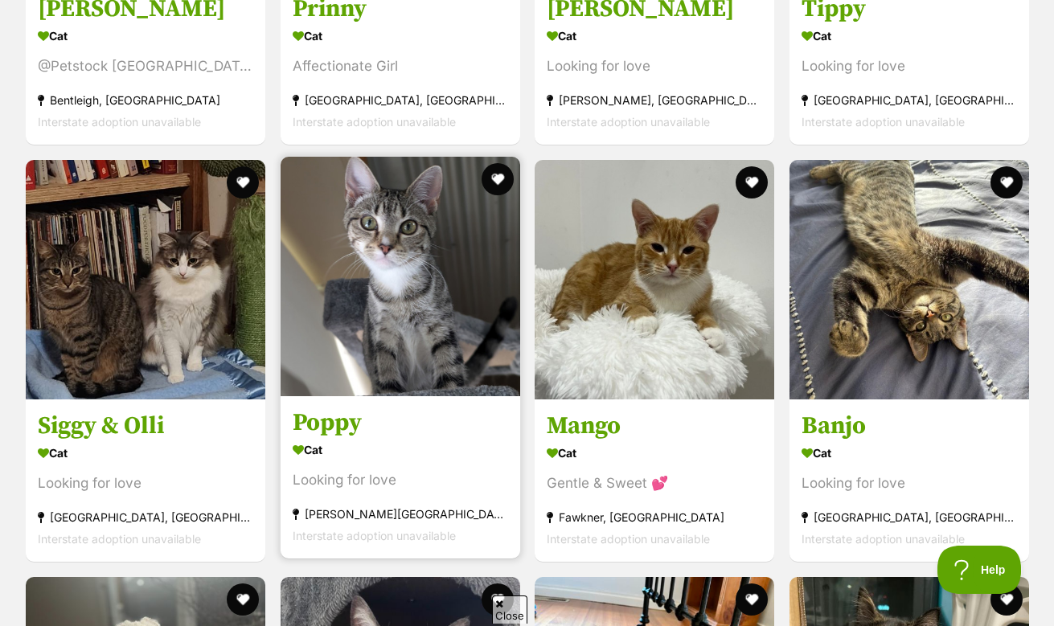
click at [398, 273] on img at bounding box center [401, 277] width 240 height 240
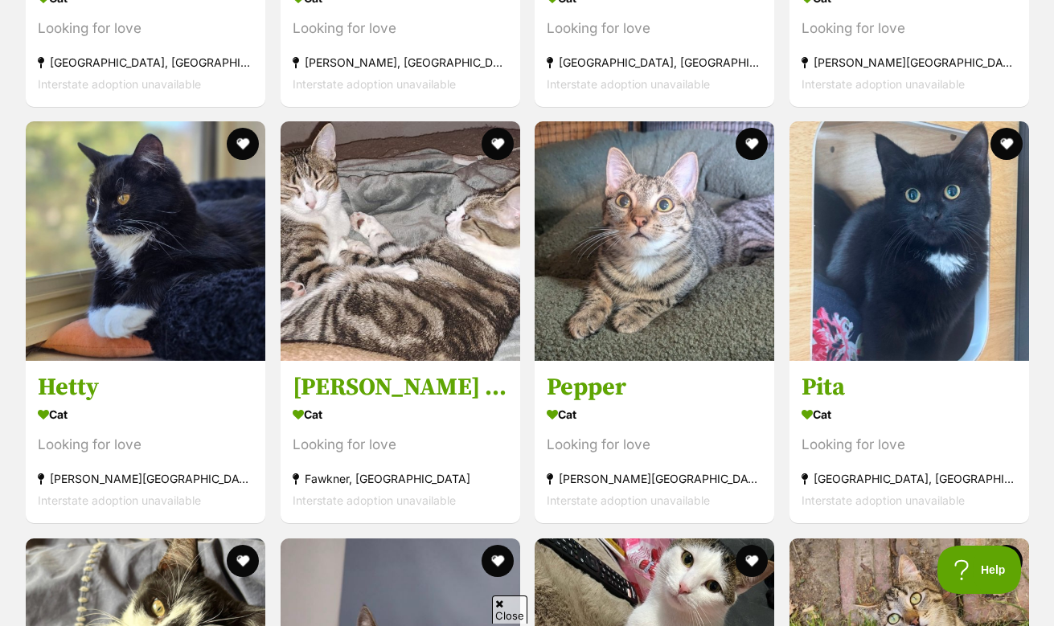
scroll to position [2615, 0]
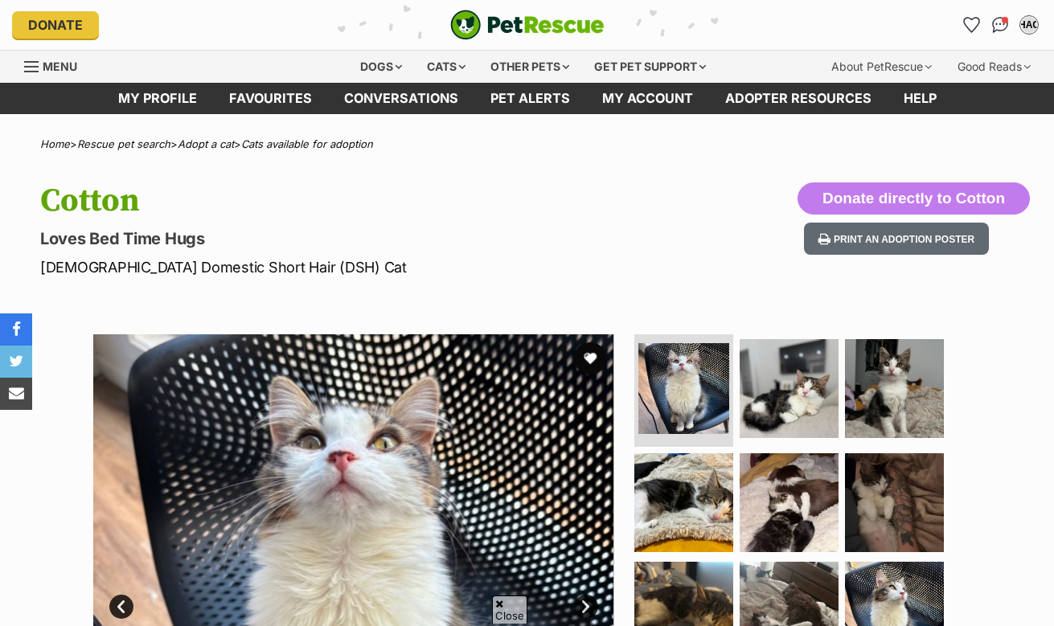
click at [581, 595] on link "Next" at bounding box center [586, 607] width 24 height 24
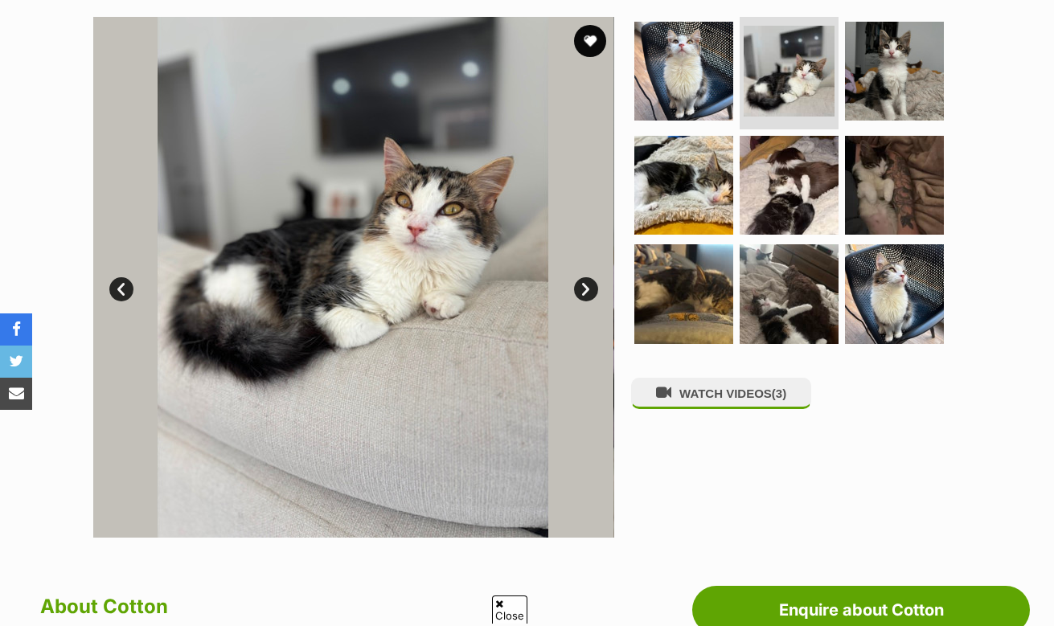
click at [581, 288] on link "Next" at bounding box center [586, 289] width 24 height 24
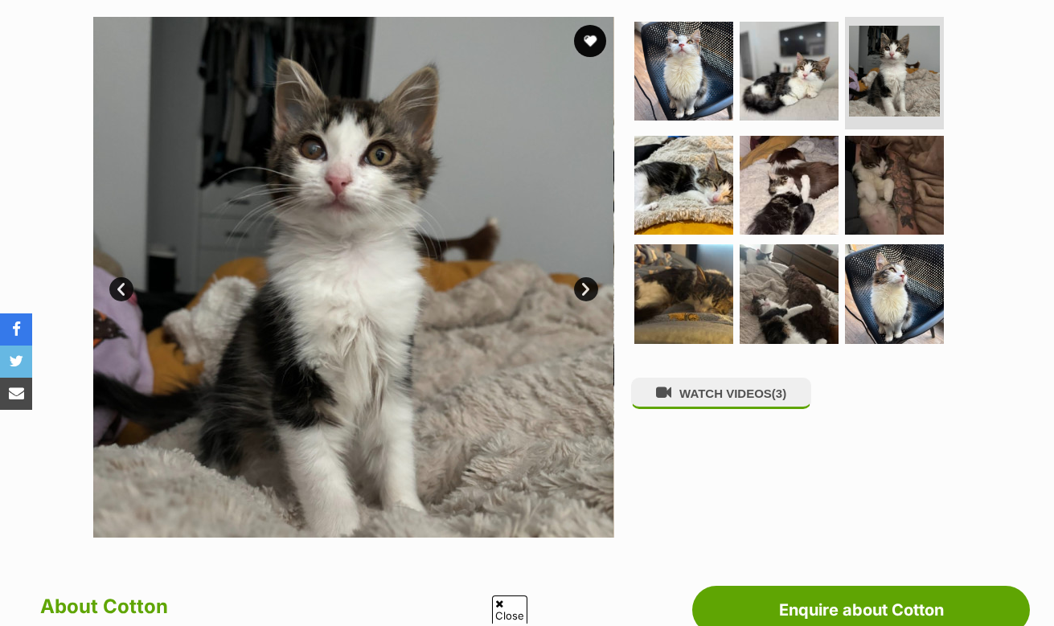
click at [581, 288] on link "Next" at bounding box center [586, 289] width 24 height 24
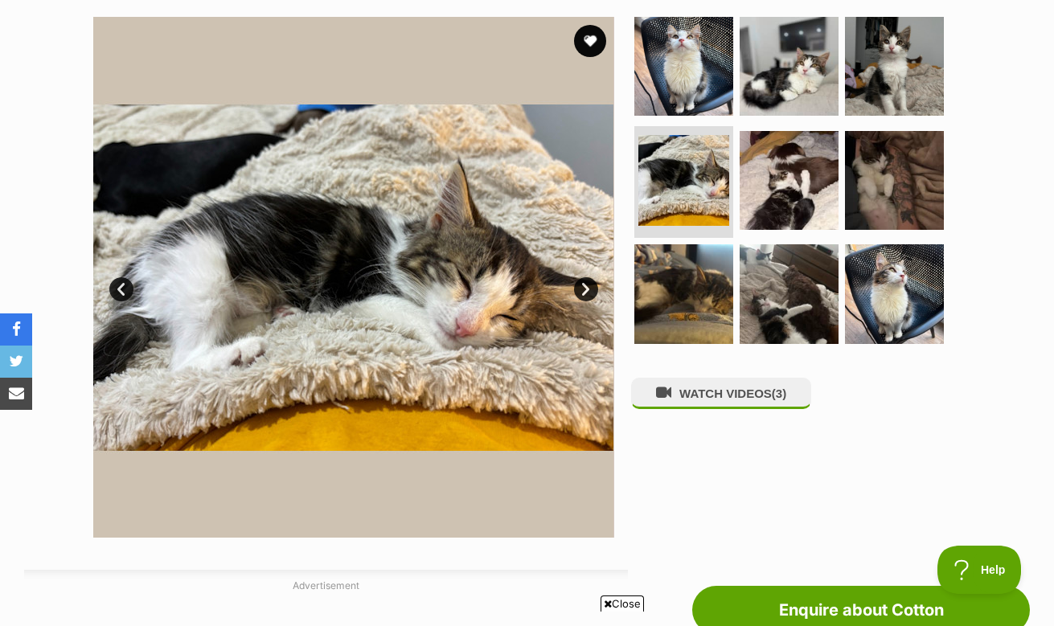
click at [581, 288] on link "Next" at bounding box center [586, 289] width 24 height 24
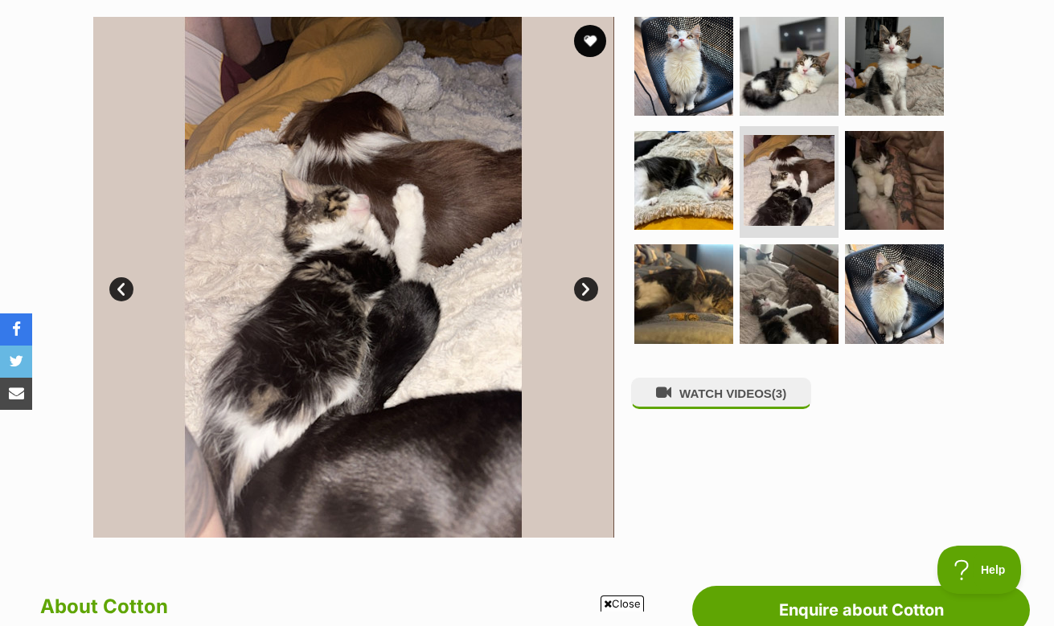
click at [581, 288] on link "Next" at bounding box center [586, 289] width 24 height 24
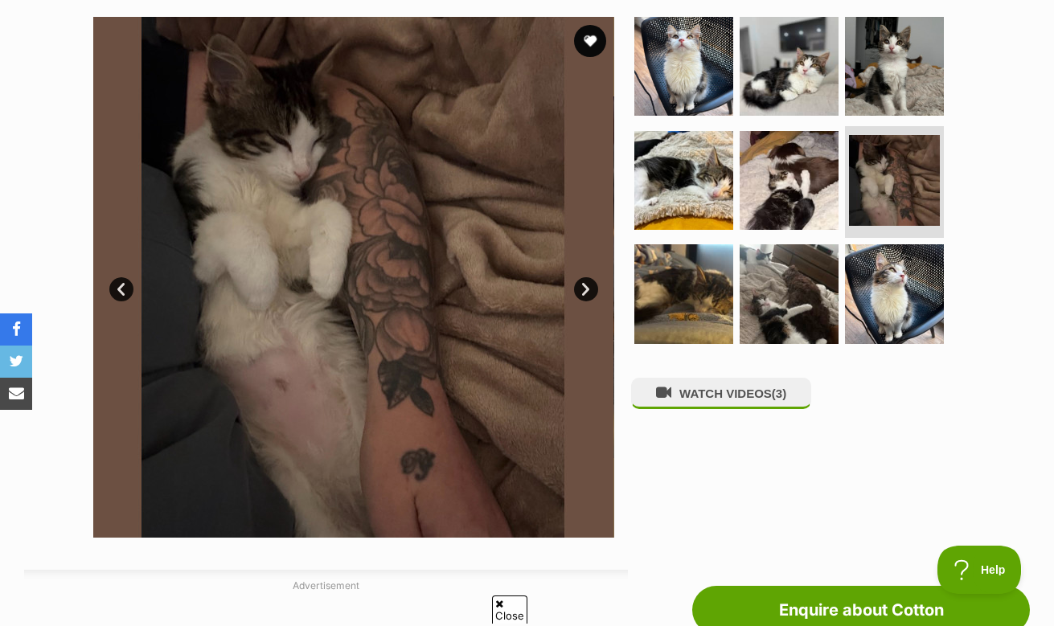
click at [581, 288] on link "Next" at bounding box center [586, 289] width 24 height 24
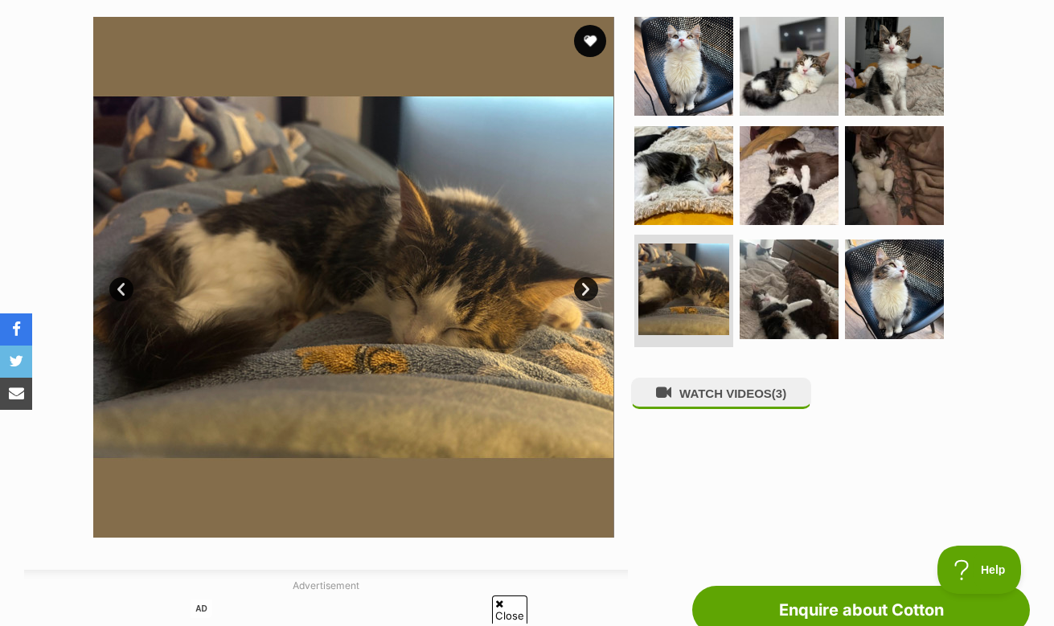
click at [581, 288] on link "Next" at bounding box center [586, 289] width 24 height 24
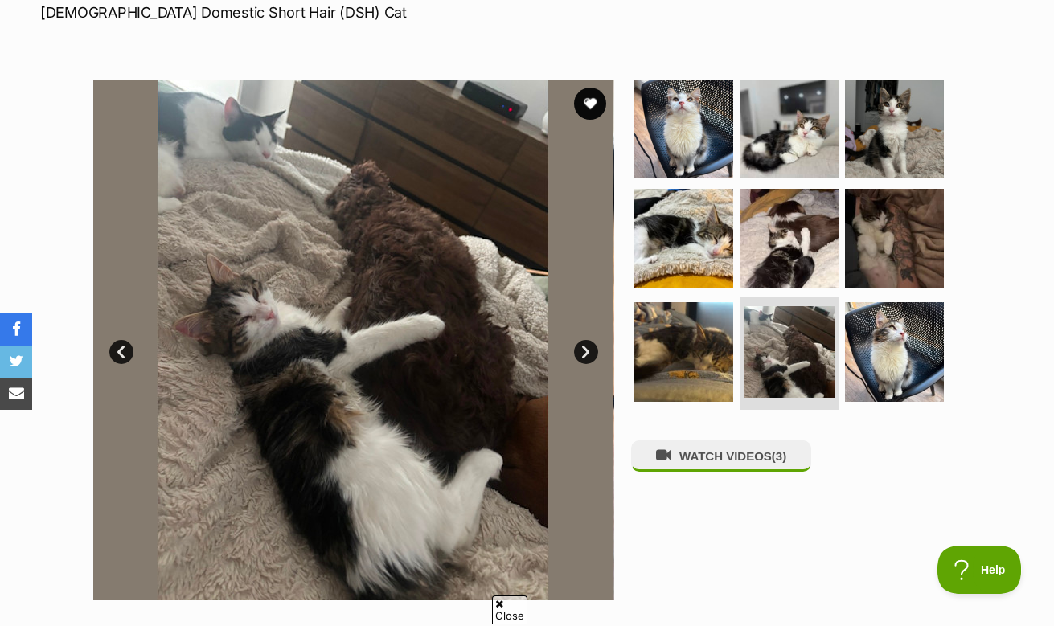
scroll to position [237, 0]
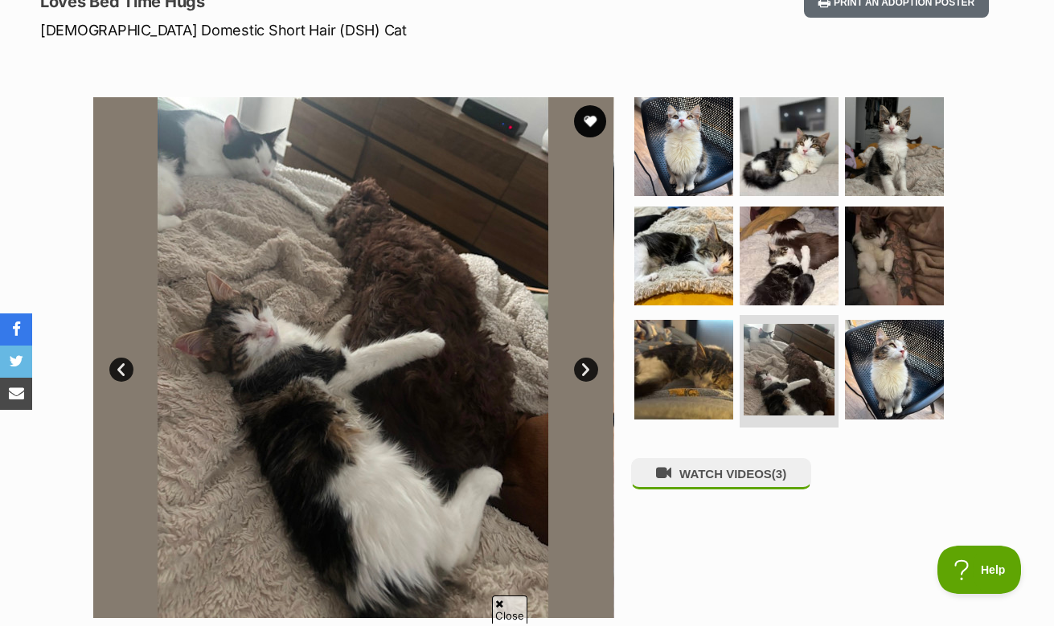
click at [582, 366] on link "Next" at bounding box center [586, 370] width 24 height 24
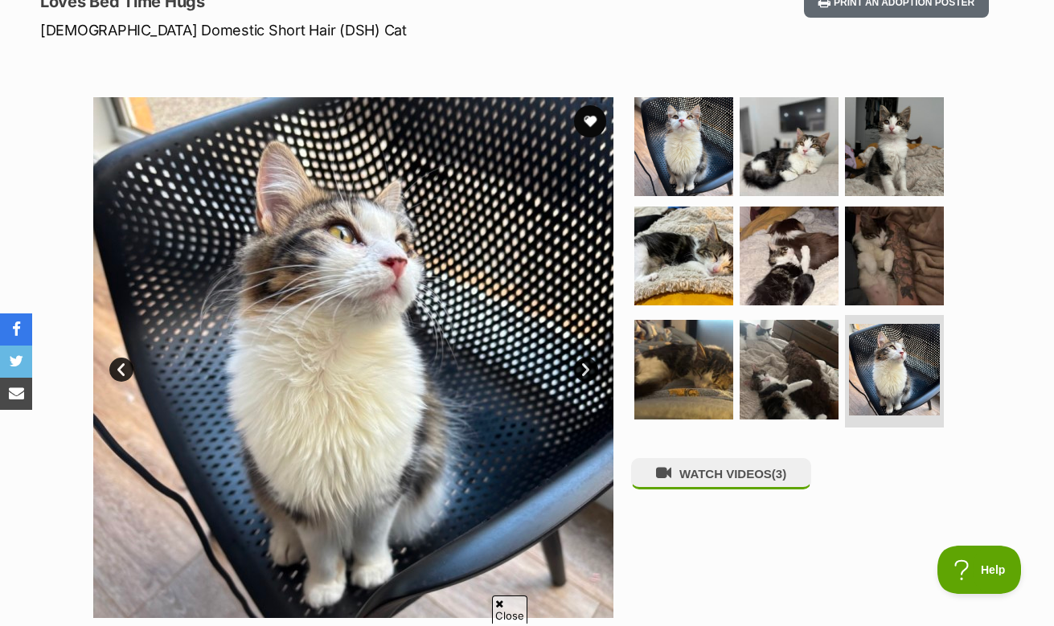
click at [582, 366] on link "Next" at bounding box center [586, 370] width 24 height 24
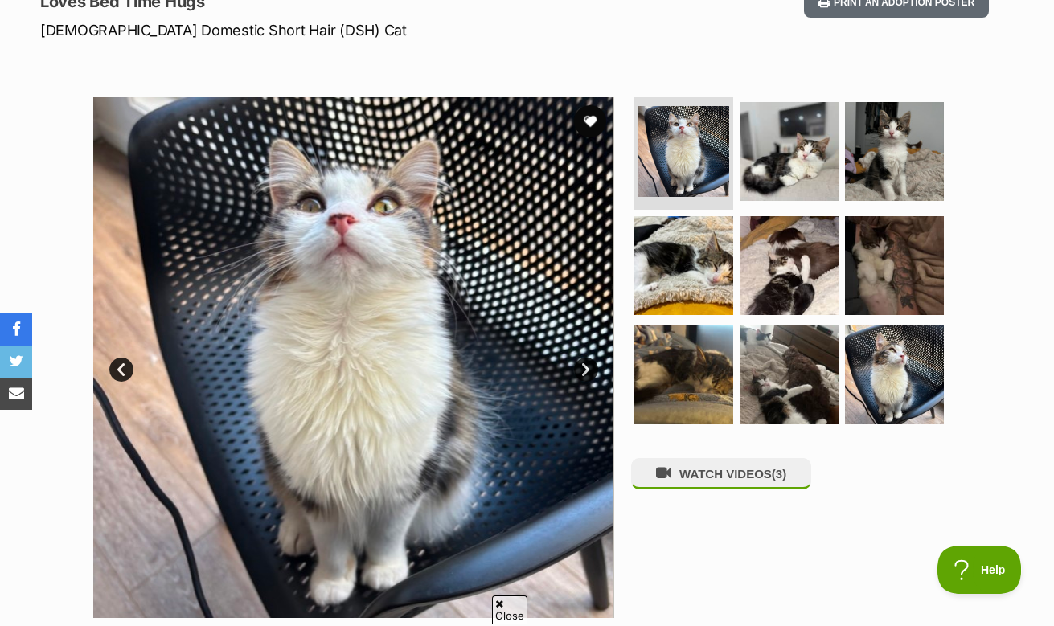
click at [582, 366] on link "Next" at bounding box center [586, 370] width 24 height 24
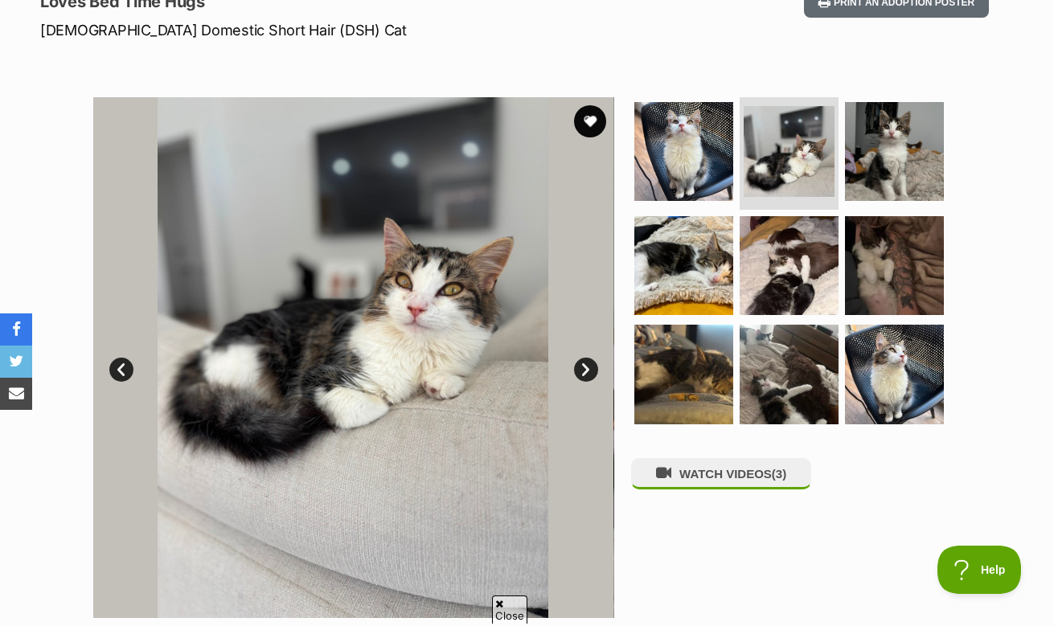
click at [582, 366] on link "Next" at bounding box center [586, 370] width 24 height 24
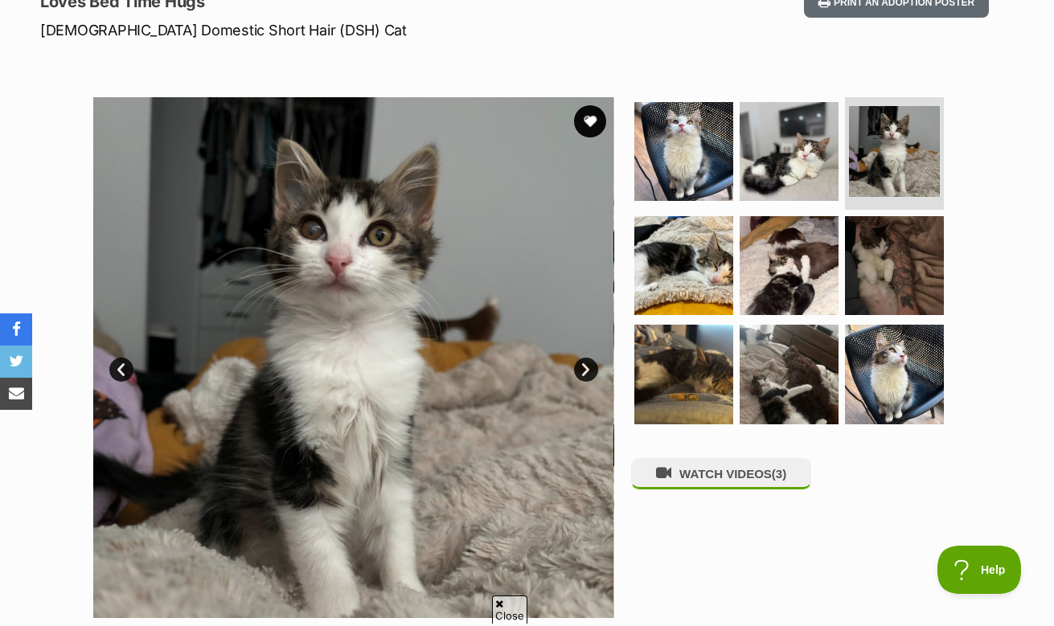
click at [582, 366] on link "Next" at bounding box center [586, 370] width 24 height 24
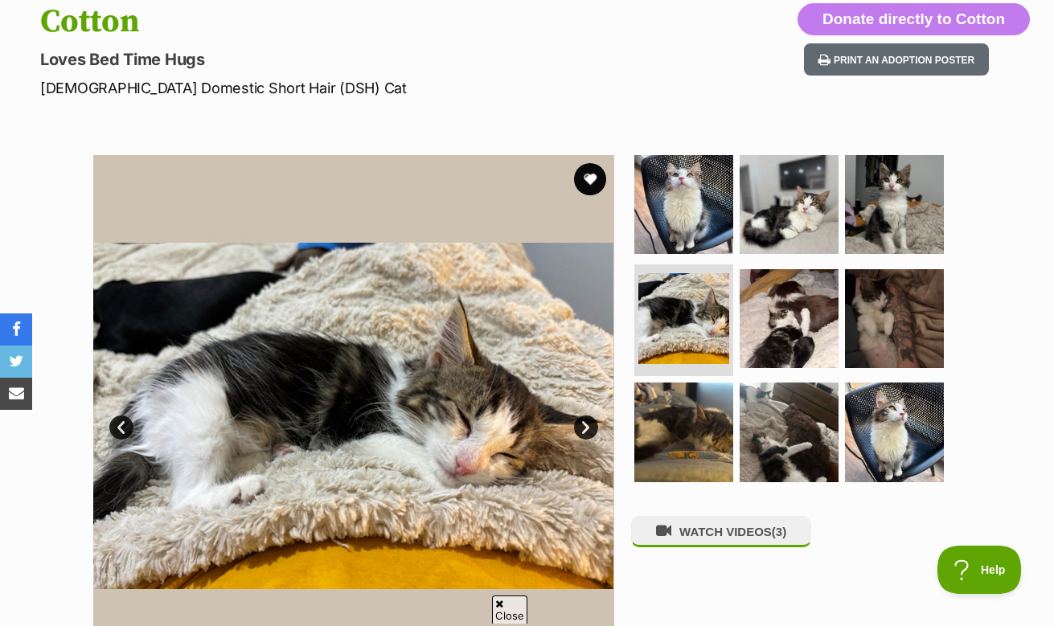
scroll to position [0, 0]
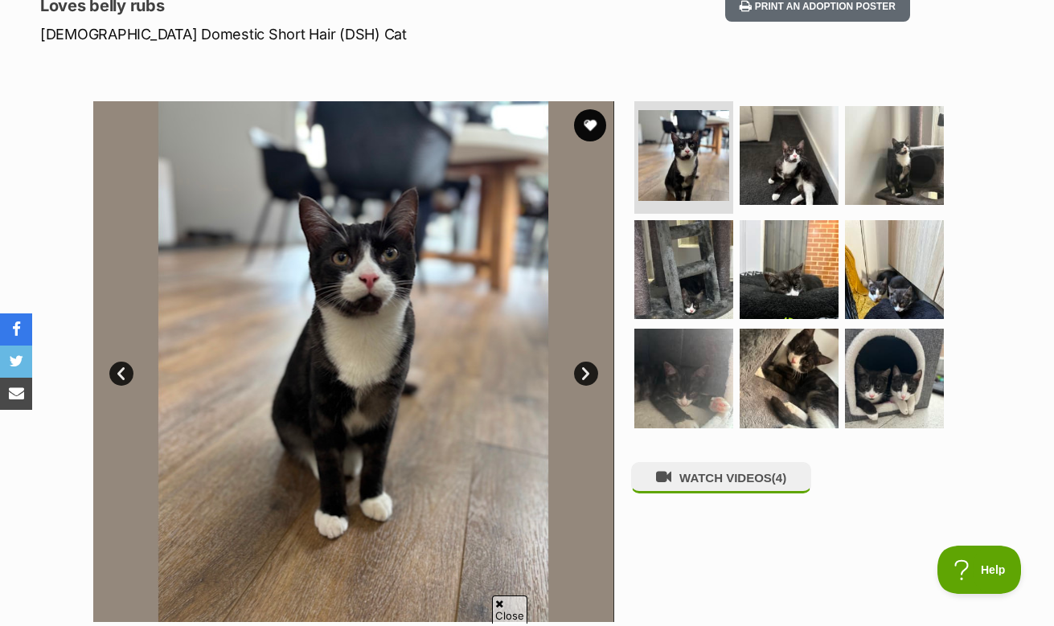
scroll to position [232, 0]
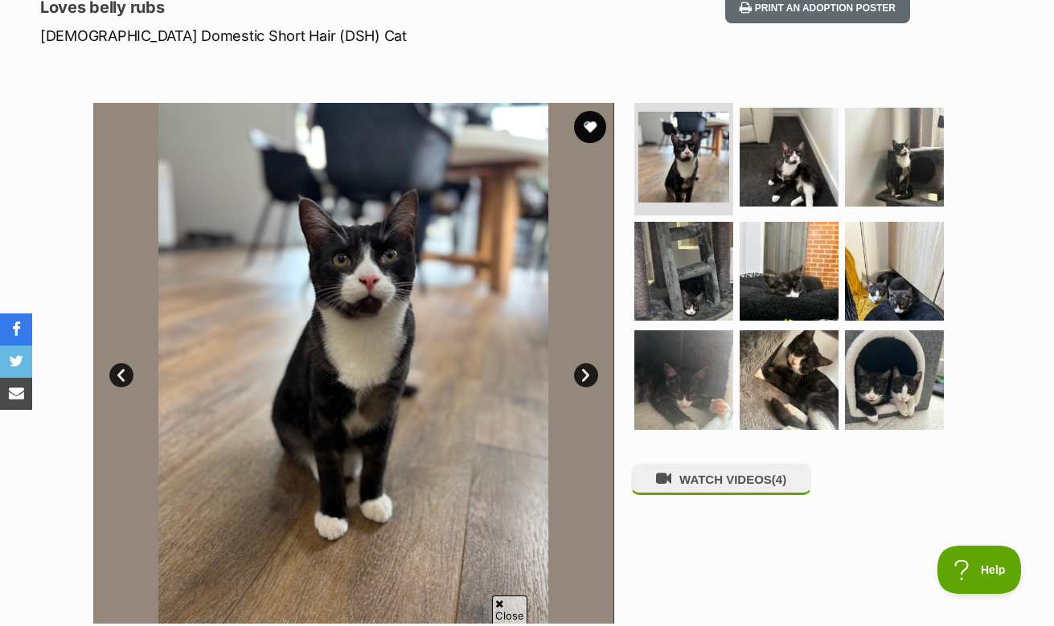
click at [588, 373] on link "Next" at bounding box center [586, 375] width 24 height 24
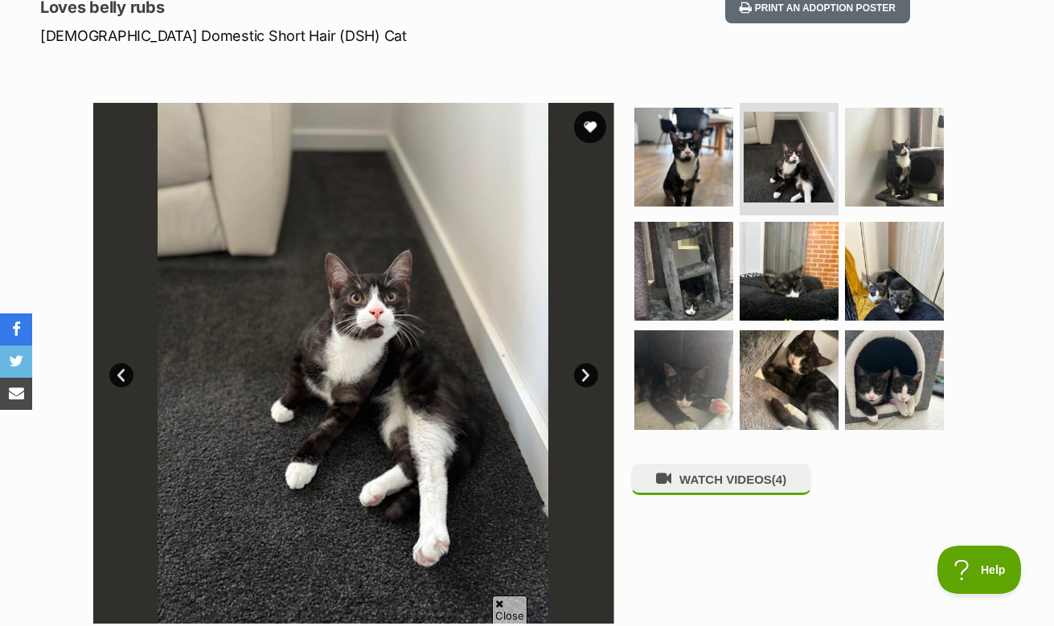
click at [588, 373] on link "Next" at bounding box center [586, 375] width 24 height 24
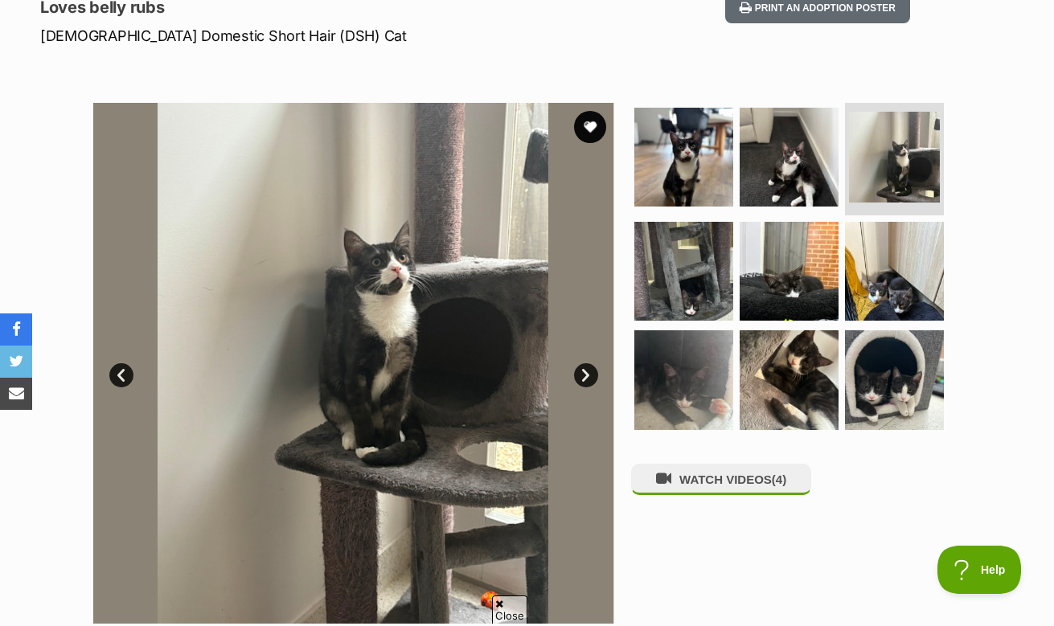
click at [588, 373] on link "Next" at bounding box center [586, 375] width 24 height 24
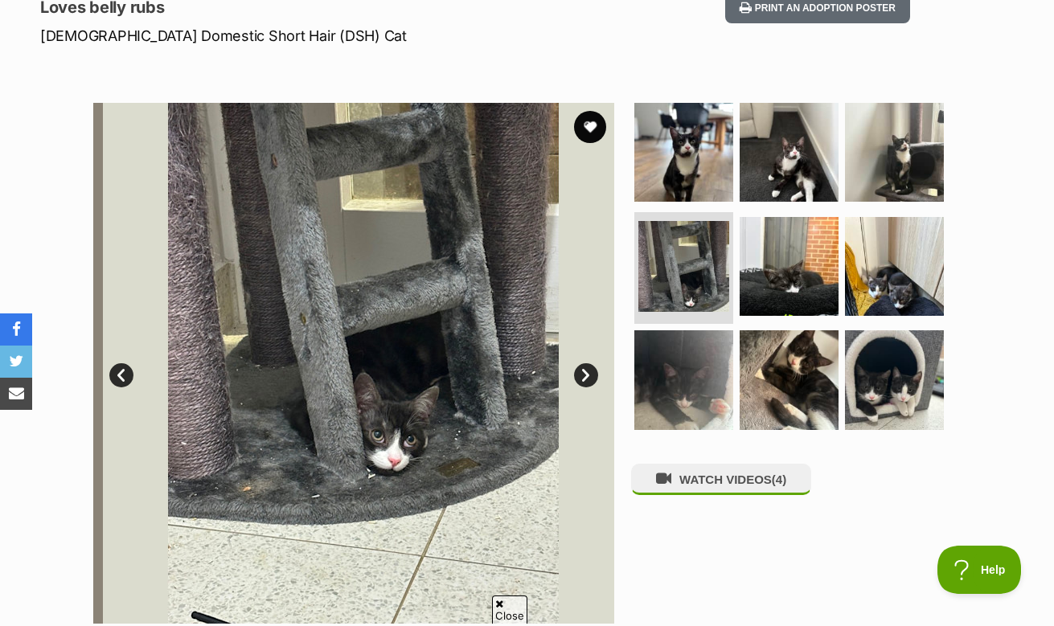
scroll to position [0, 0]
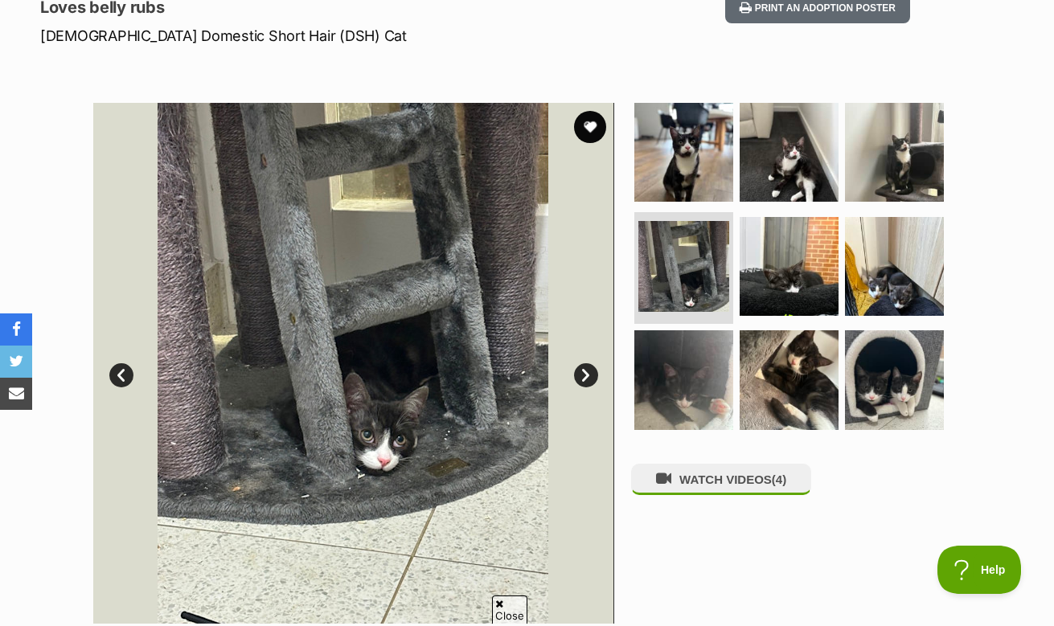
click at [588, 373] on link "Next" at bounding box center [586, 375] width 24 height 24
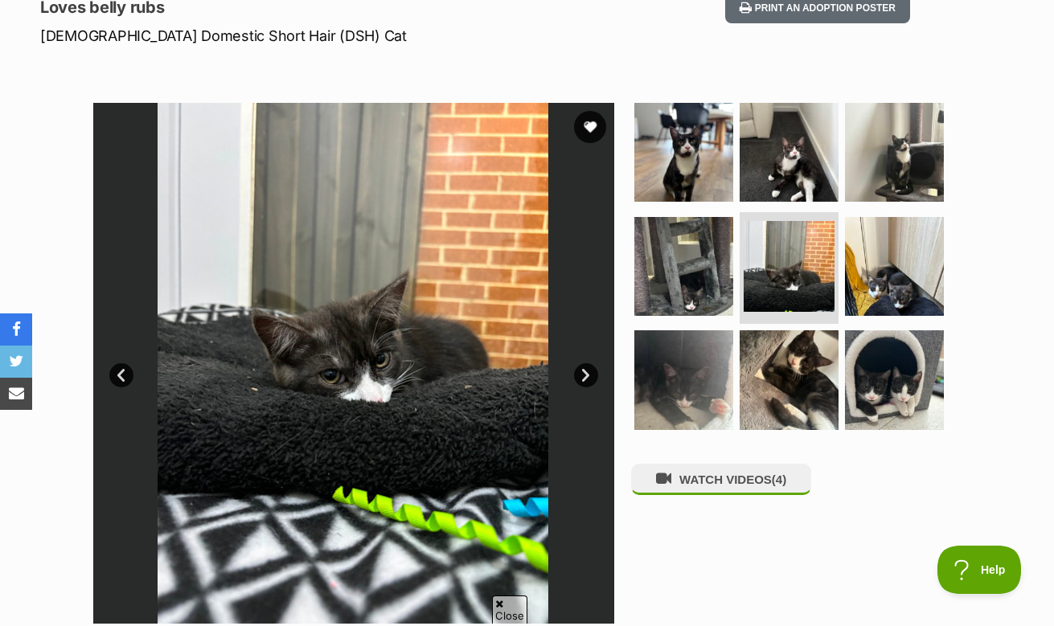
click at [588, 373] on link "Next" at bounding box center [586, 375] width 24 height 24
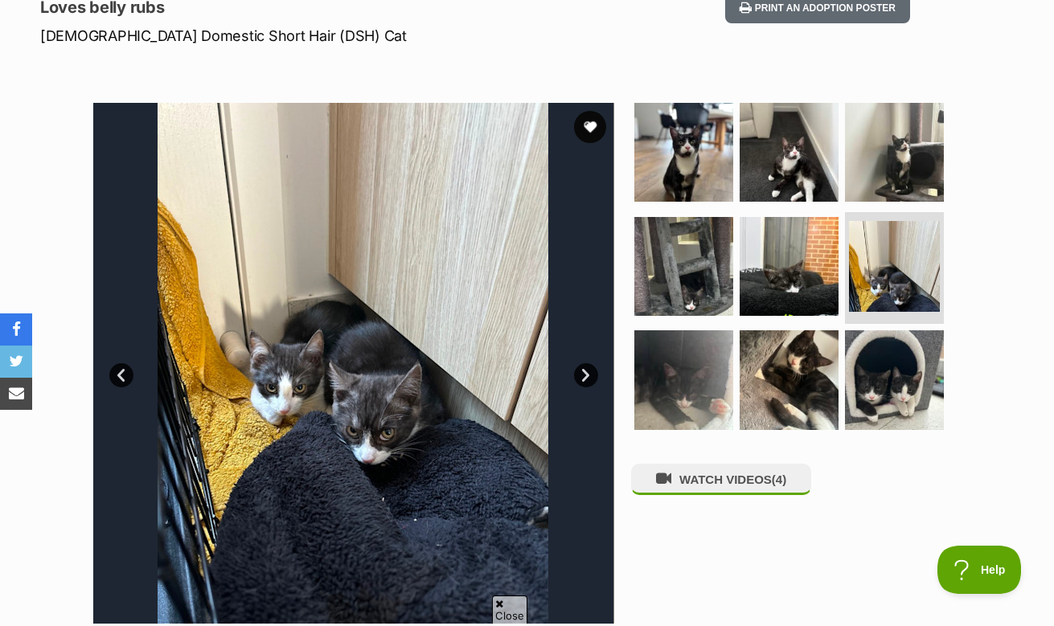
click at [588, 373] on link "Next" at bounding box center [586, 375] width 24 height 24
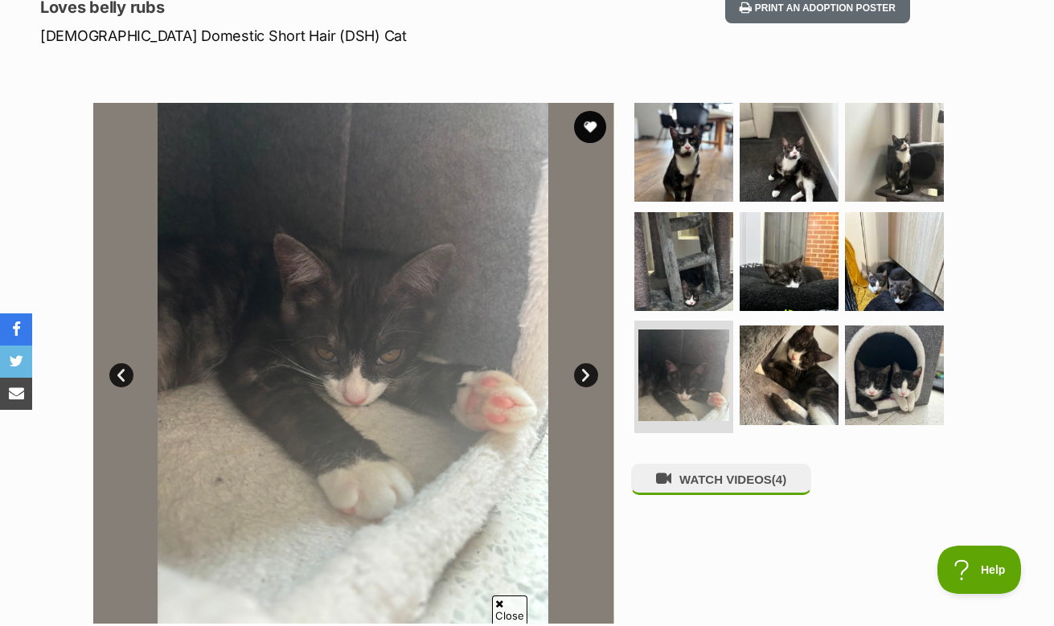
click at [588, 373] on link "Next" at bounding box center [586, 375] width 24 height 24
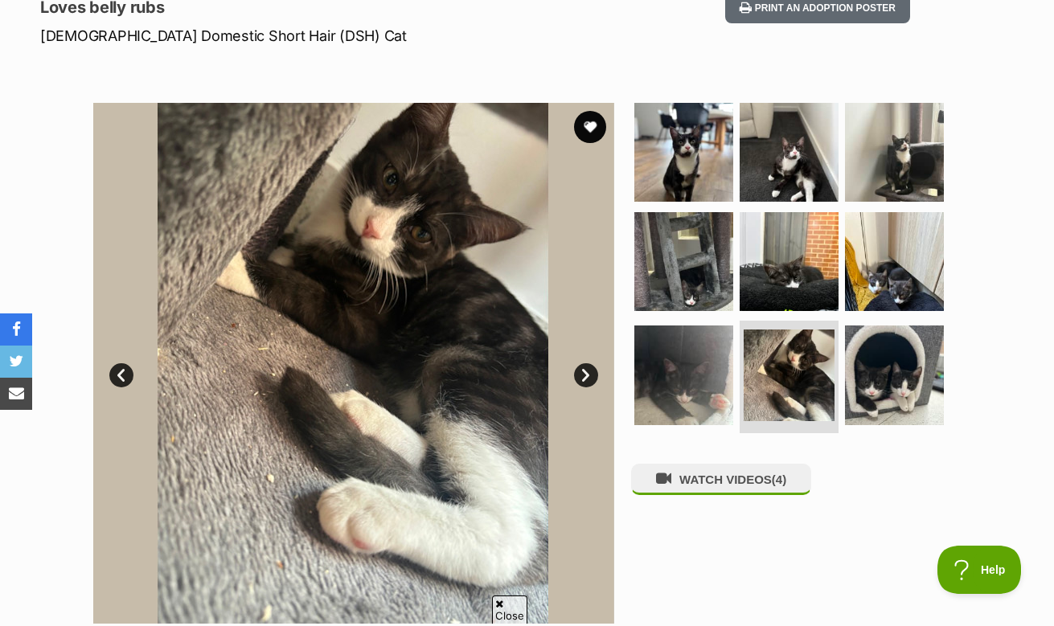
click at [588, 373] on link "Next" at bounding box center [586, 375] width 24 height 24
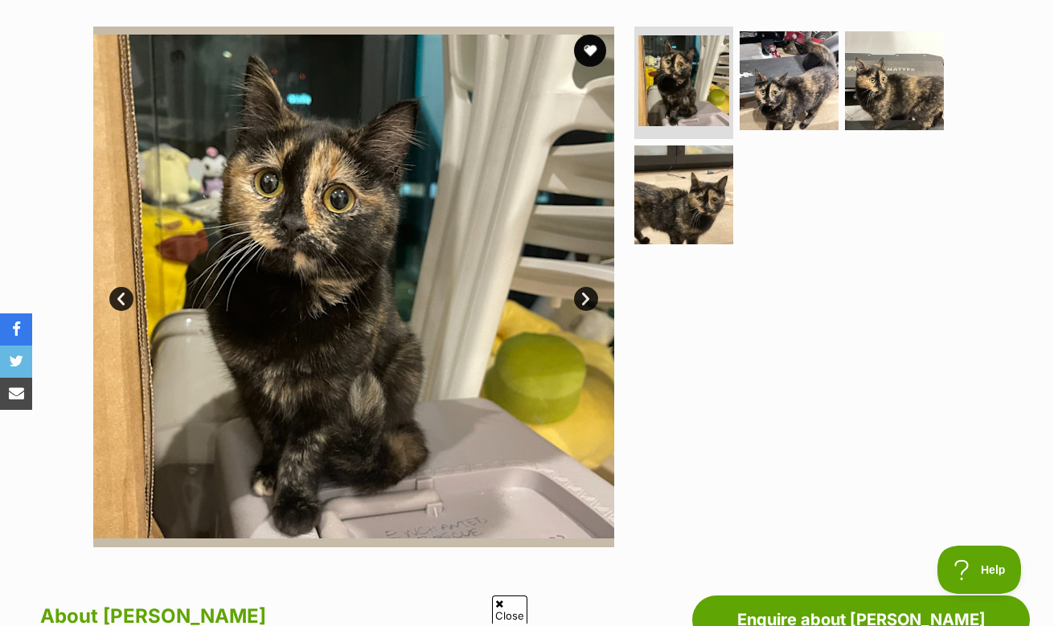
scroll to position [267, 0]
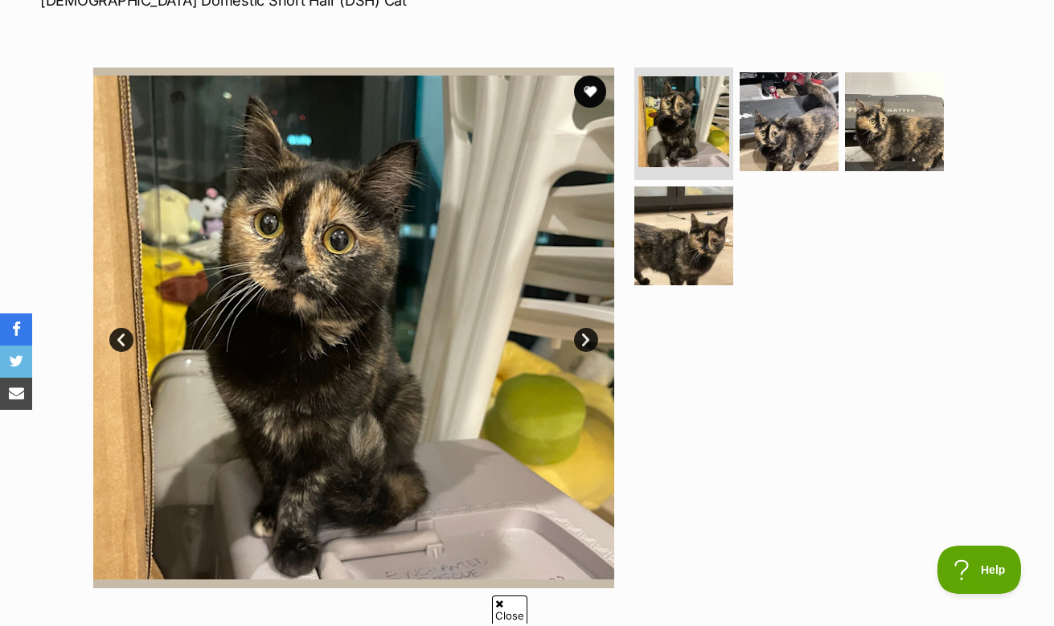
click at [577, 338] on link "Next" at bounding box center [586, 340] width 24 height 24
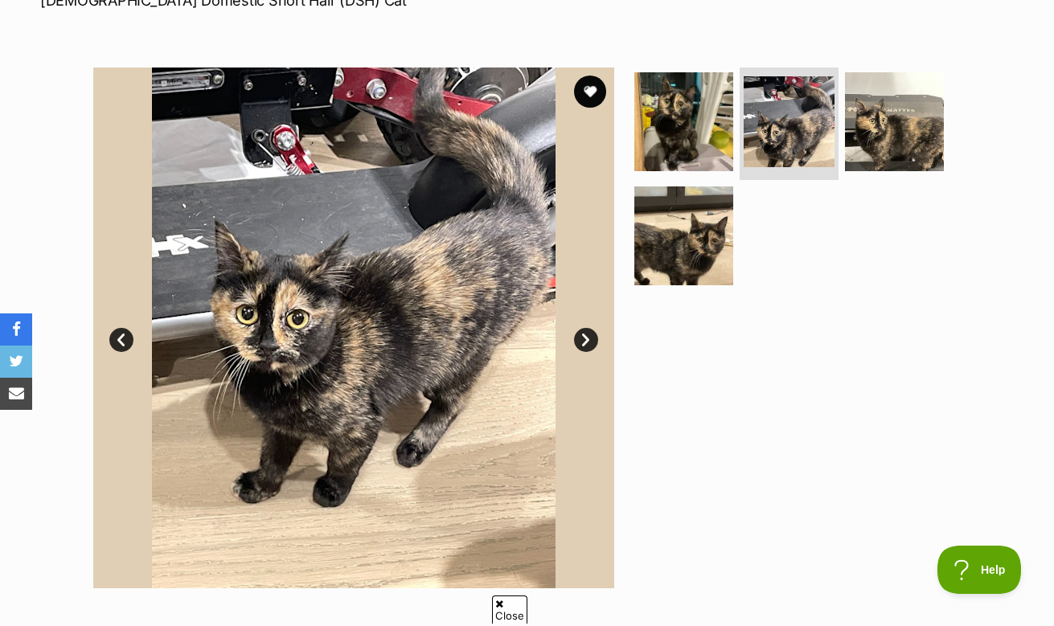
click at [577, 338] on link "Next" at bounding box center [586, 340] width 24 height 24
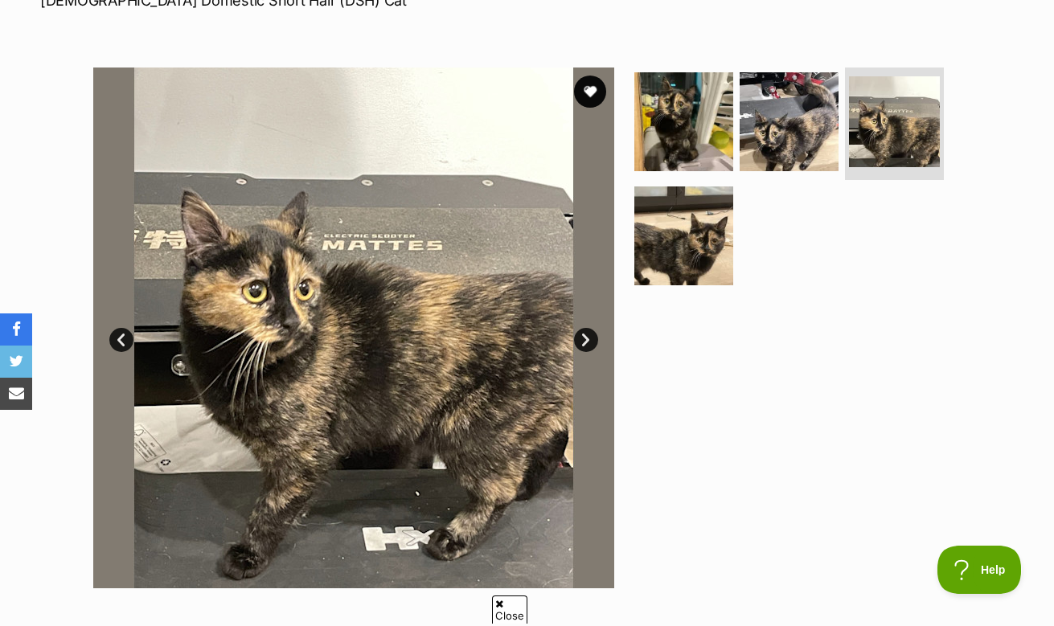
click at [577, 338] on link "Next" at bounding box center [586, 340] width 24 height 24
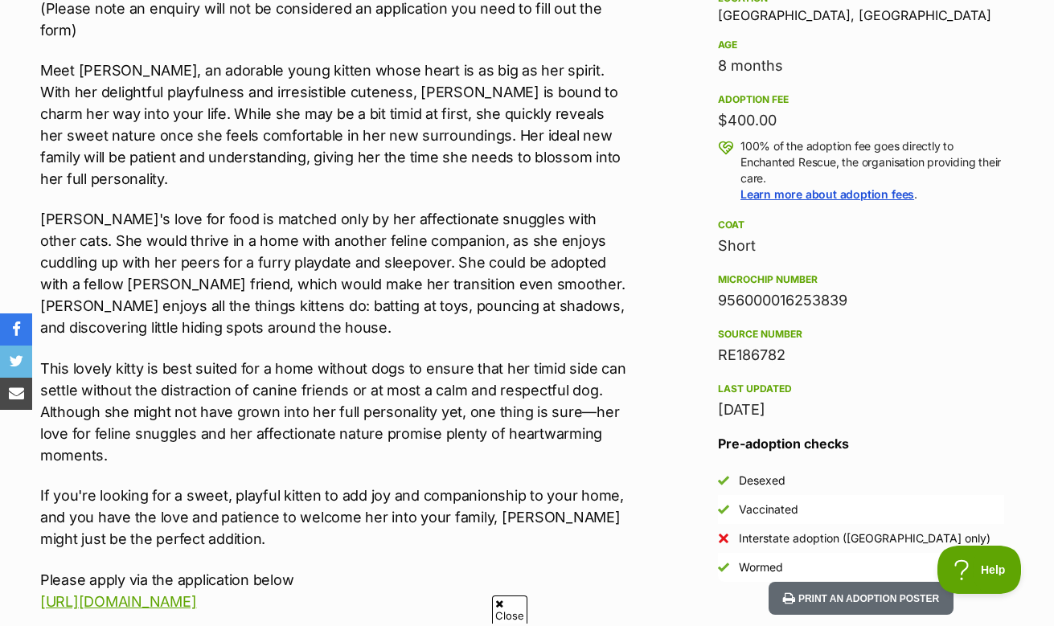
scroll to position [1085, 0]
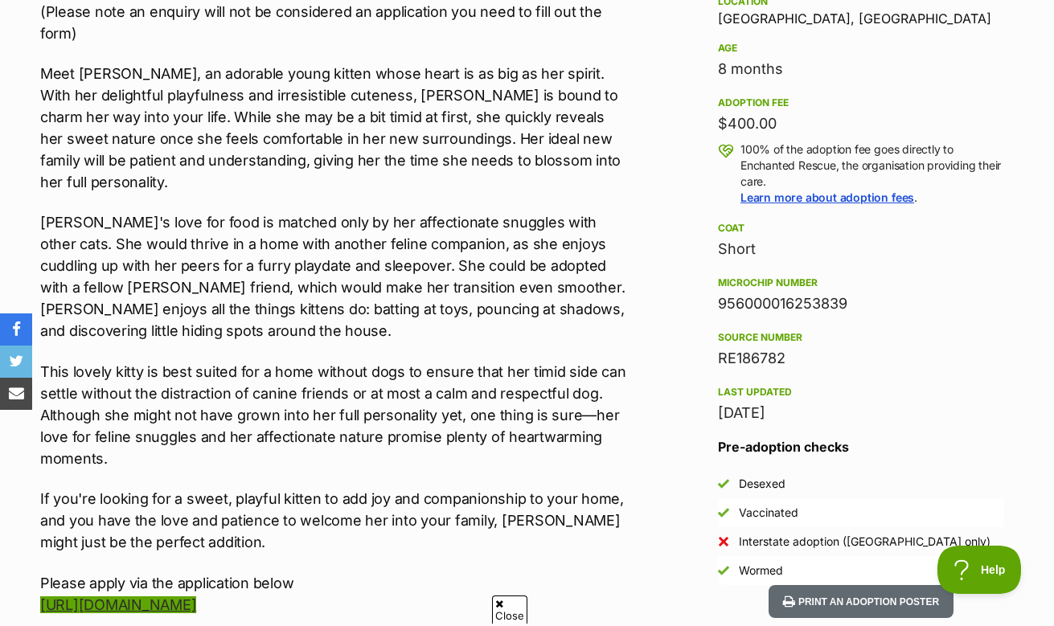
click at [190, 596] on link "[URL][DOMAIN_NAME]" at bounding box center [118, 604] width 156 height 17
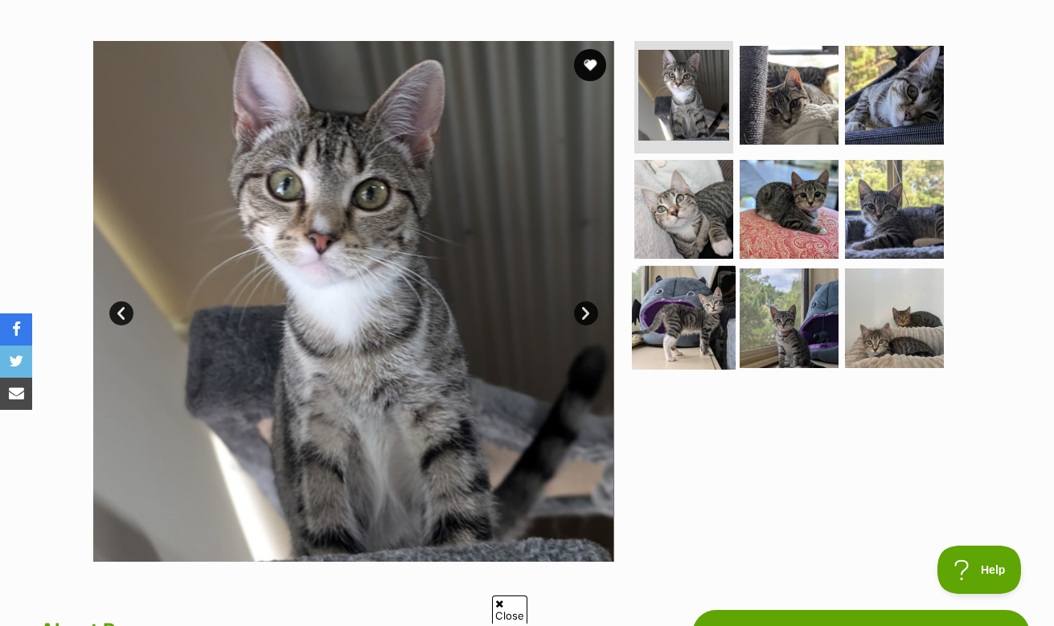
scroll to position [294, 0]
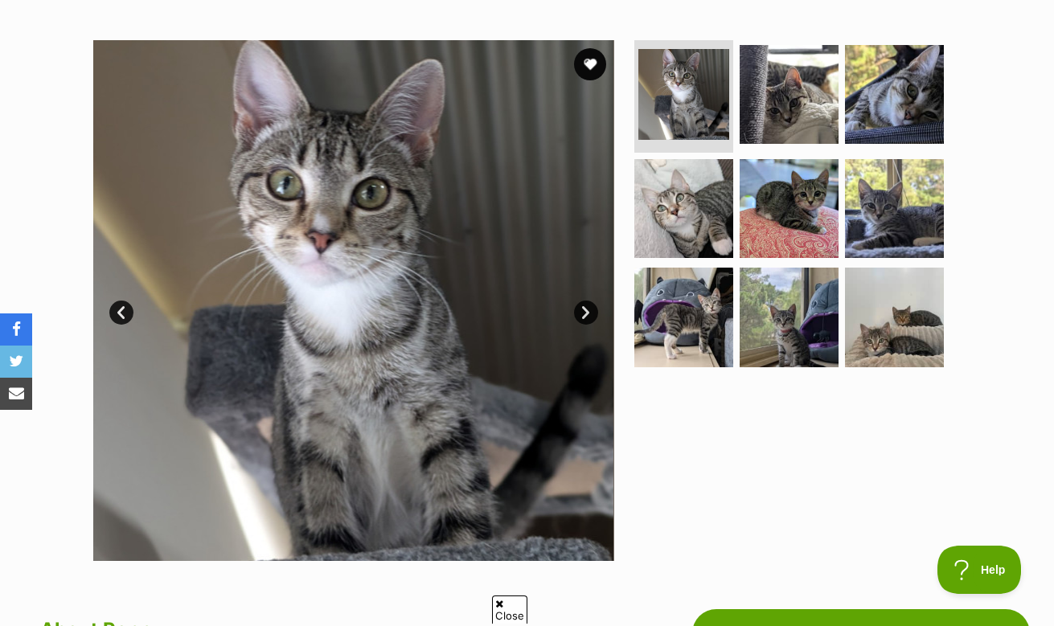
click at [588, 307] on link "Next" at bounding box center [586, 313] width 24 height 24
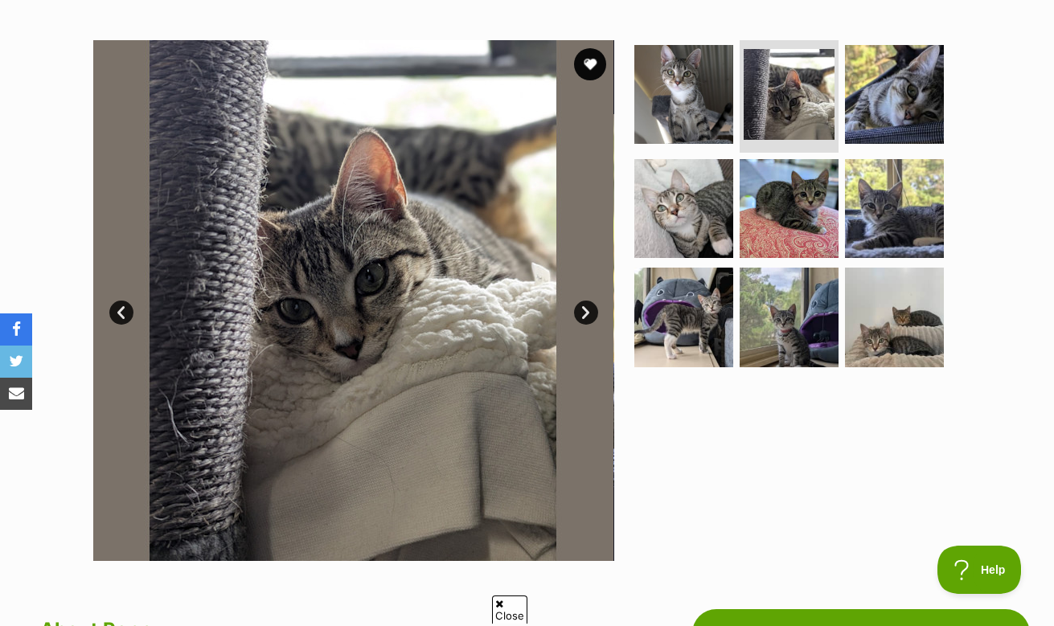
click at [588, 307] on link "Next" at bounding box center [586, 313] width 24 height 24
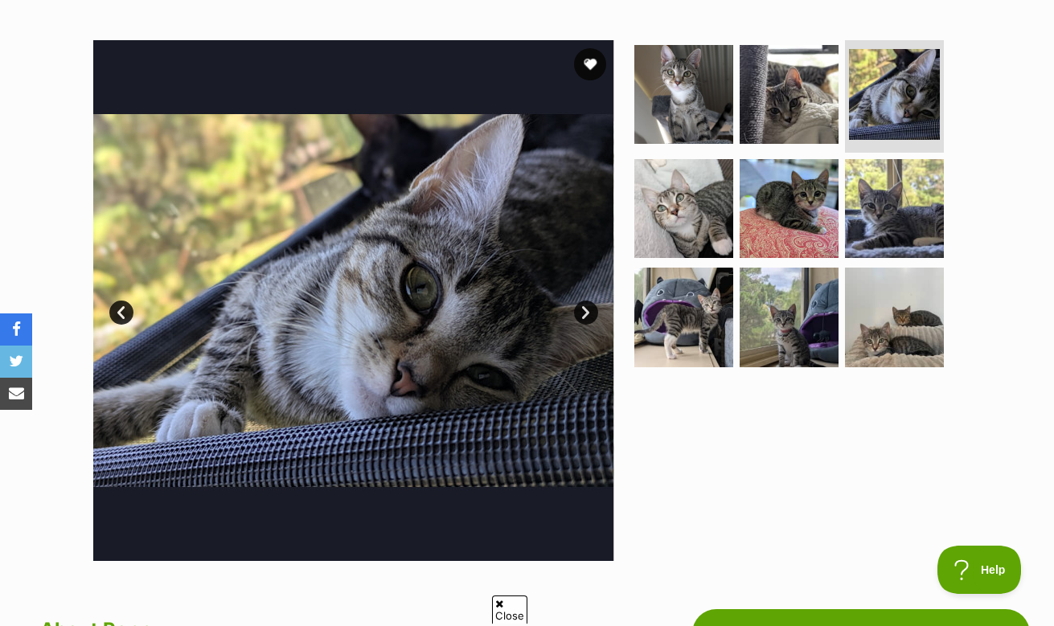
click at [588, 307] on link "Next" at bounding box center [586, 313] width 24 height 24
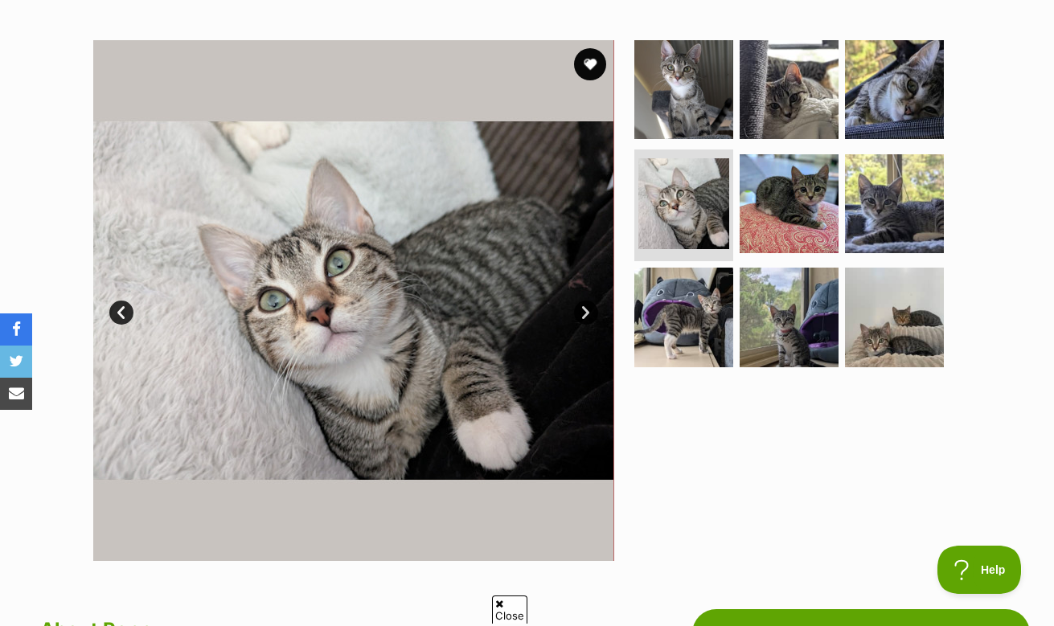
scroll to position [0, 0]
click at [588, 307] on link "Next" at bounding box center [586, 313] width 24 height 24
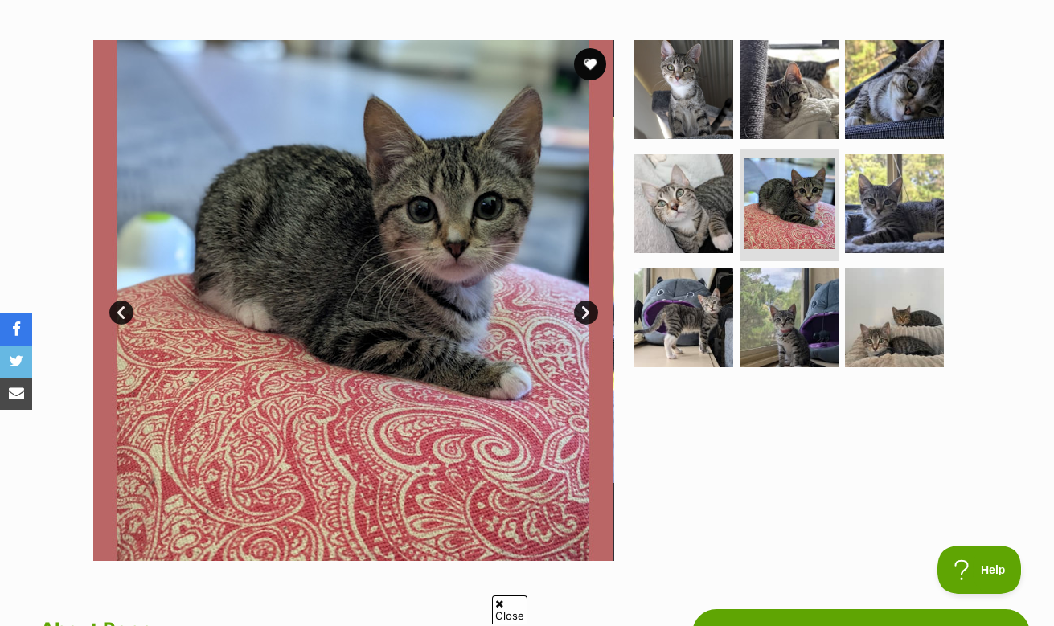
click at [588, 307] on link "Next" at bounding box center [586, 313] width 24 height 24
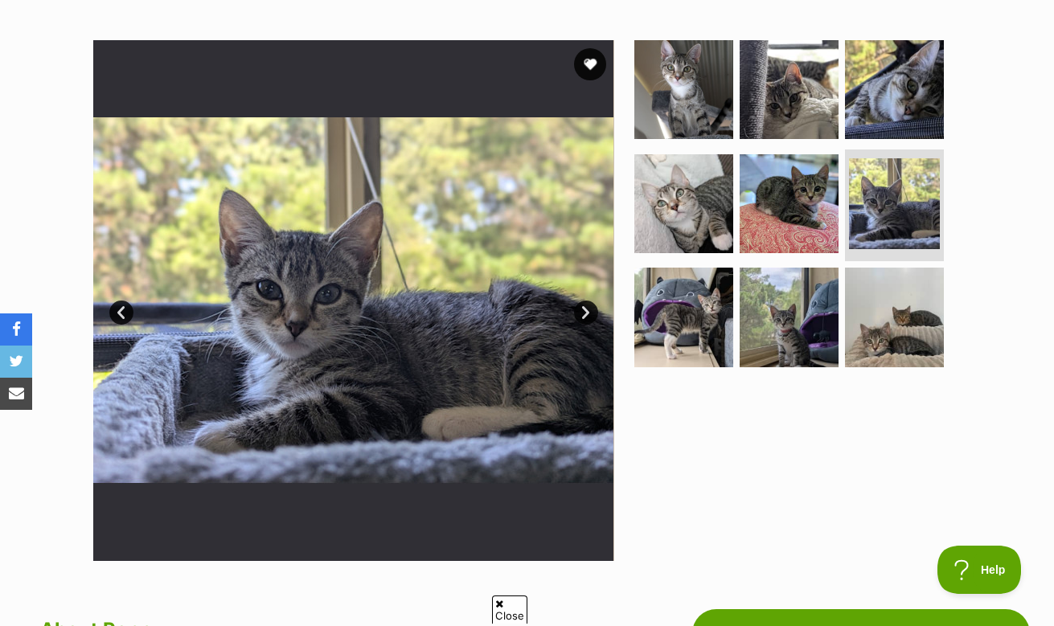
click at [588, 307] on link "Next" at bounding box center [586, 313] width 24 height 24
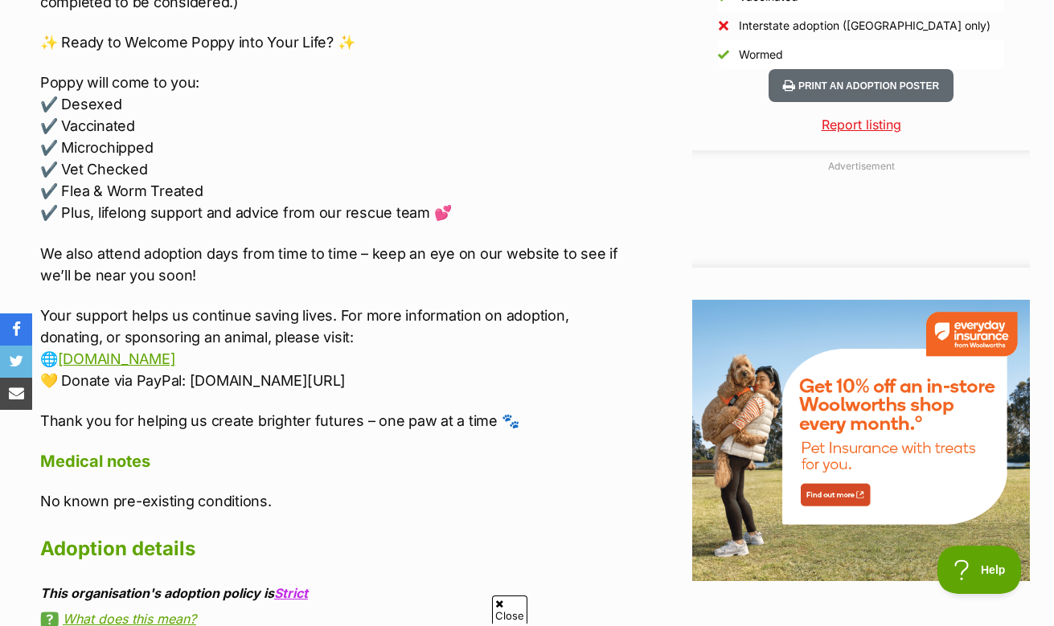
scroll to position [1607, 0]
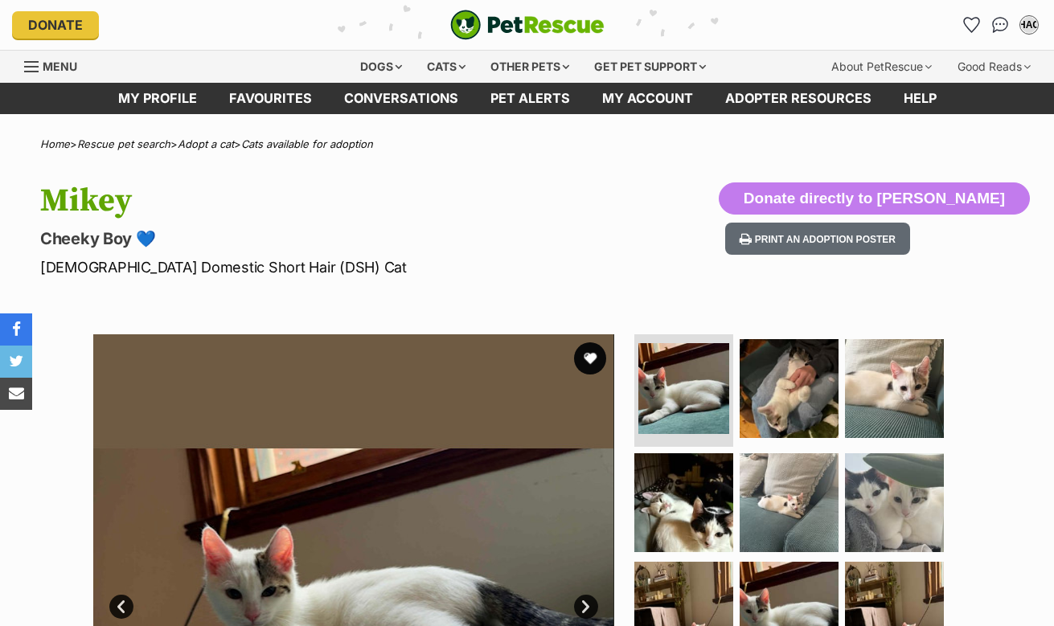
click at [596, 595] on link "Next" at bounding box center [586, 607] width 24 height 24
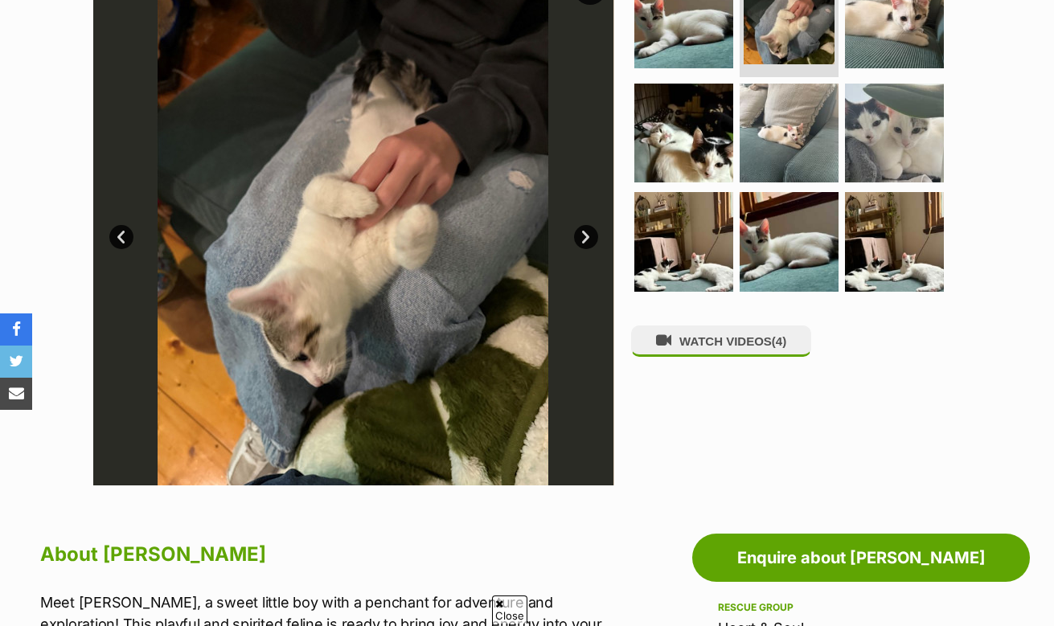
scroll to position [370, 0]
click at [596, 240] on link "Next" at bounding box center [586, 237] width 24 height 24
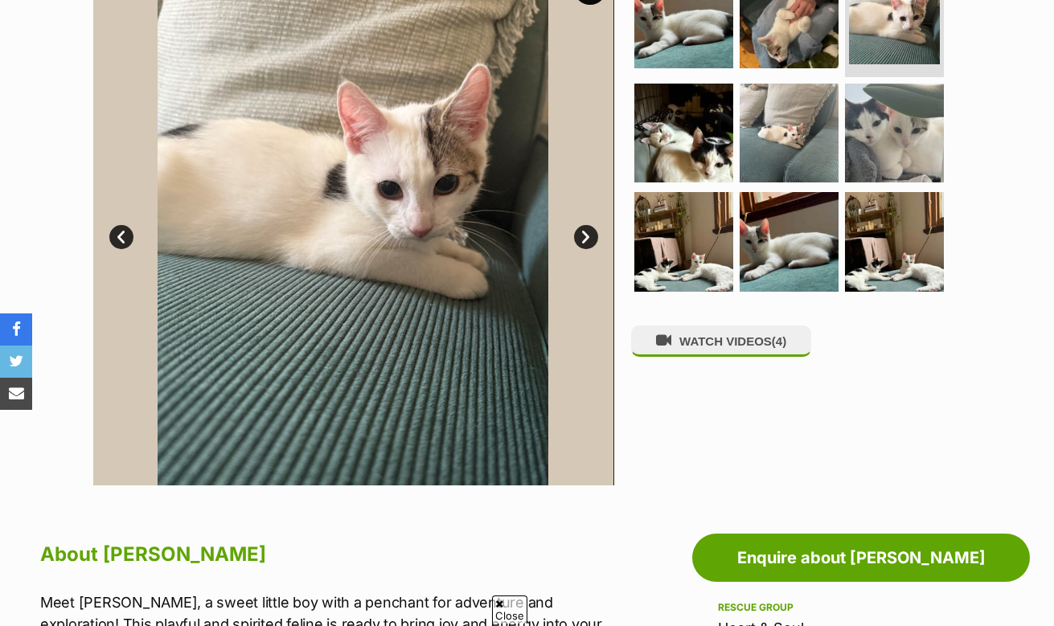
scroll to position [0, 0]
click at [596, 240] on link "Next" at bounding box center [586, 237] width 24 height 24
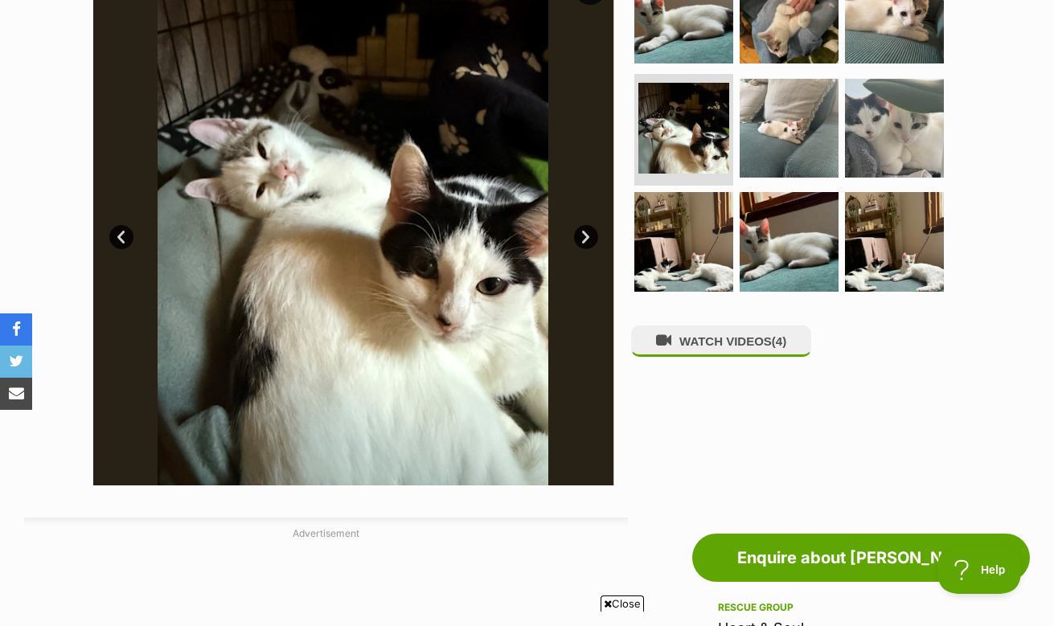
click at [596, 240] on link "Next" at bounding box center [586, 237] width 24 height 24
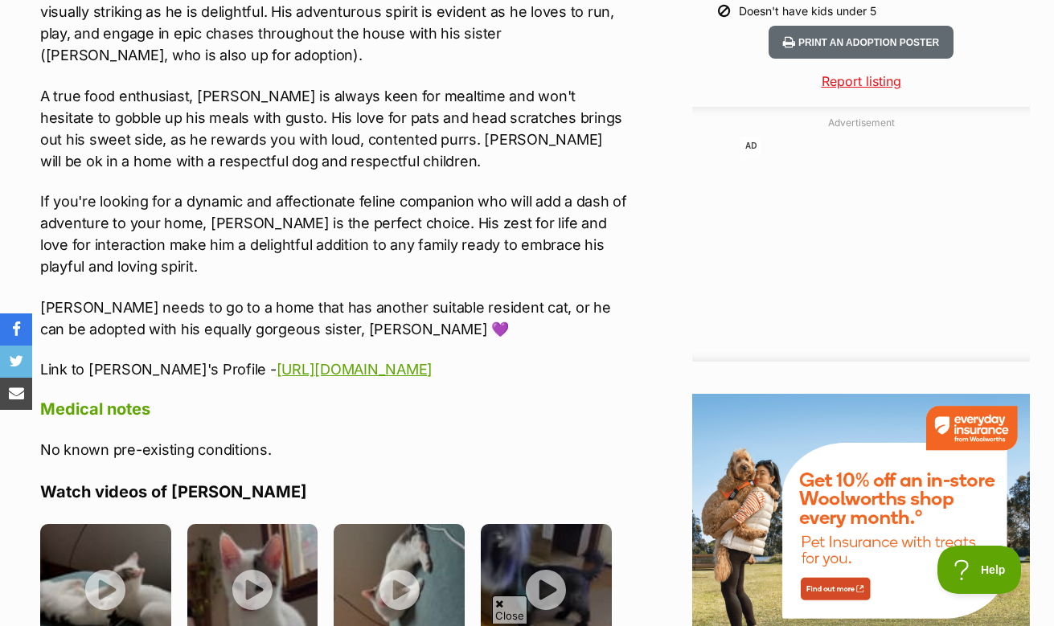
scroll to position [1700, 0]
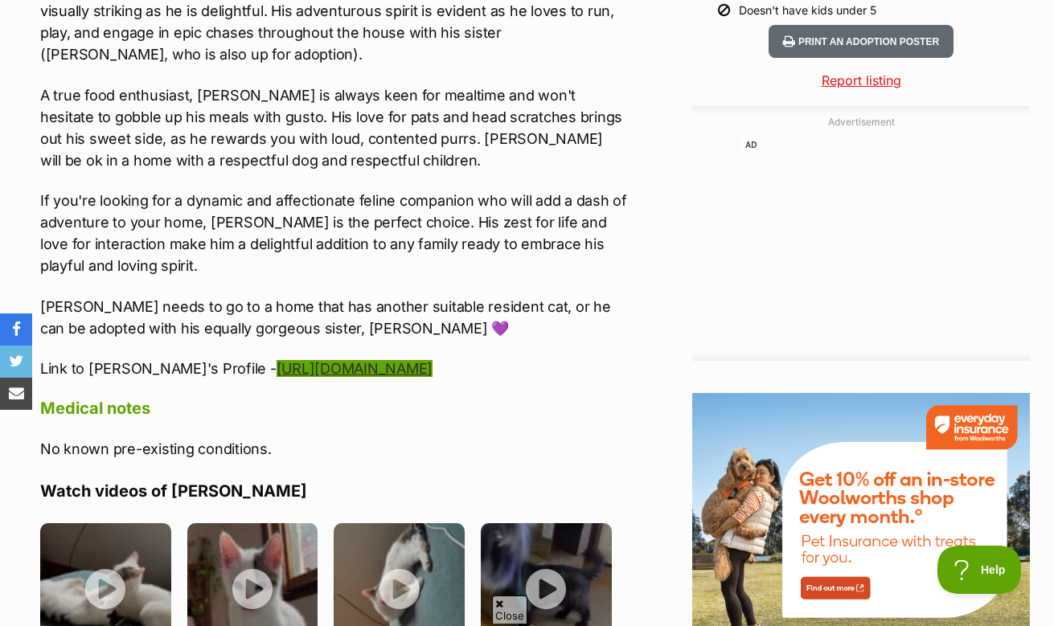
click at [404, 367] on link "[URL][DOMAIN_NAME]" at bounding box center [355, 368] width 156 height 17
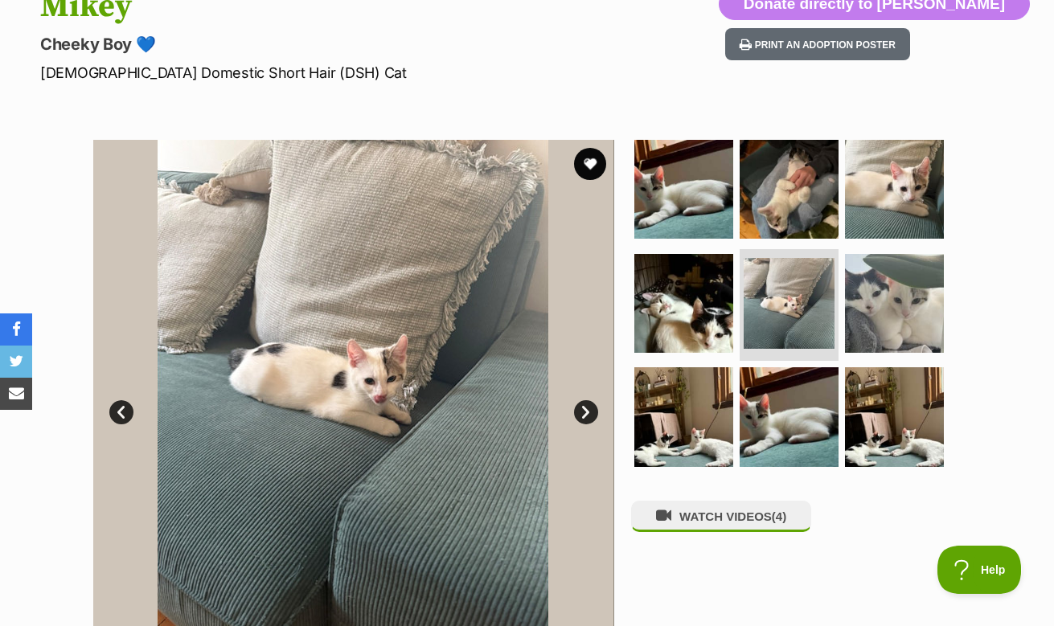
scroll to position [0, 0]
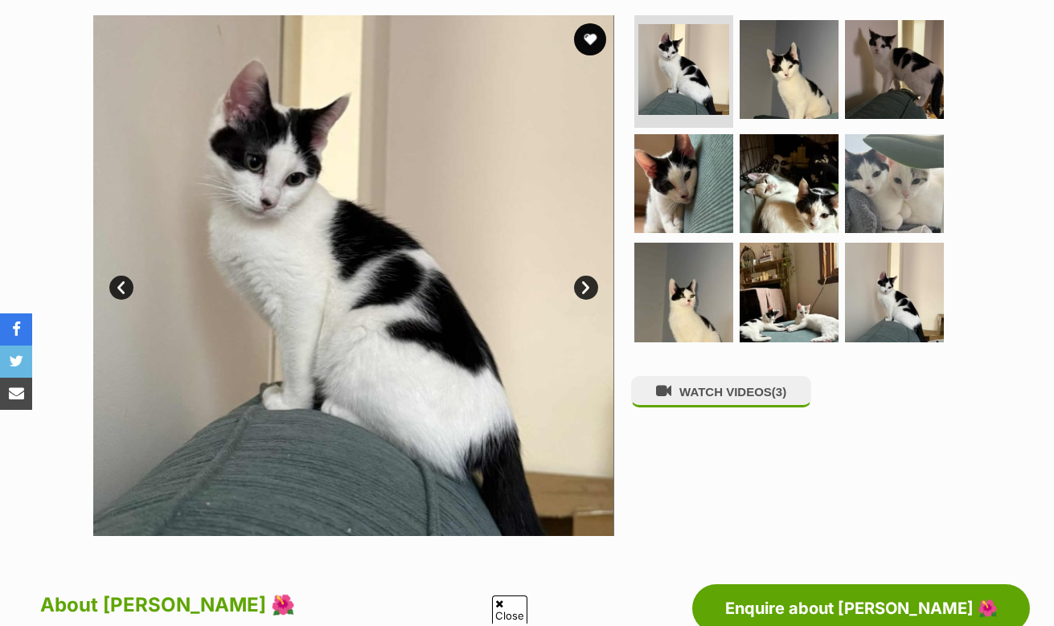
click at [587, 288] on link "Next" at bounding box center [586, 288] width 24 height 24
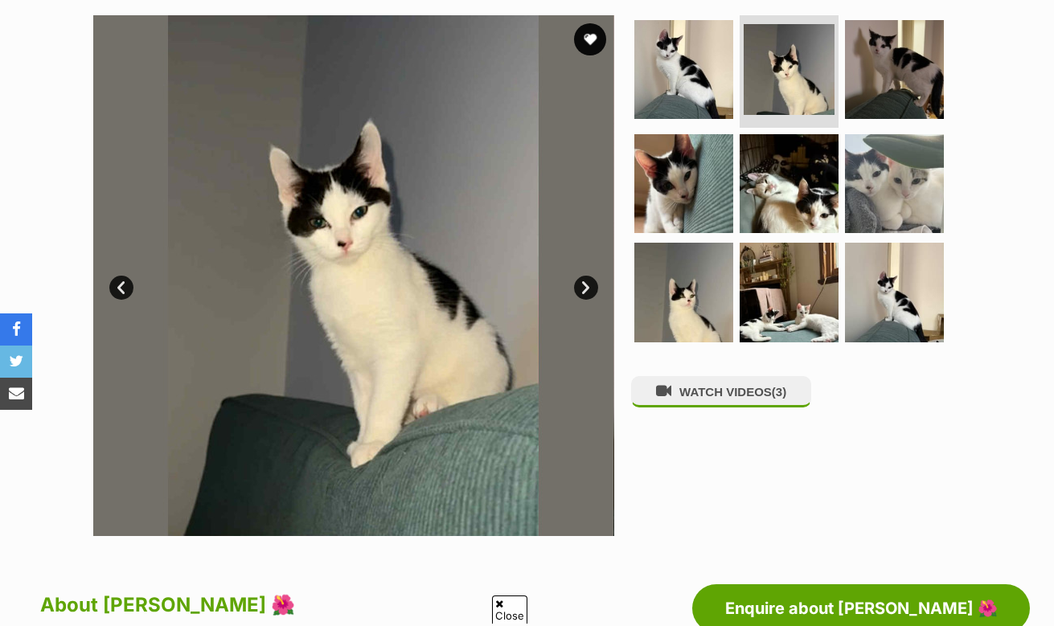
click at [587, 288] on link "Next" at bounding box center [586, 288] width 24 height 24
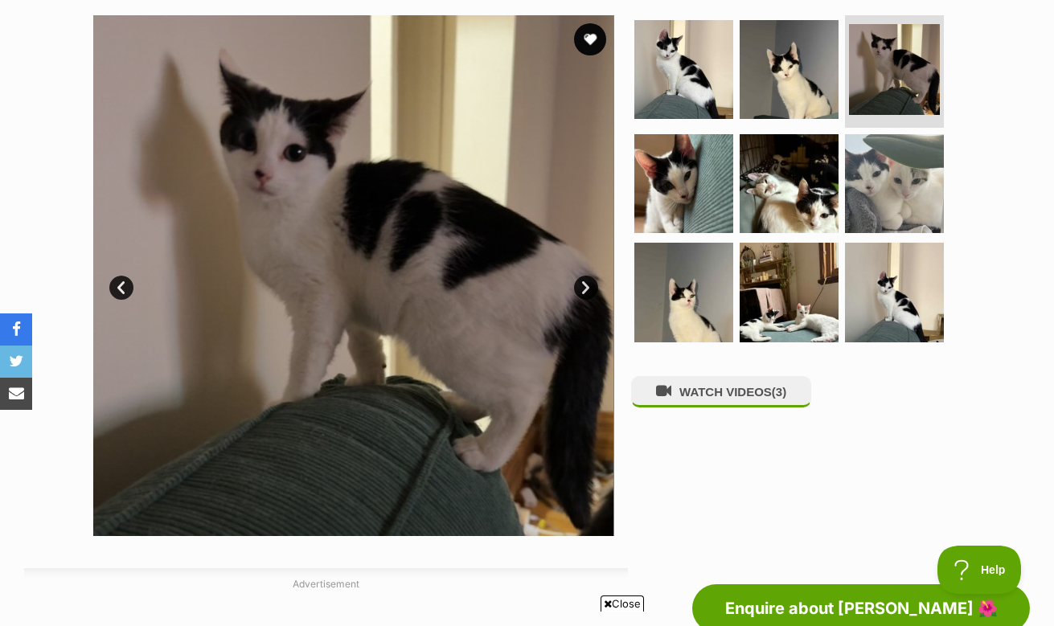
click at [587, 288] on link "Next" at bounding box center [586, 288] width 24 height 24
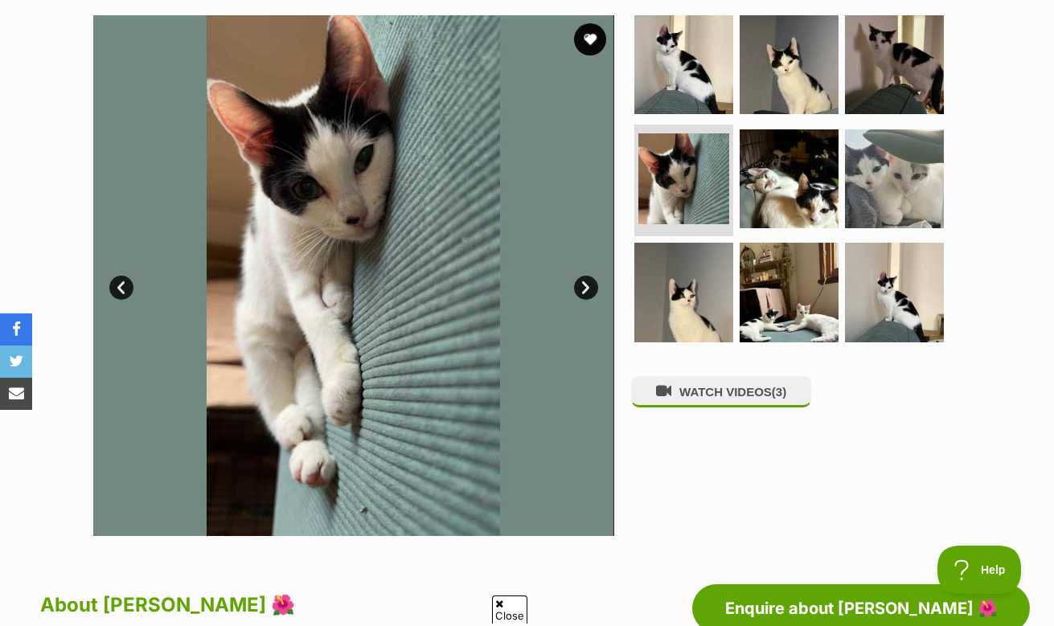
click at [587, 288] on link "Next" at bounding box center [586, 288] width 24 height 24
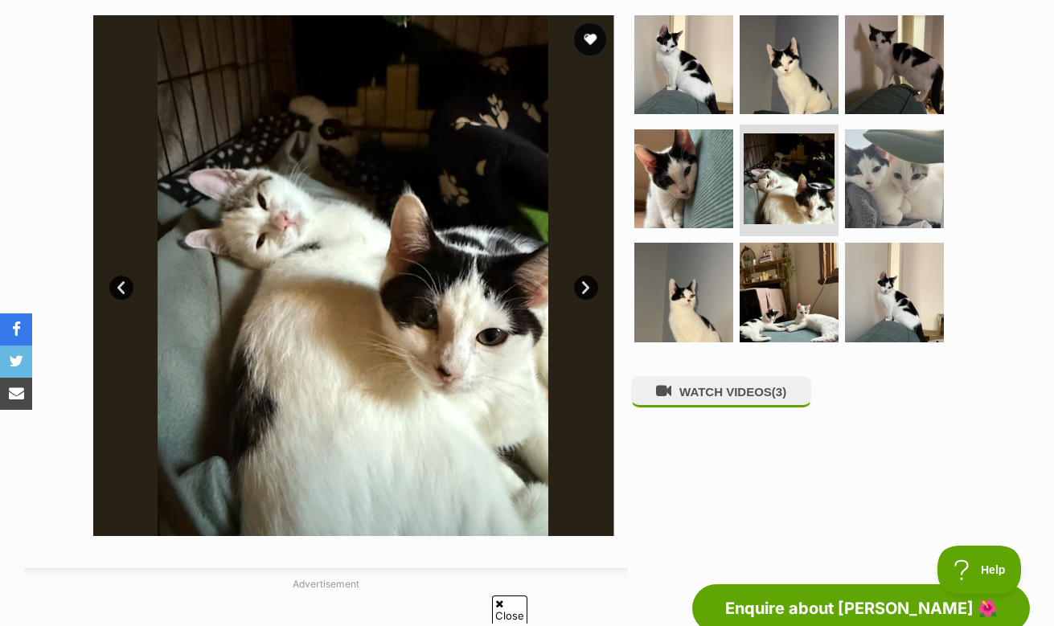
click at [587, 288] on link "Next" at bounding box center [586, 288] width 24 height 24
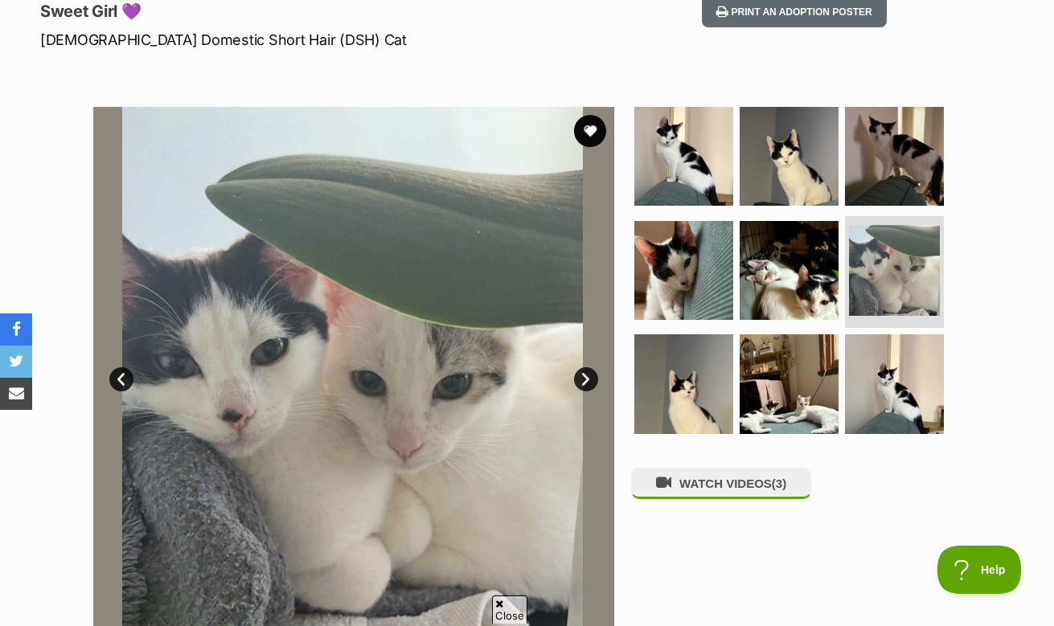
scroll to position [228, 0]
